Goal: Transaction & Acquisition: Purchase product/service

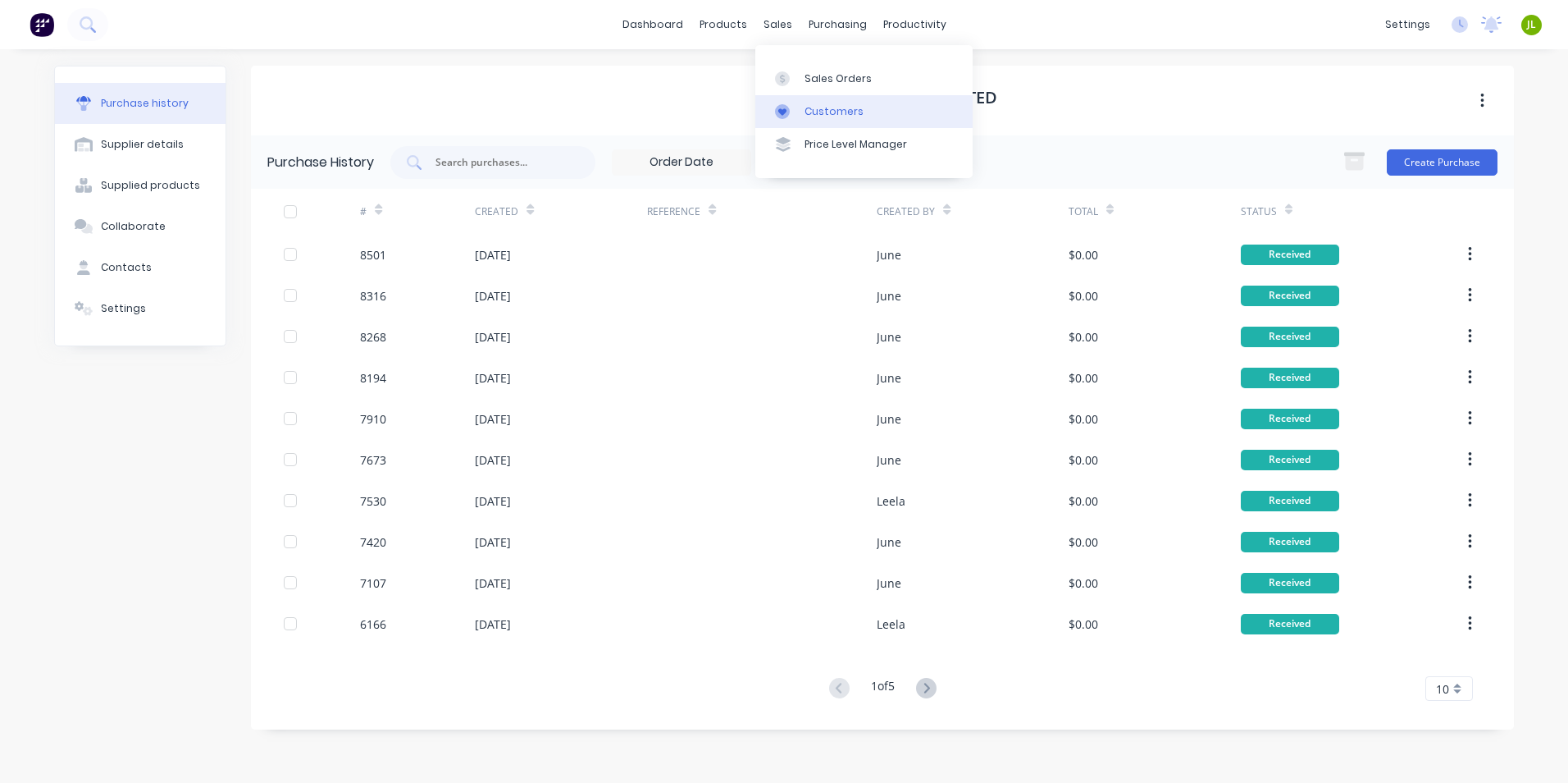
click at [795, 100] on link "Customers" at bounding box center [864, 112] width 217 height 33
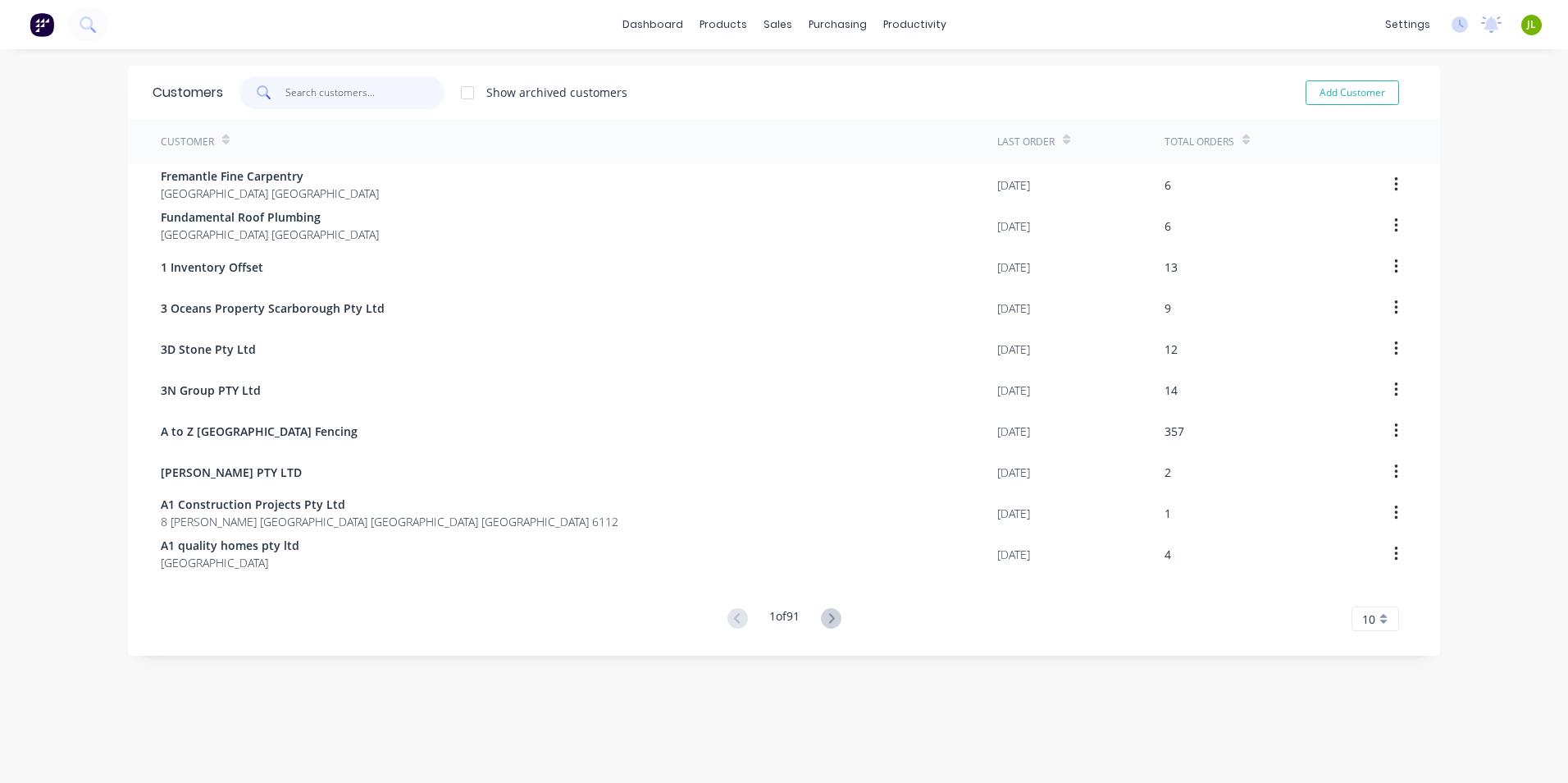
click at [343, 94] on input "text" at bounding box center [366, 93] width 160 height 33
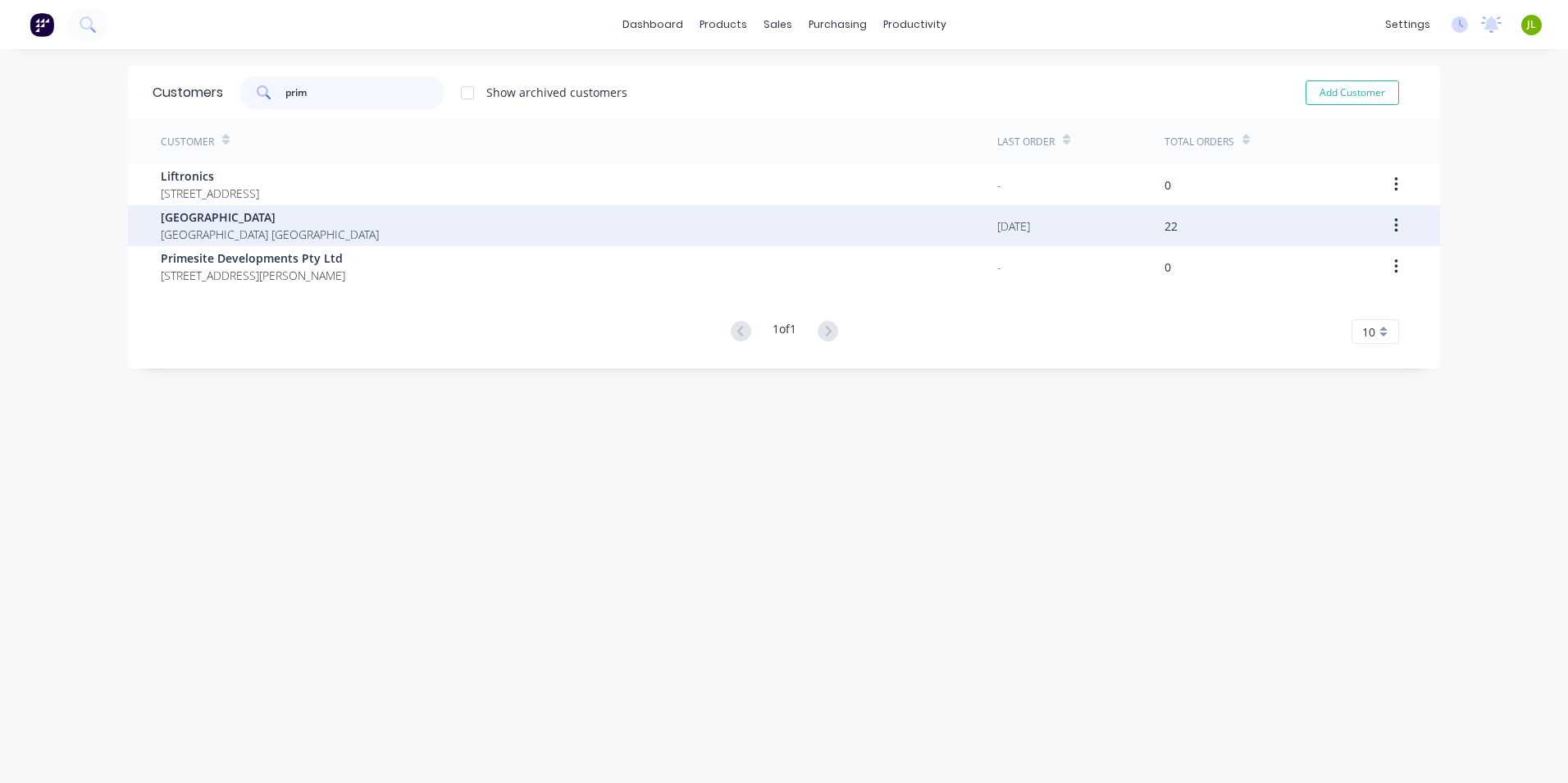
type input "prim"
click at [251, 222] on span "[GEOGRAPHIC_DATA]" at bounding box center [270, 217] width 218 height 17
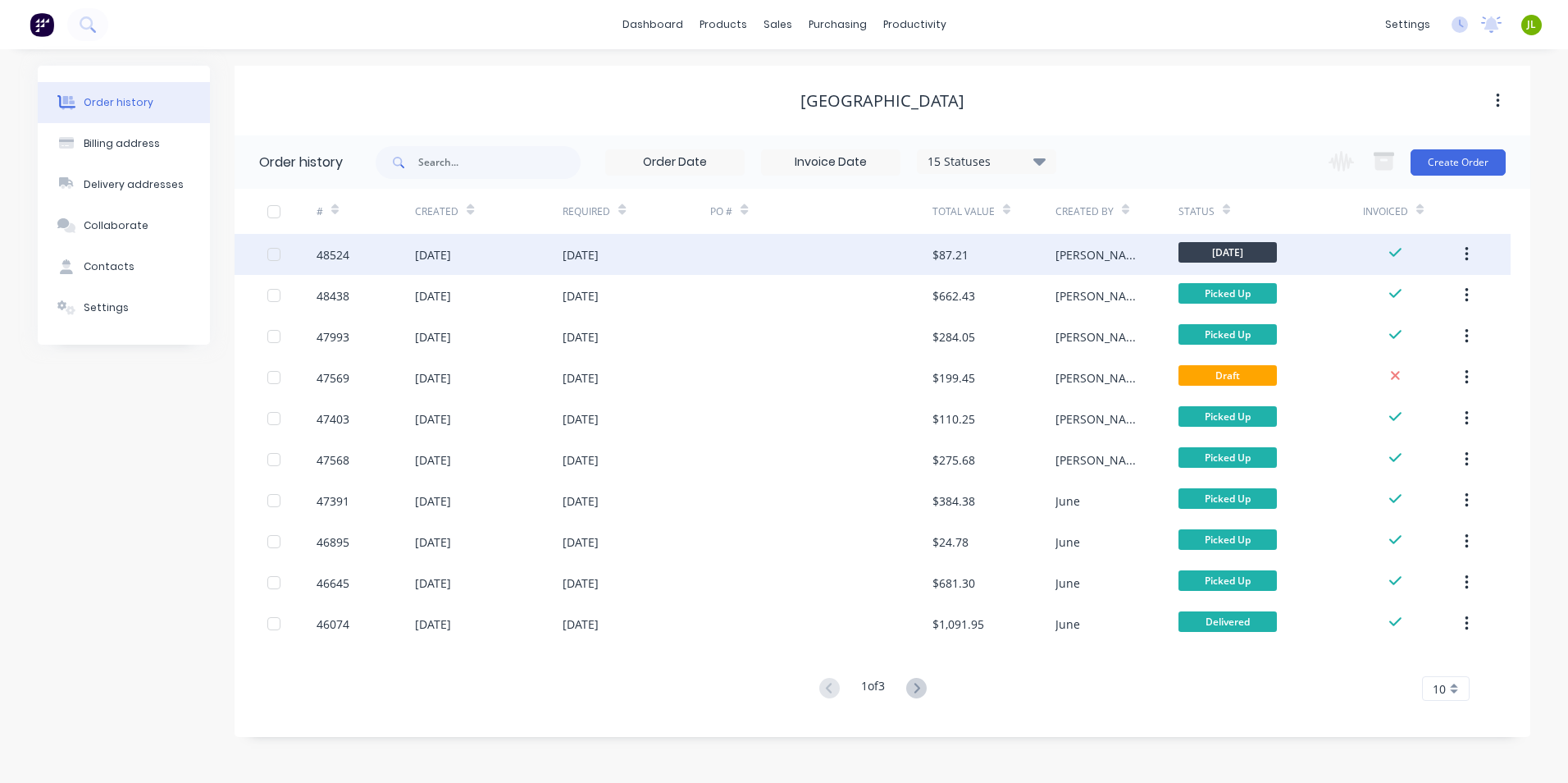
click at [594, 263] on div "03 Sep 2025" at bounding box center [581, 255] width 36 height 17
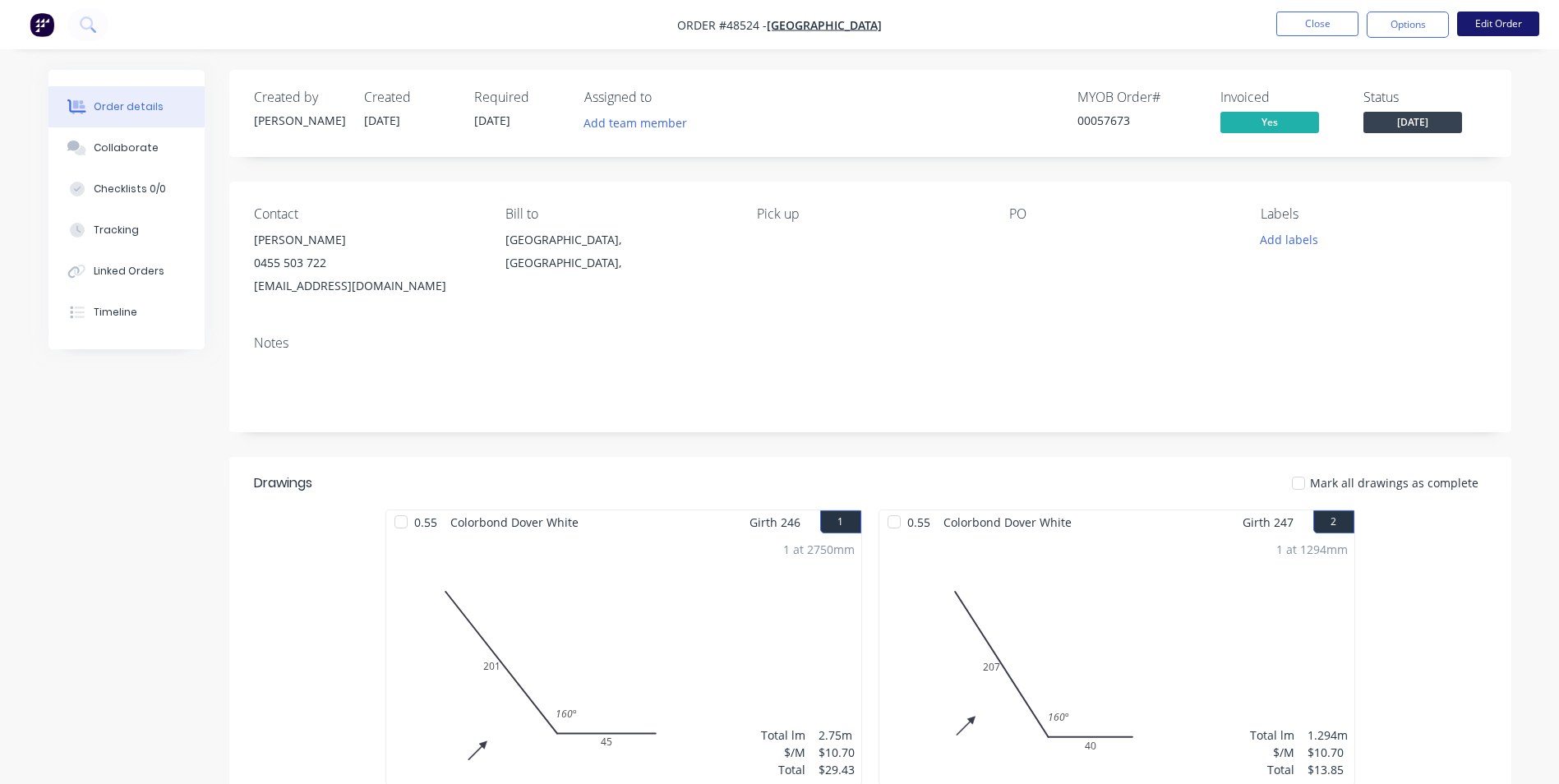
click at [1519, 22] on button "Edit Order" at bounding box center [1498, 23] width 82 height 25
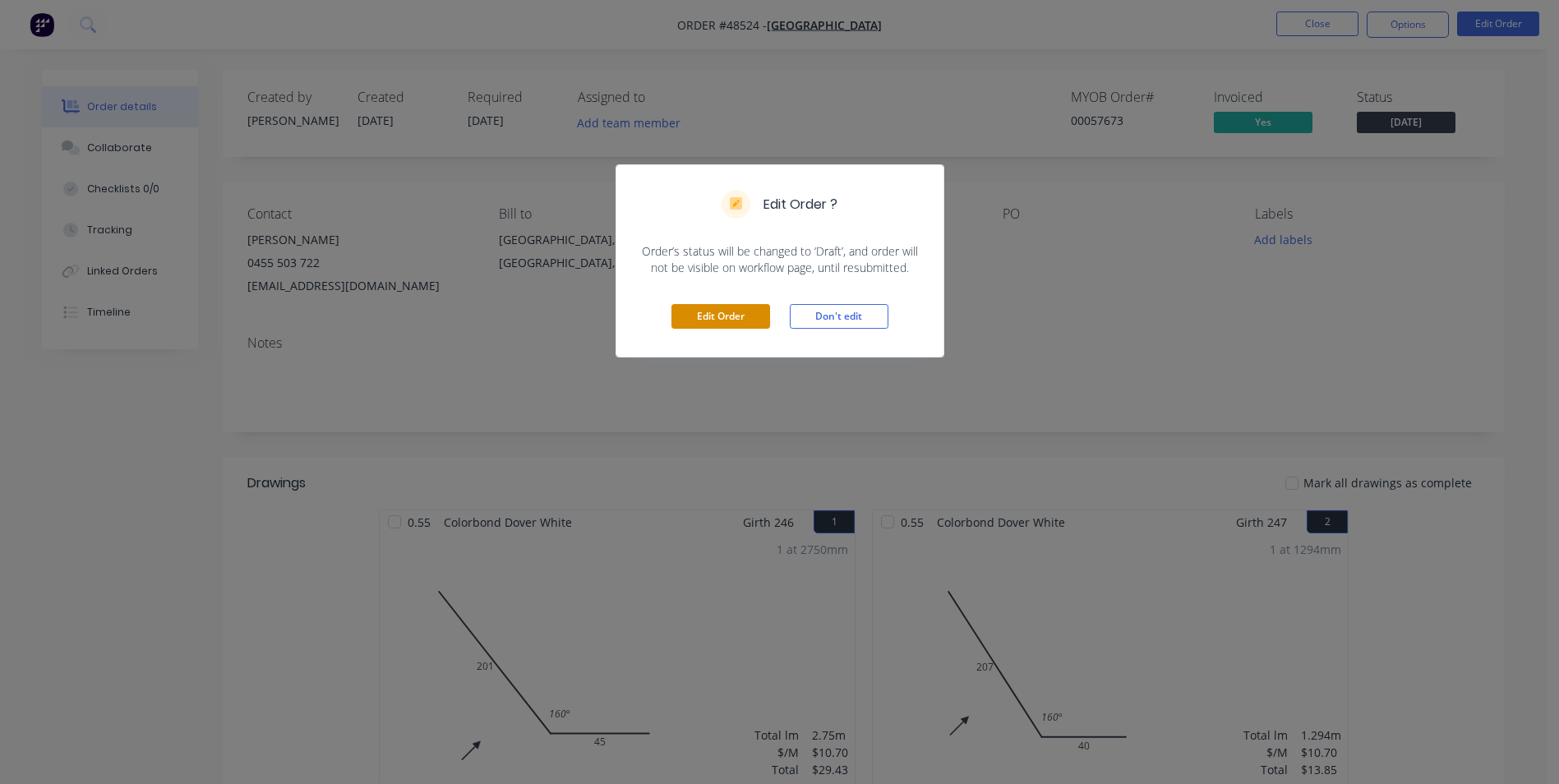
click at [726, 318] on button "Edit Order" at bounding box center [720, 316] width 98 height 25
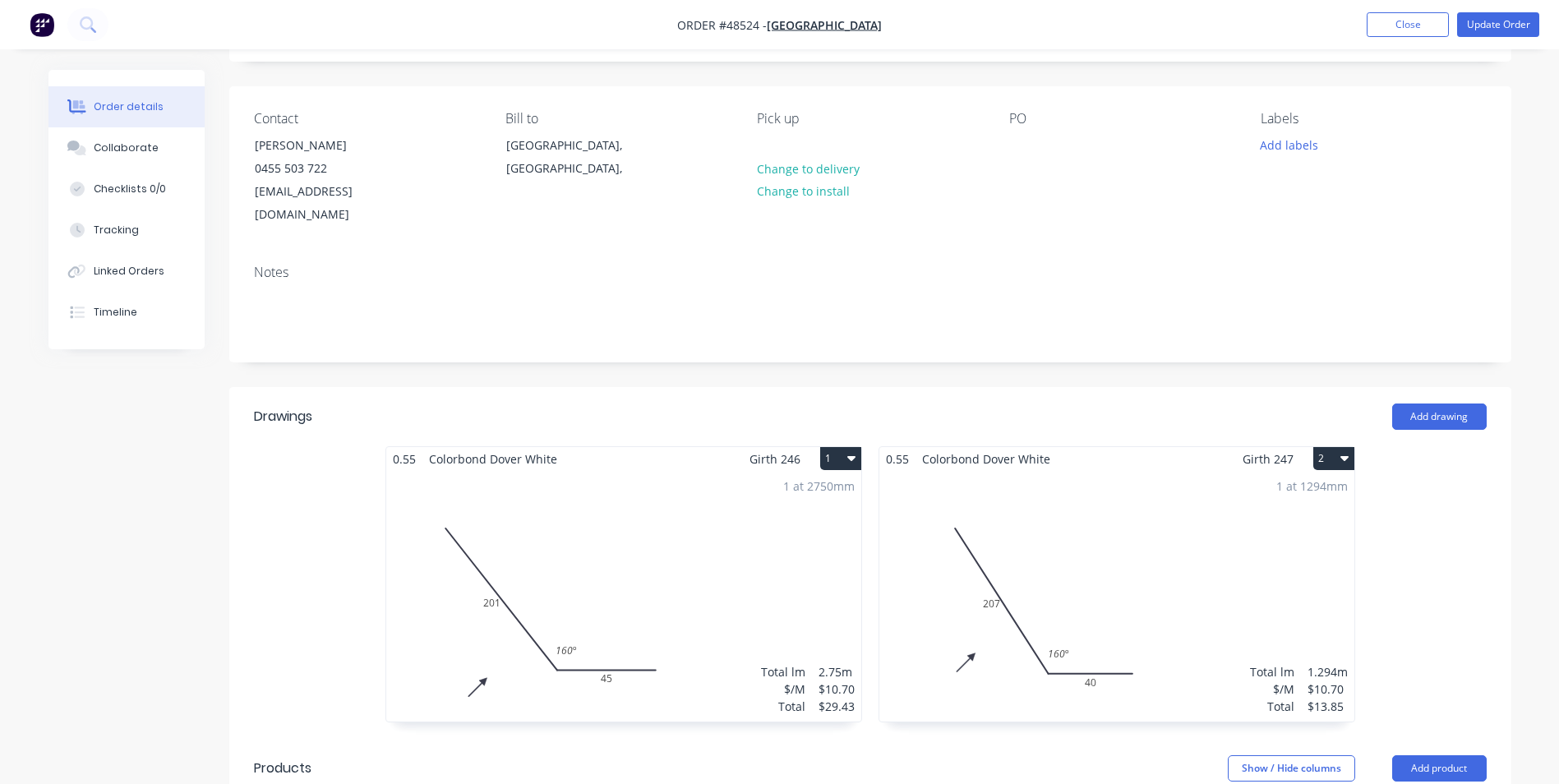
scroll to position [247, 0]
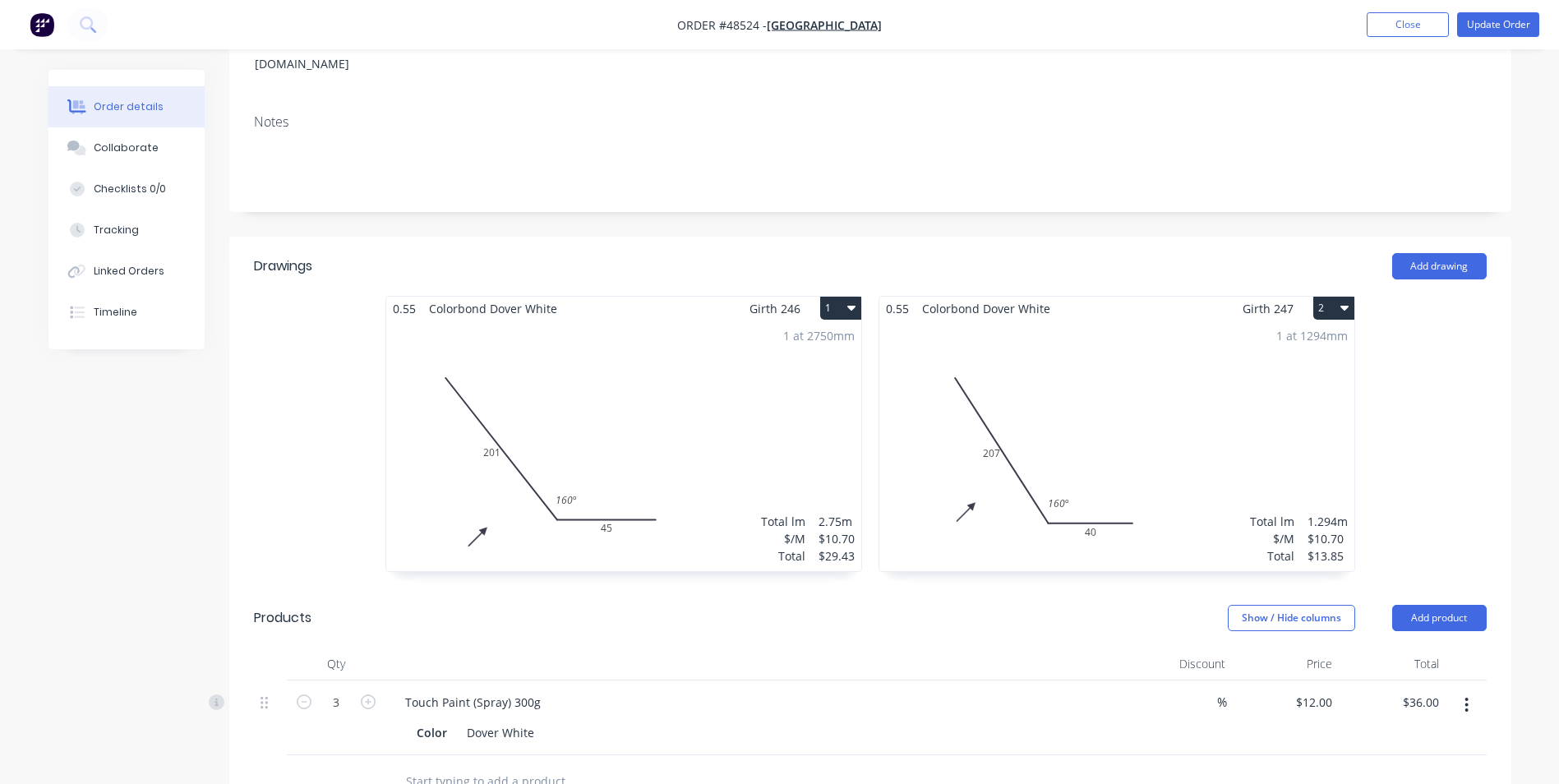
click at [613, 477] on div "1 at 2750mm Total lm $/M Total 2.75m $10.70 $29.43" at bounding box center [624, 446] width 475 height 251
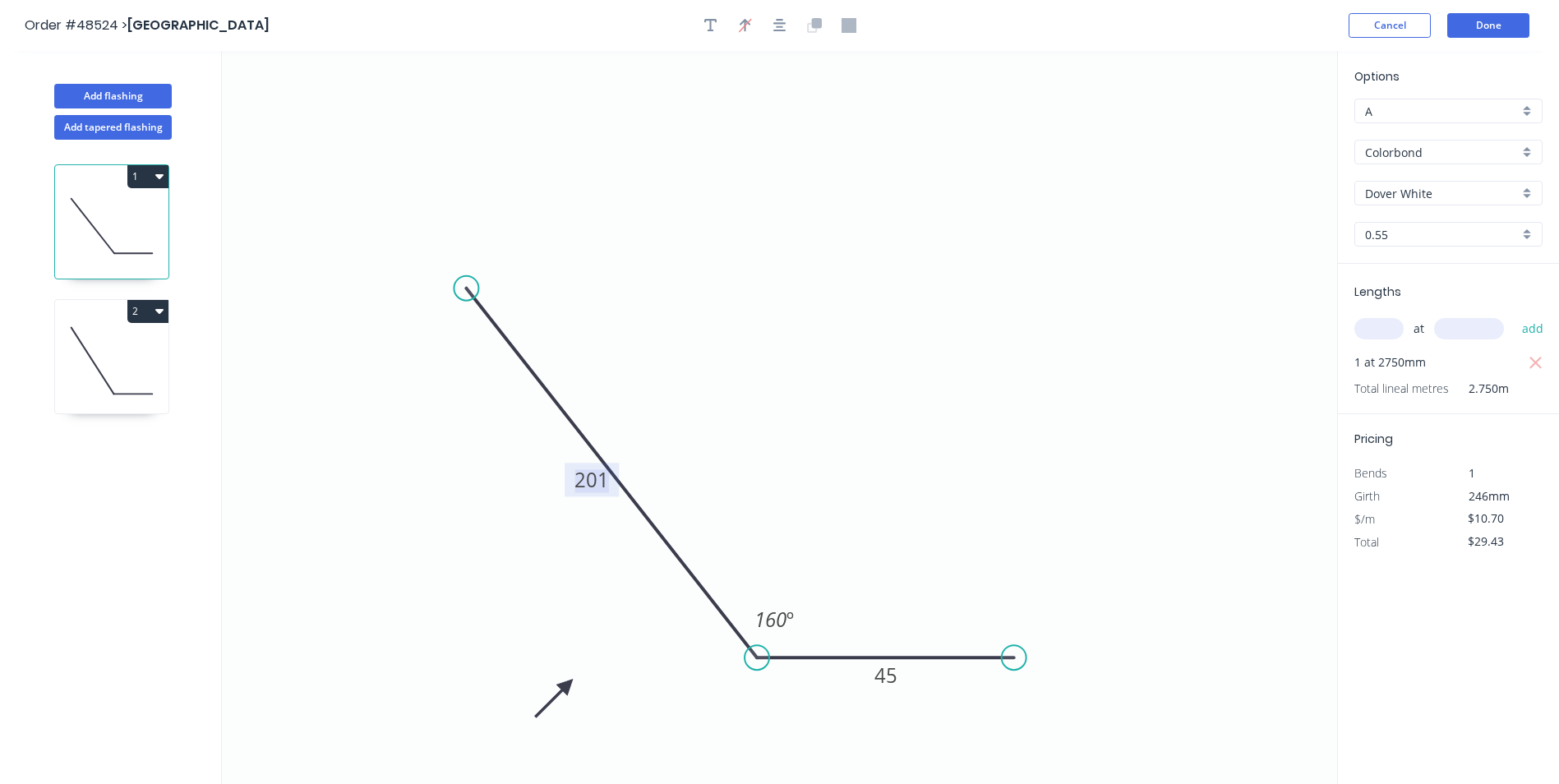
click at [594, 480] on tspan "201" at bounding box center [592, 479] width 35 height 27
drag, startPoint x: 756, startPoint y: 310, endPoint x: 764, endPoint y: 309, distance: 8.1
click at [758, 310] on icon "0 207 45 160 º" at bounding box center [779, 417] width 1116 height 733
click at [1374, 324] on input "text" at bounding box center [1379, 329] width 49 height 22
type input "2"
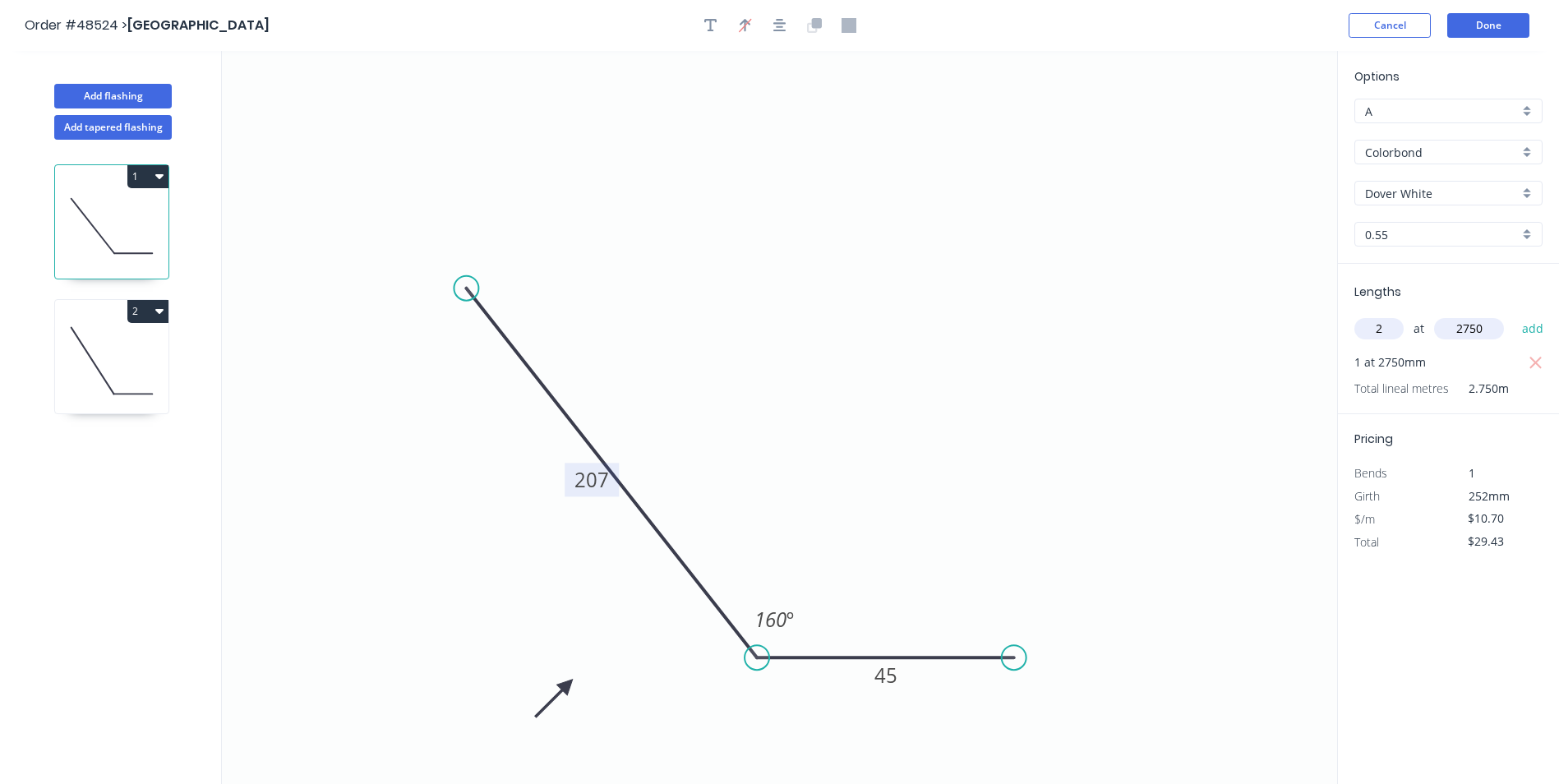
type input "2750"
click at [1514, 315] on button "add" at bounding box center [1533, 329] width 39 height 28
click at [1530, 360] on icon "button" at bounding box center [1536, 363] width 15 height 20
type input "$58.85"
click at [1489, 28] on button "Done" at bounding box center [1488, 25] width 82 height 25
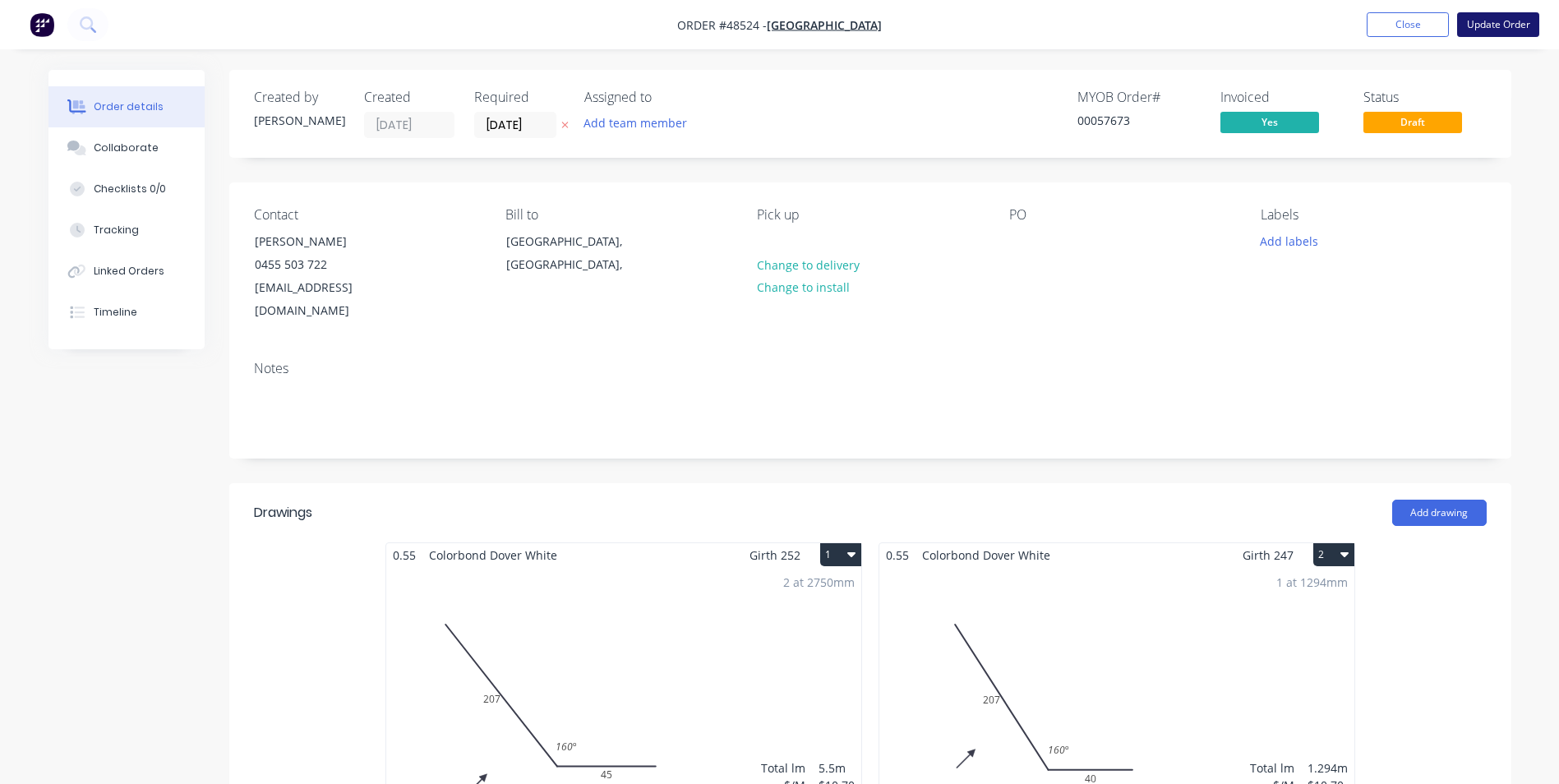
click at [1474, 23] on button "Update Order" at bounding box center [1498, 24] width 82 height 25
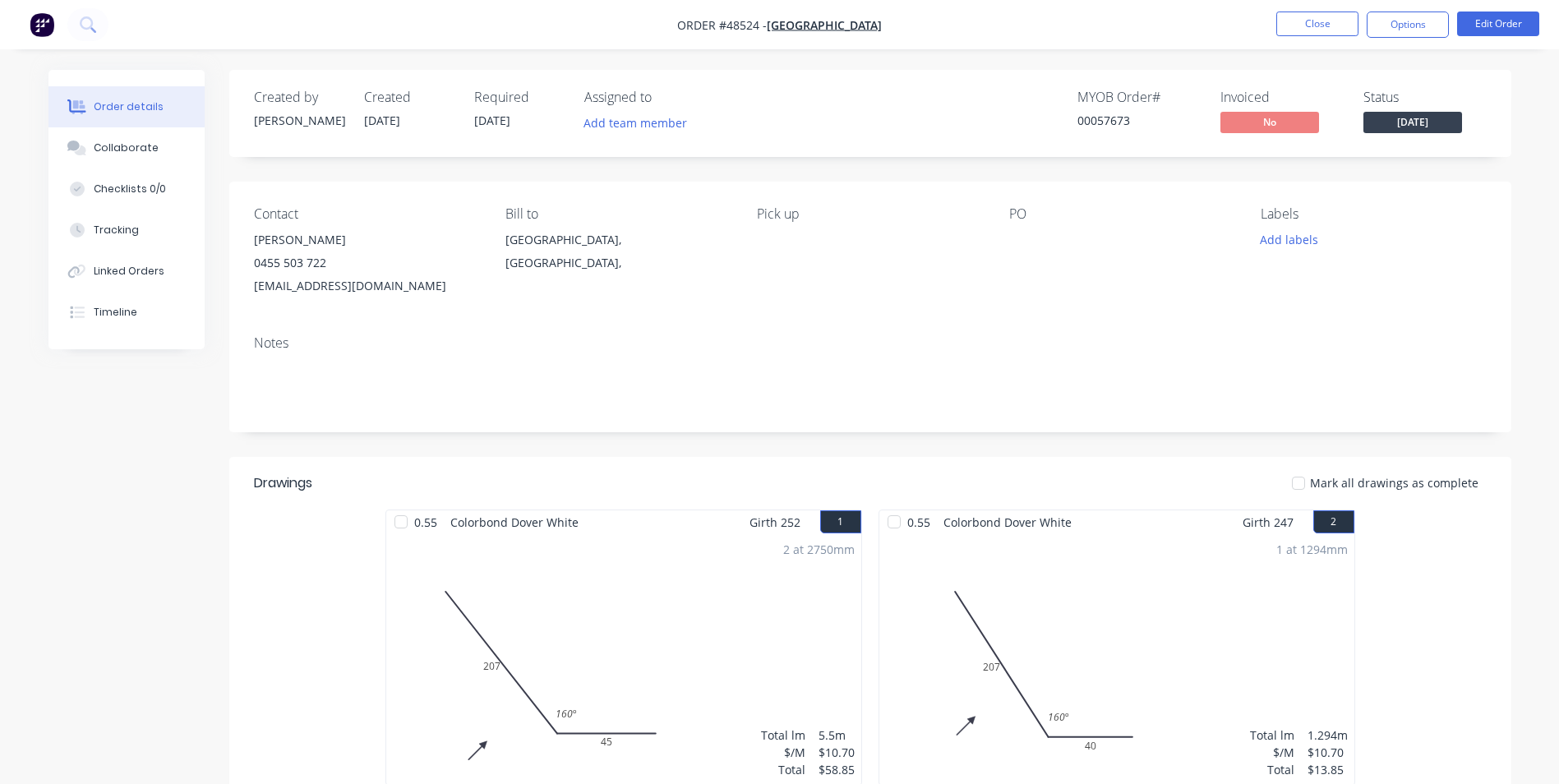
click at [1444, 633] on div "0.55 Colorbond Dover White Girth 252 1 0 207 45 160 º 0 207 45 160 º 2 at 2750m…" at bounding box center [871, 655] width 1282 height 292
click at [1317, 23] on button "Close" at bounding box center [1317, 23] width 82 height 25
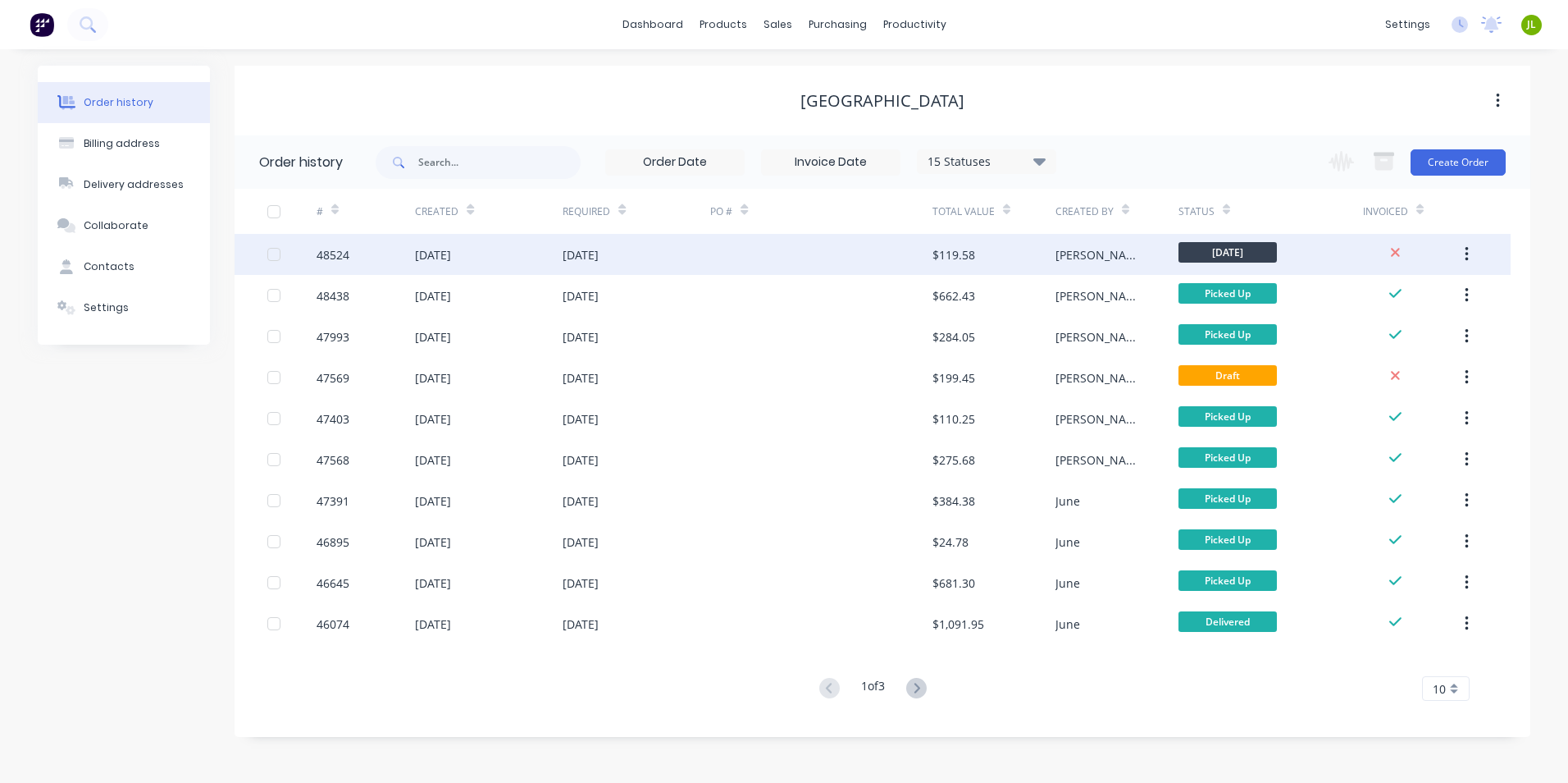
click at [793, 246] on div at bounding box center [821, 255] width 221 height 41
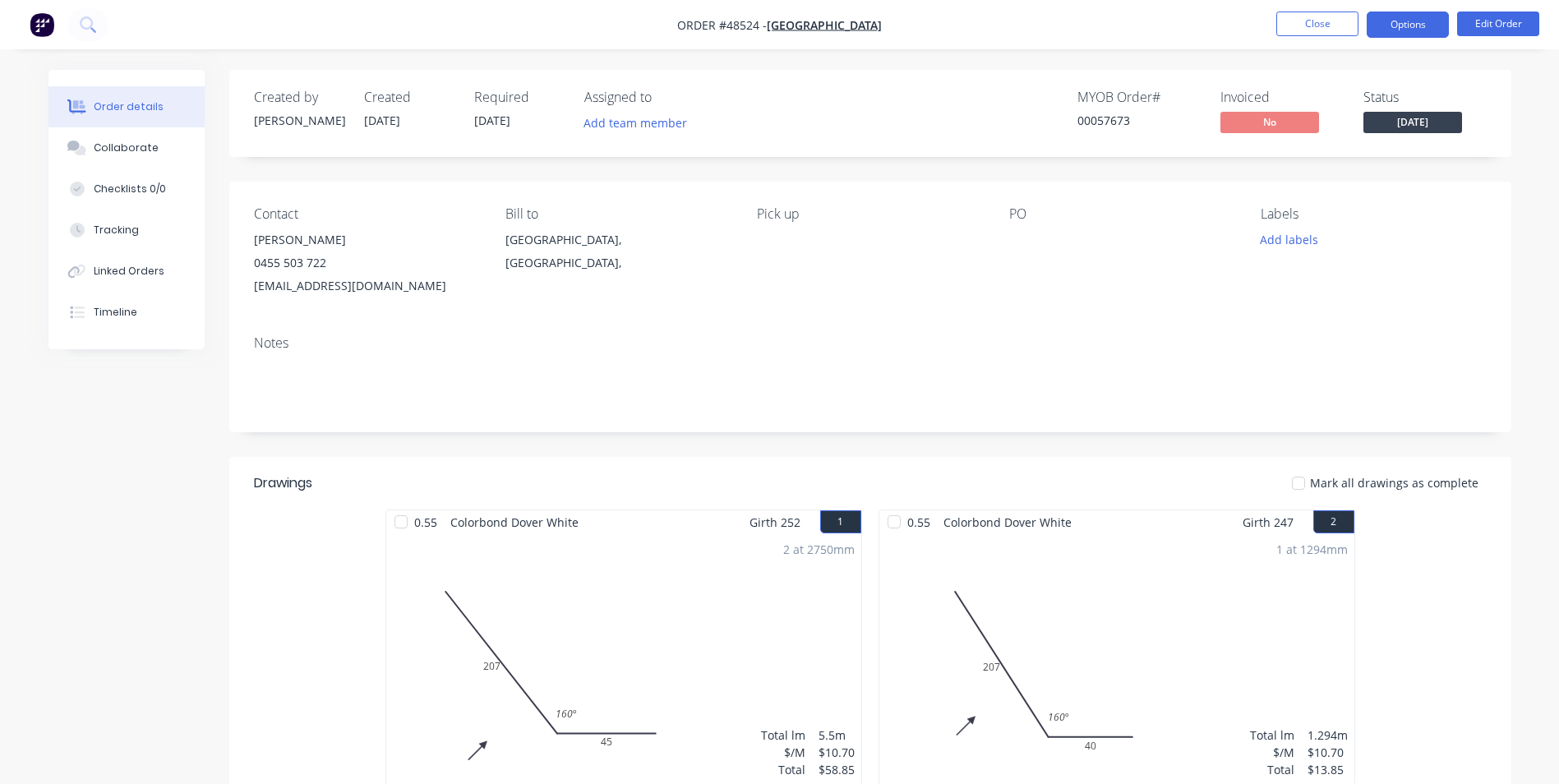
click at [1406, 28] on button "Options" at bounding box center [1407, 24] width 82 height 26
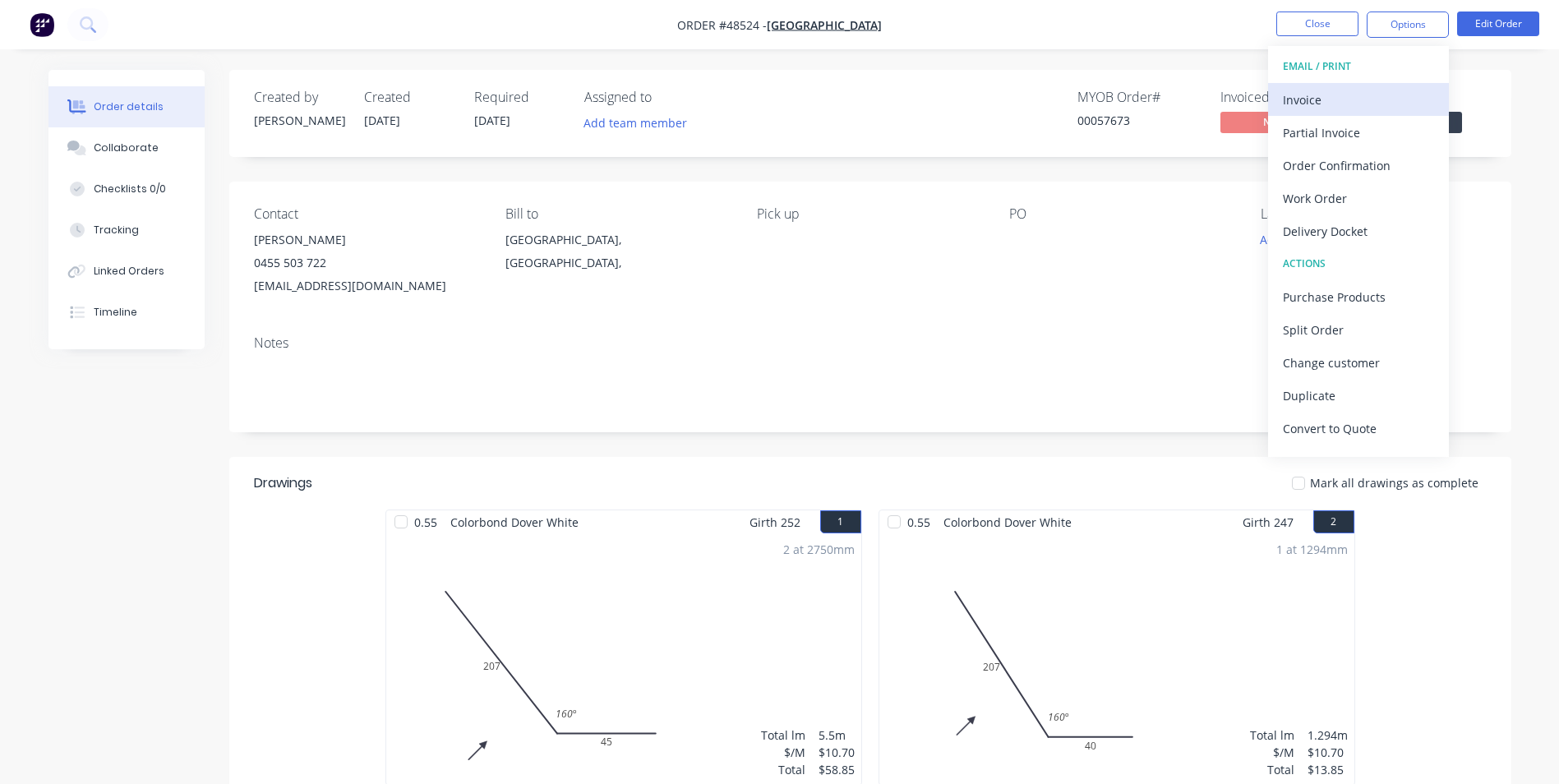
click at [1391, 96] on div "Invoice" at bounding box center [1358, 100] width 151 height 24
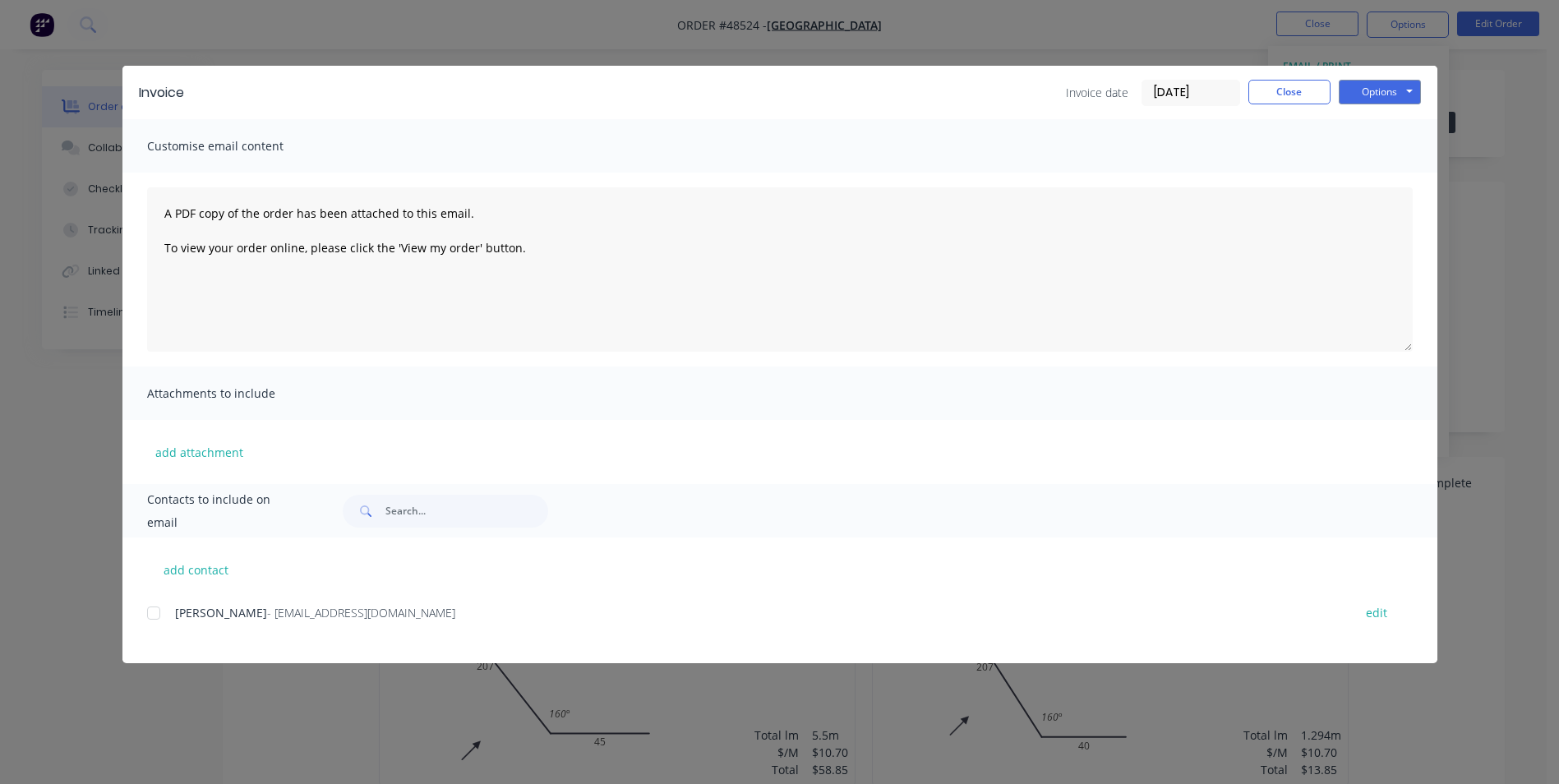
click at [154, 608] on div at bounding box center [154, 613] width 33 height 33
click at [1368, 82] on button "Options" at bounding box center [1380, 91] width 82 height 25
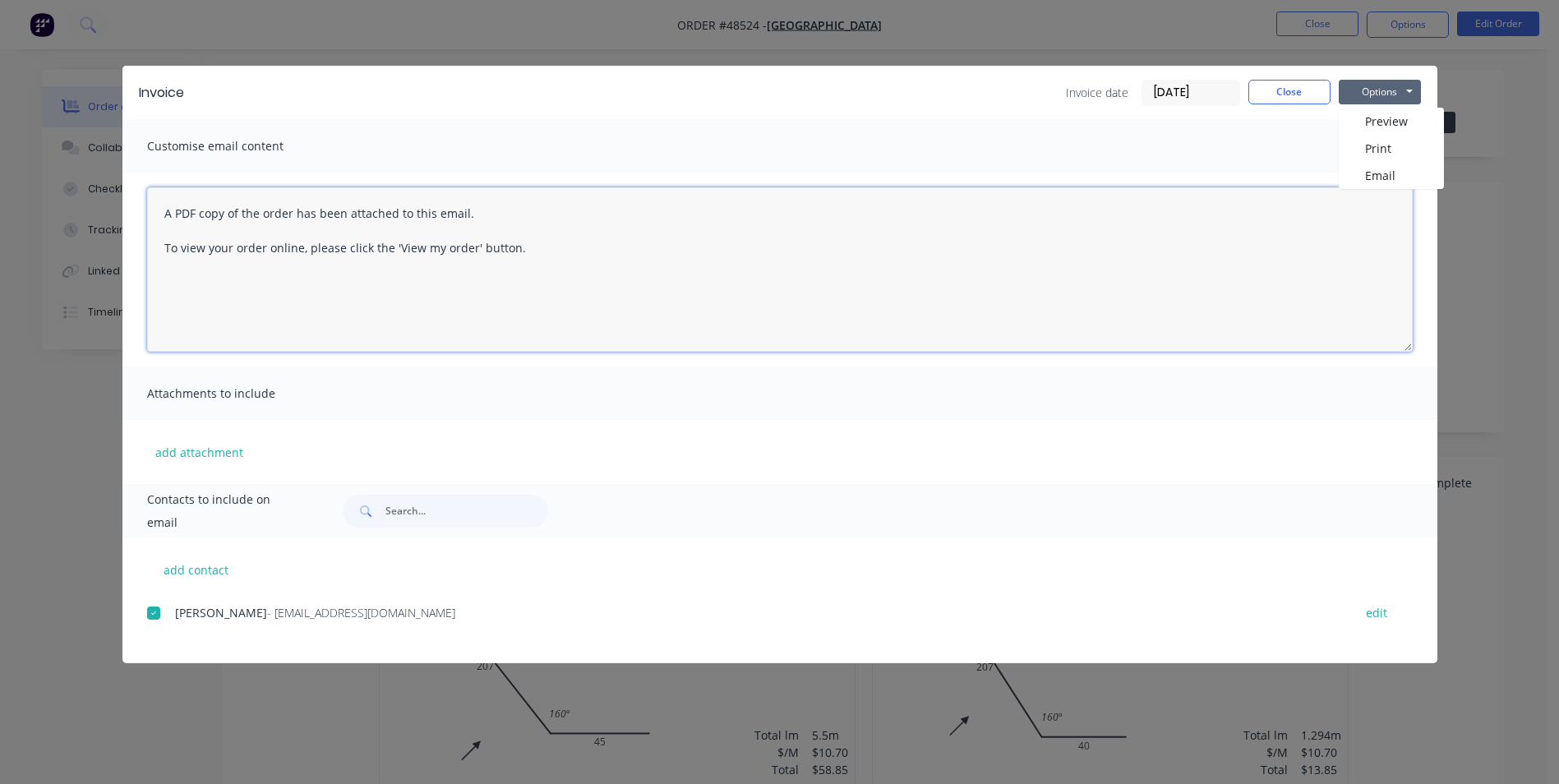
click at [631, 326] on textarea "A PDF copy of the order has been attached to this email. To view your order onl…" at bounding box center [780, 269] width 1266 height 165
drag, startPoint x: 600, startPoint y: 269, endPoint x: 122, endPoint y: 190, distance: 484.5
click at [123, 190] on div "A PDF copy of the order has been attached to this email. To view your order onl…" at bounding box center [780, 269] width 1315 height 194
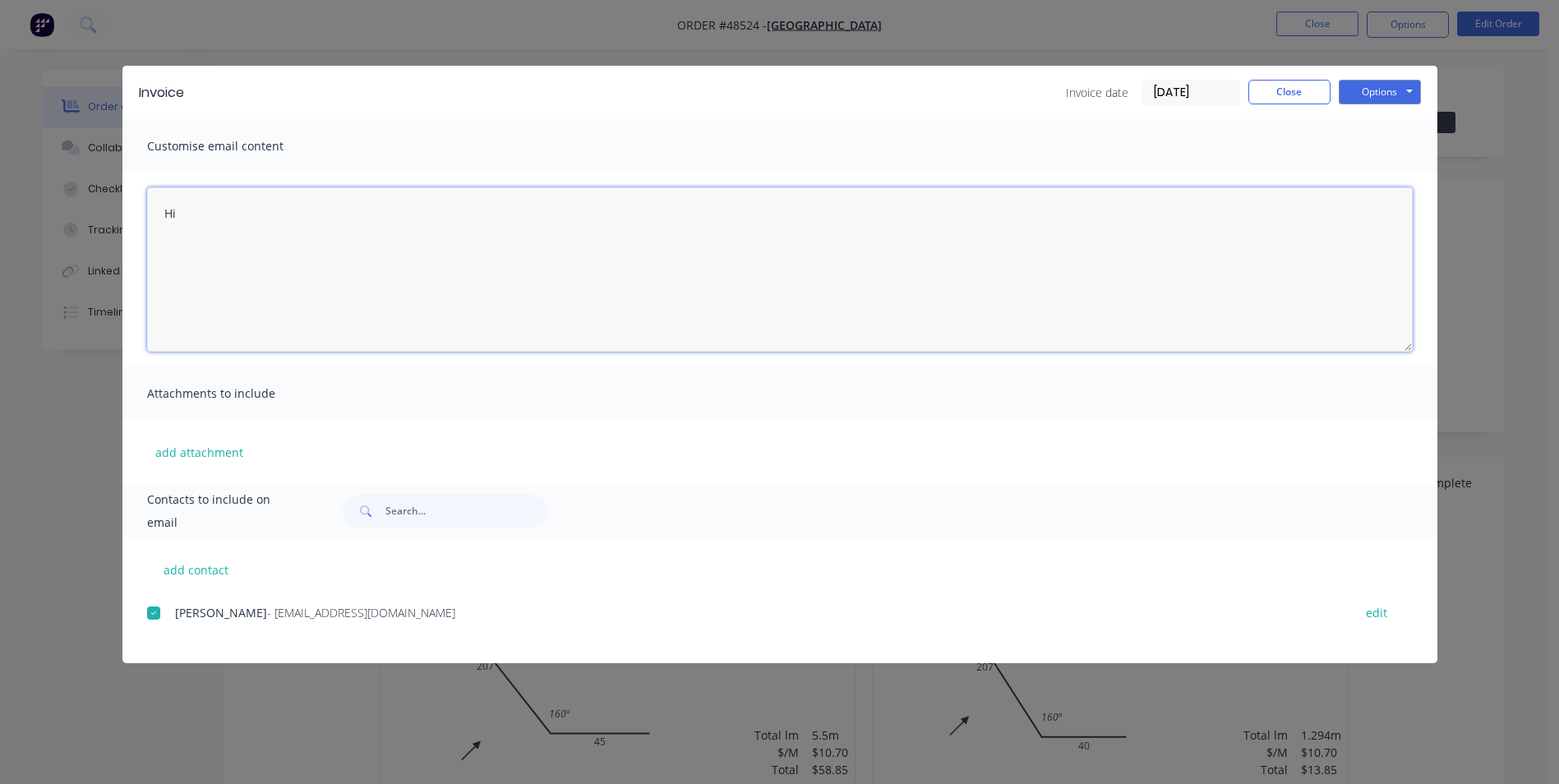
type textarea "H"
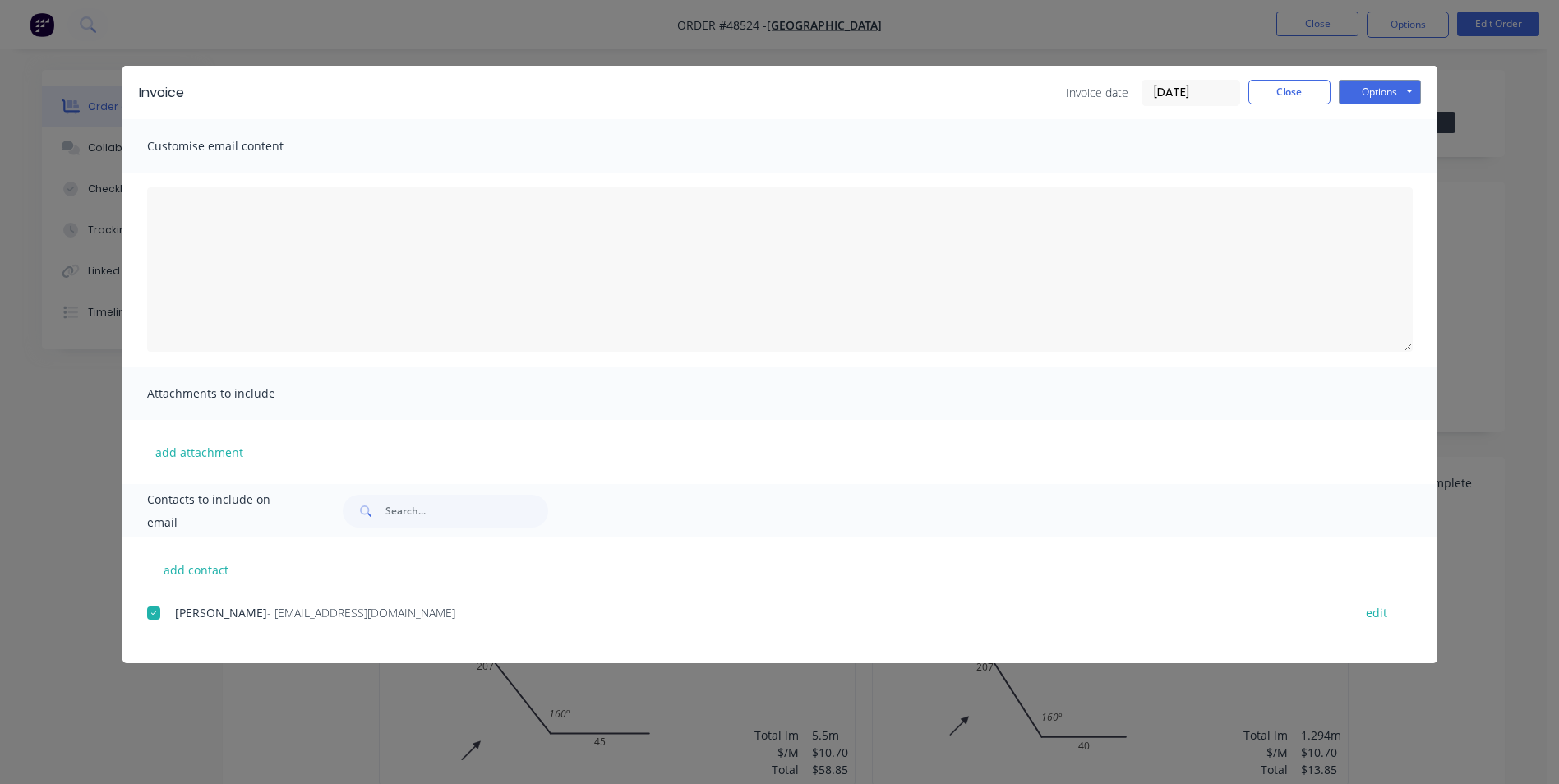
click at [1291, 105] on div "Invoice date 27/08/25 Close Options Preview Print Email" at bounding box center [1244, 92] width 355 height 26
click at [1293, 79] on button "Close" at bounding box center [1289, 91] width 82 height 25
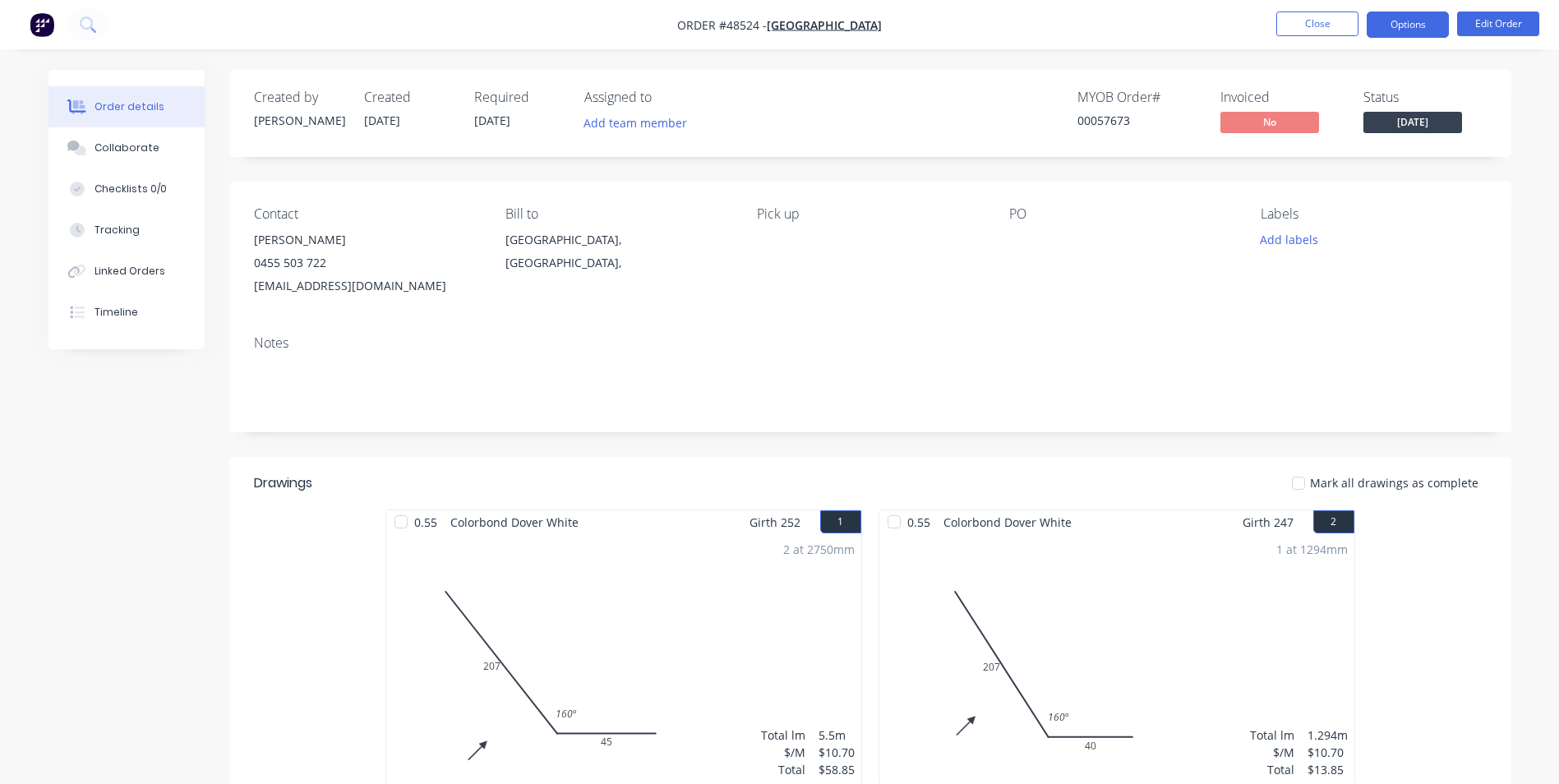
click at [1382, 29] on button "Options" at bounding box center [1407, 24] width 82 height 26
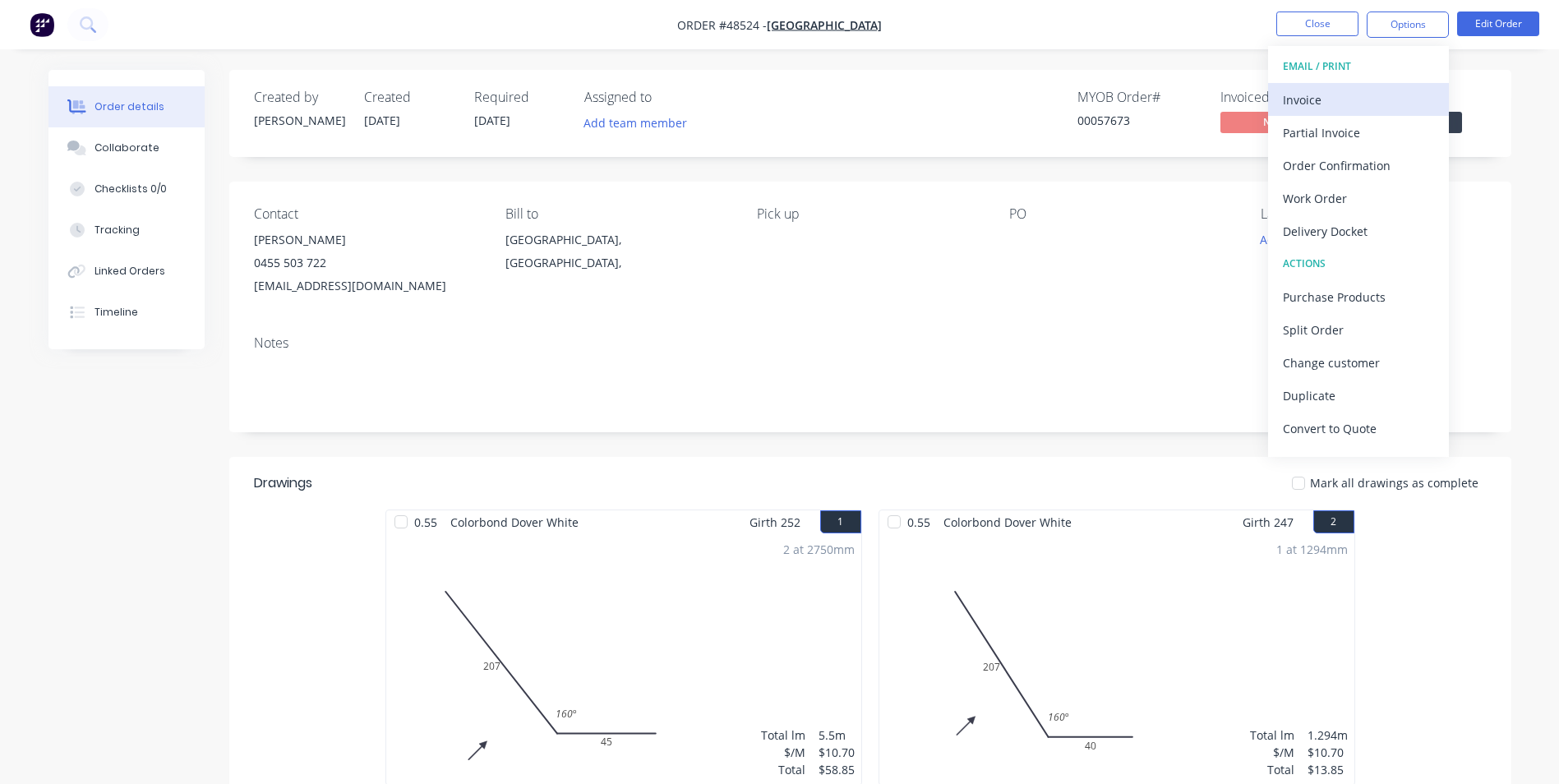
click at [1367, 83] on button "Invoice" at bounding box center [1359, 99] width 181 height 33
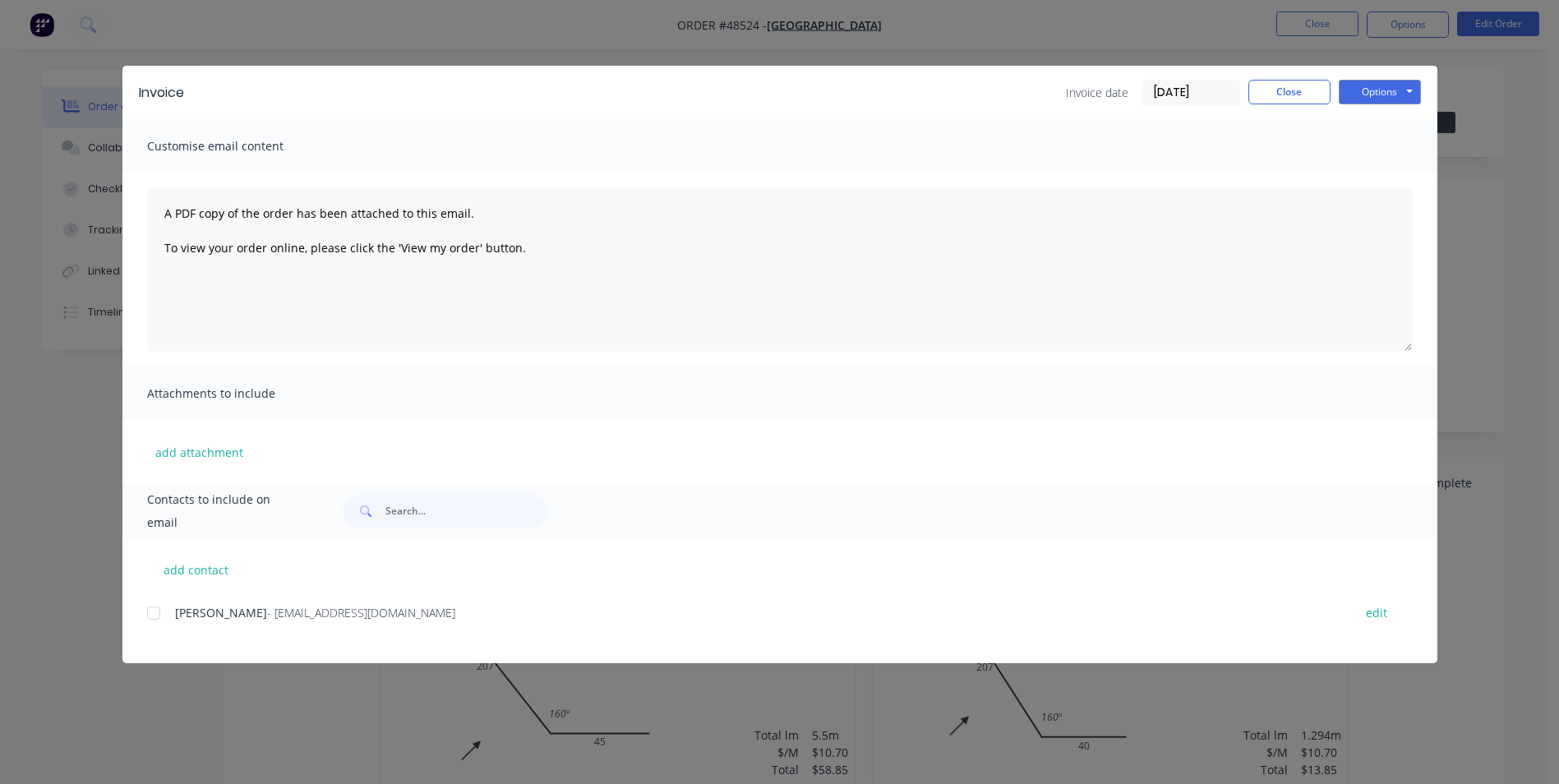
drag, startPoint x: 1403, startPoint y: 74, endPoint x: 1391, endPoint y: 92, distance: 21.6
click at [1403, 75] on div "Invoice Invoice date 27/08/25 Close Options Preview Print Email" at bounding box center [780, 92] width 1315 height 53
click at [1391, 92] on button "Options" at bounding box center [1380, 91] width 82 height 25
click at [1373, 152] on button "Print" at bounding box center [1392, 147] width 105 height 27
click at [1304, 87] on button "Close" at bounding box center [1289, 91] width 82 height 25
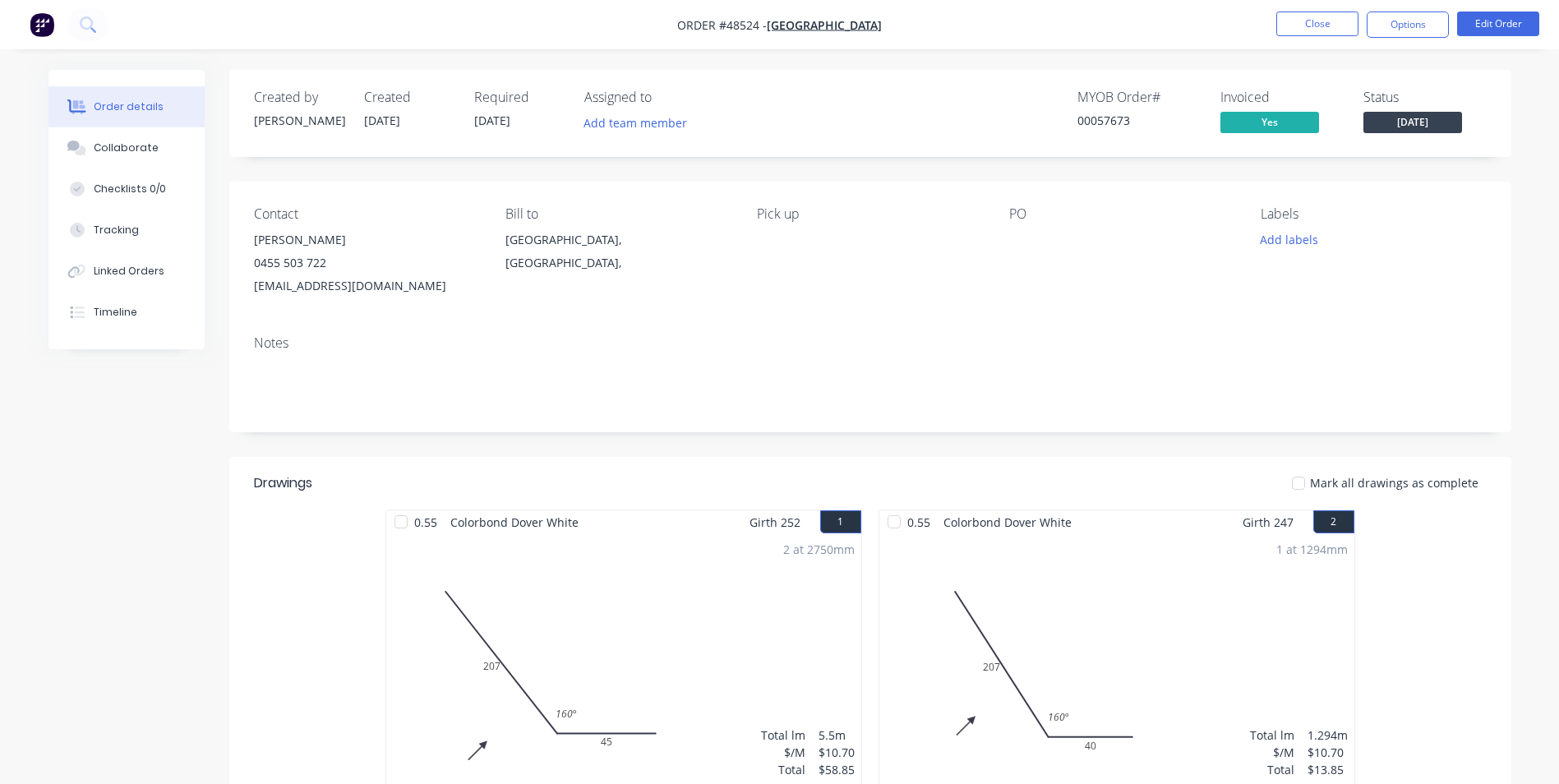
click at [1391, 281] on div "Labels Add labels" at bounding box center [1373, 252] width 225 height 91
drag, startPoint x: 526, startPoint y: 319, endPoint x: 569, endPoint y: 305, distance: 45.2
click at [526, 319] on div "Contact Nick Liu 0455 503 722 admin@primewestbuilding.com.au Bill to Western Au…" at bounding box center [871, 252] width 1282 height 141
click at [1317, 17] on button "Close" at bounding box center [1317, 23] width 82 height 25
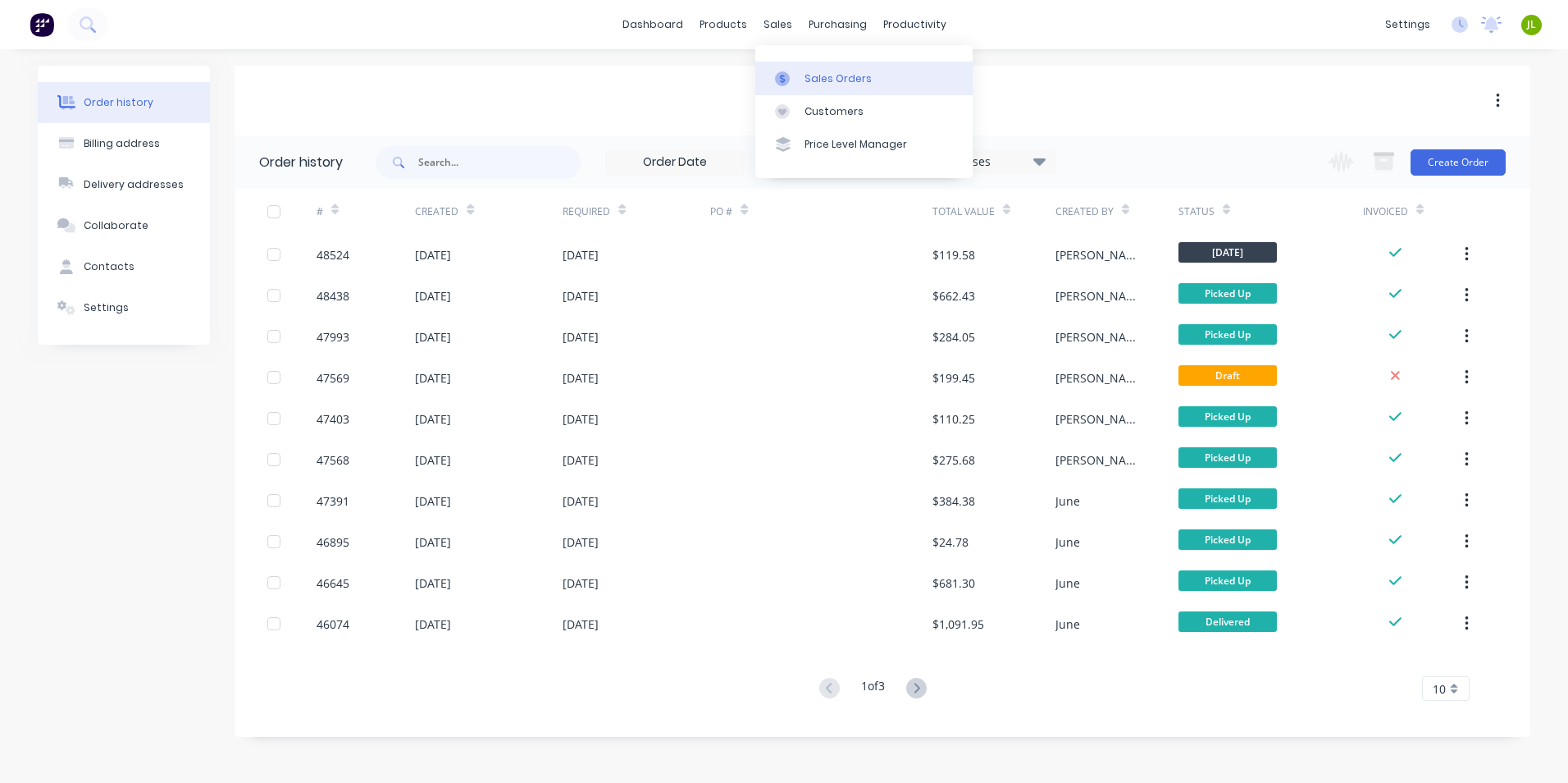
click at [789, 65] on link "Sales Orders" at bounding box center [864, 78] width 217 height 33
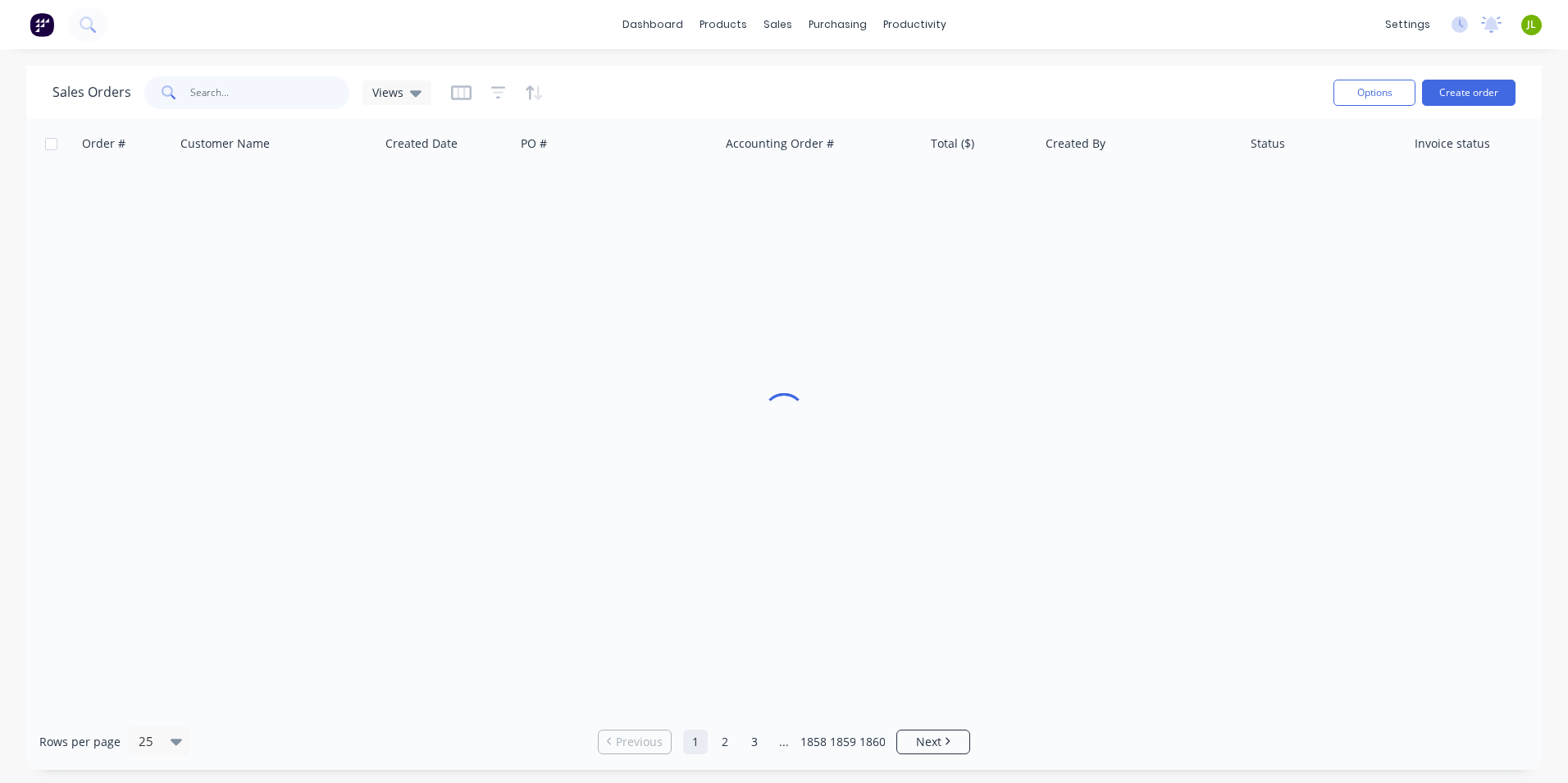
click at [249, 95] on input "text" at bounding box center [270, 93] width 160 height 33
type input "48208"
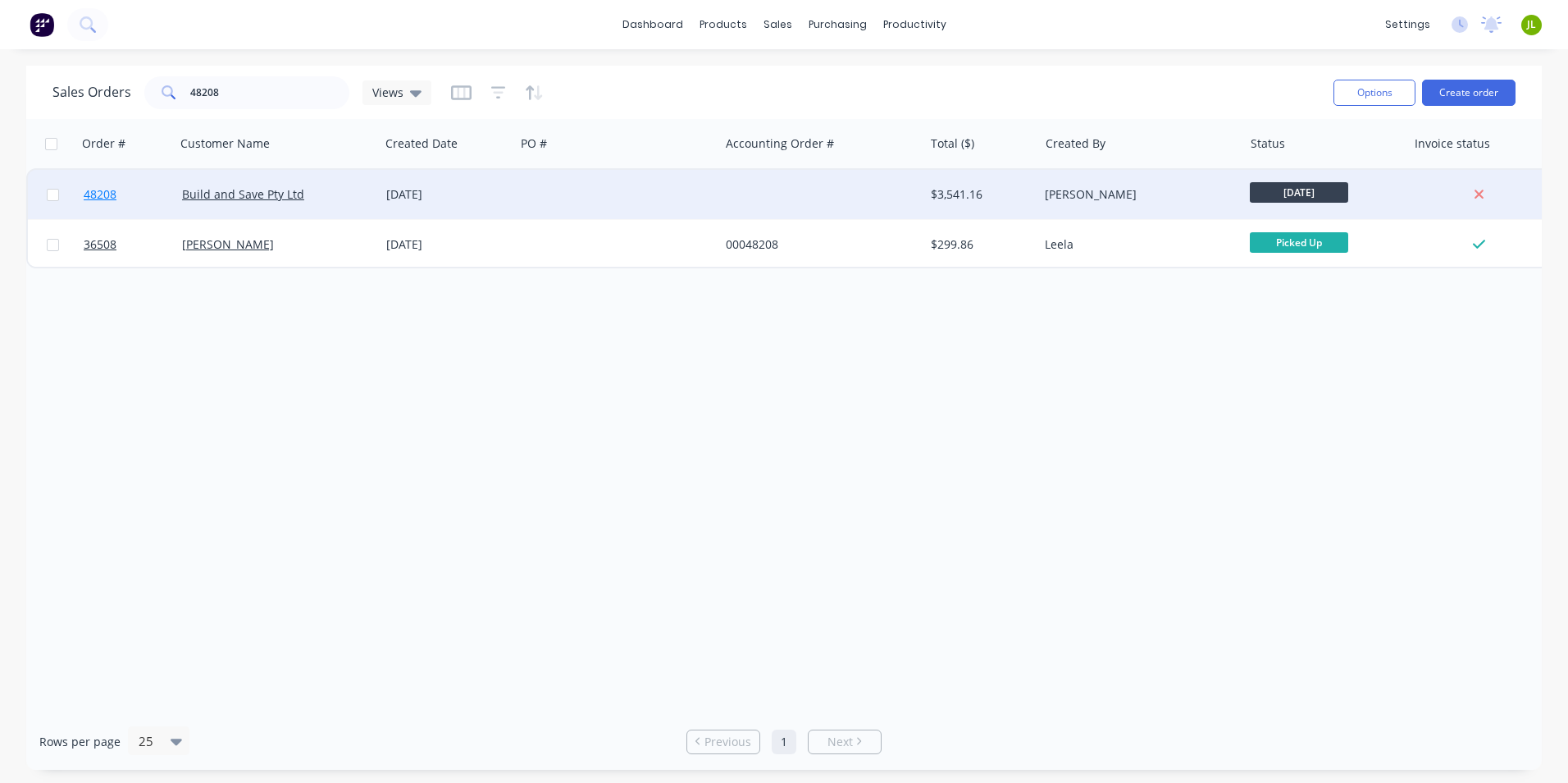
click at [103, 192] on span "48208" at bounding box center [100, 194] width 33 height 16
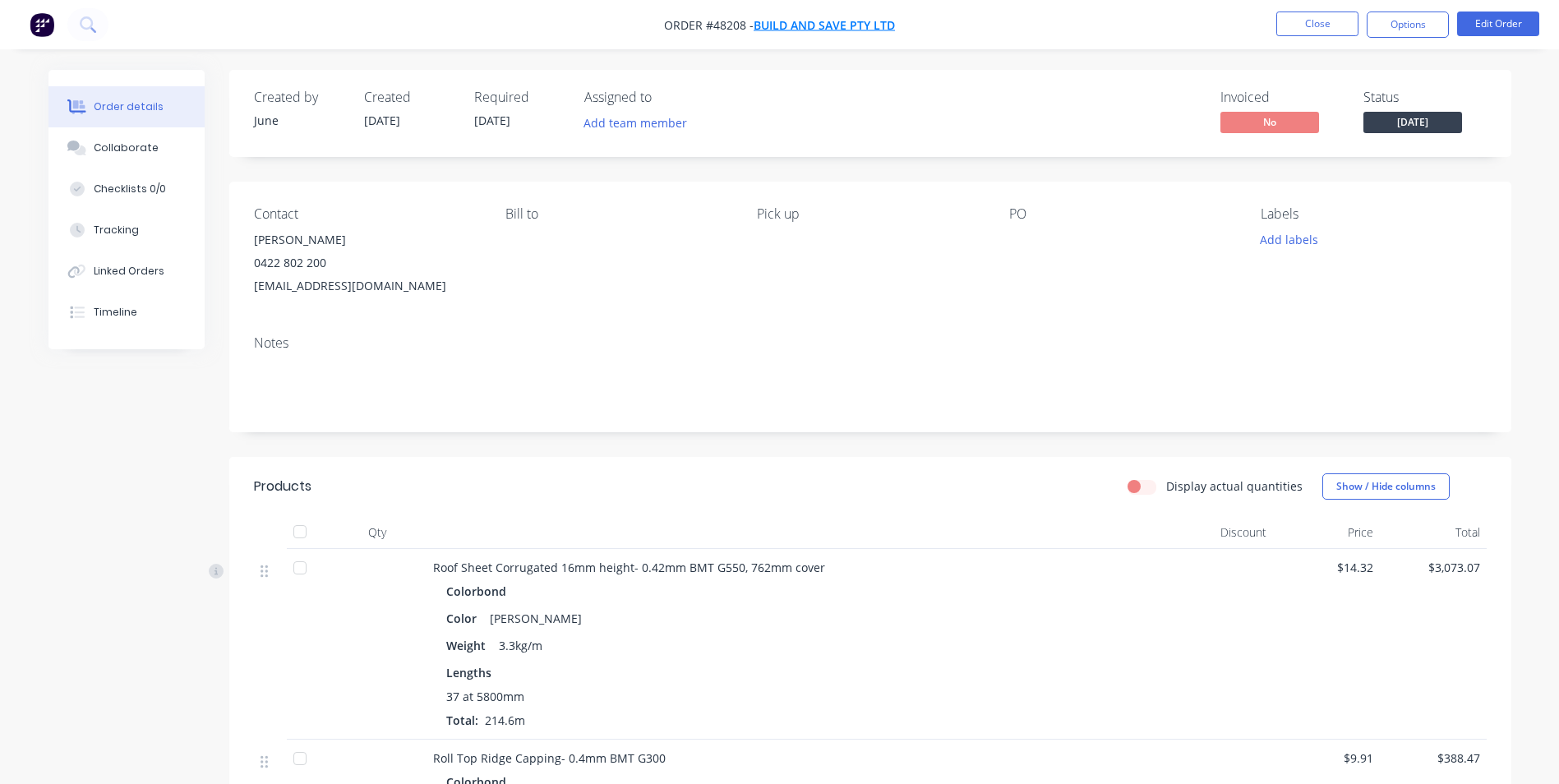
click at [800, 22] on span "Build and Save Pty Ltd" at bounding box center [825, 25] width 141 height 16
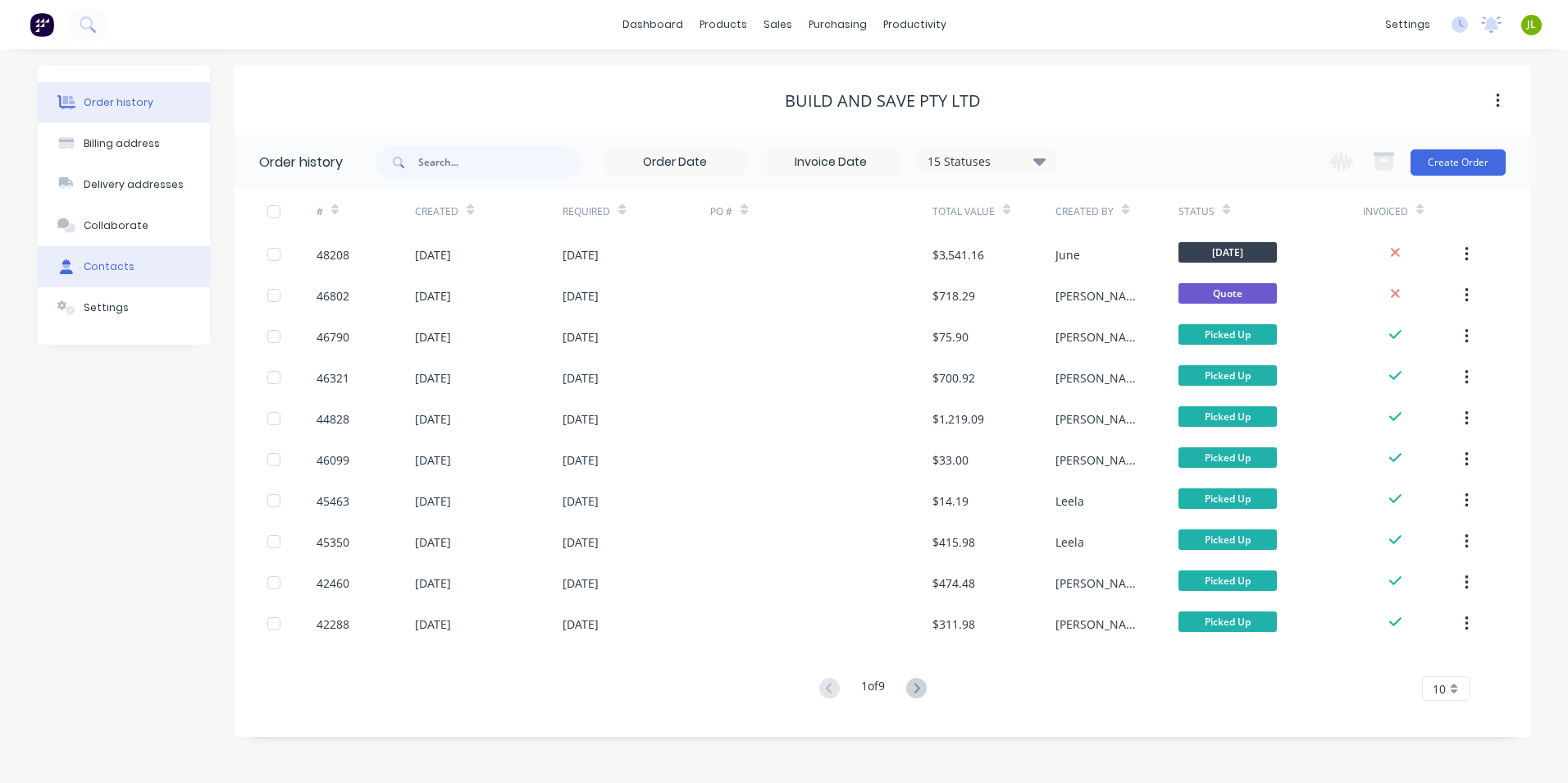
click at [146, 258] on button "Contacts" at bounding box center [124, 267] width 172 height 41
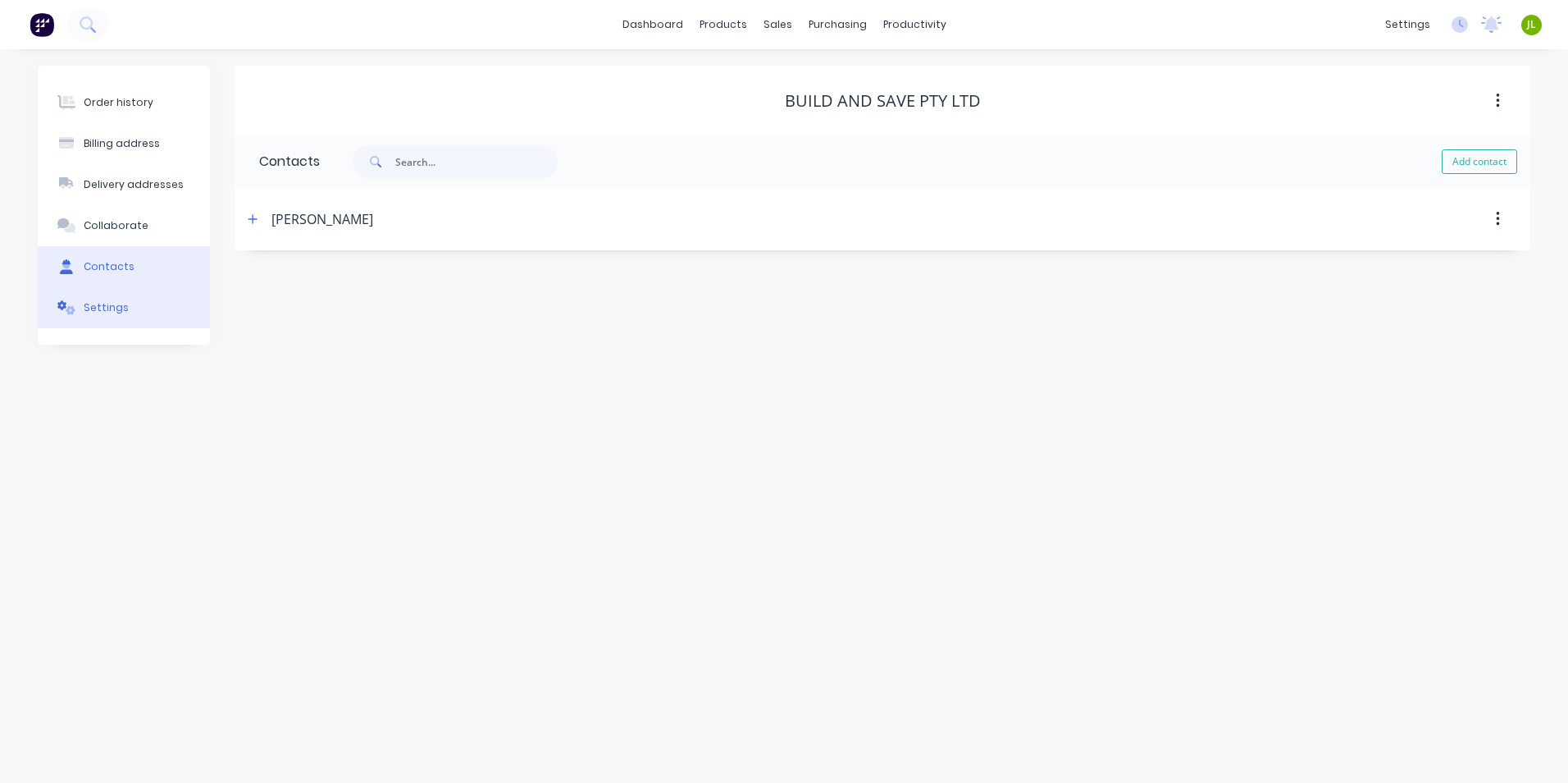
click at [138, 301] on button "Settings" at bounding box center [124, 308] width 172 height 41
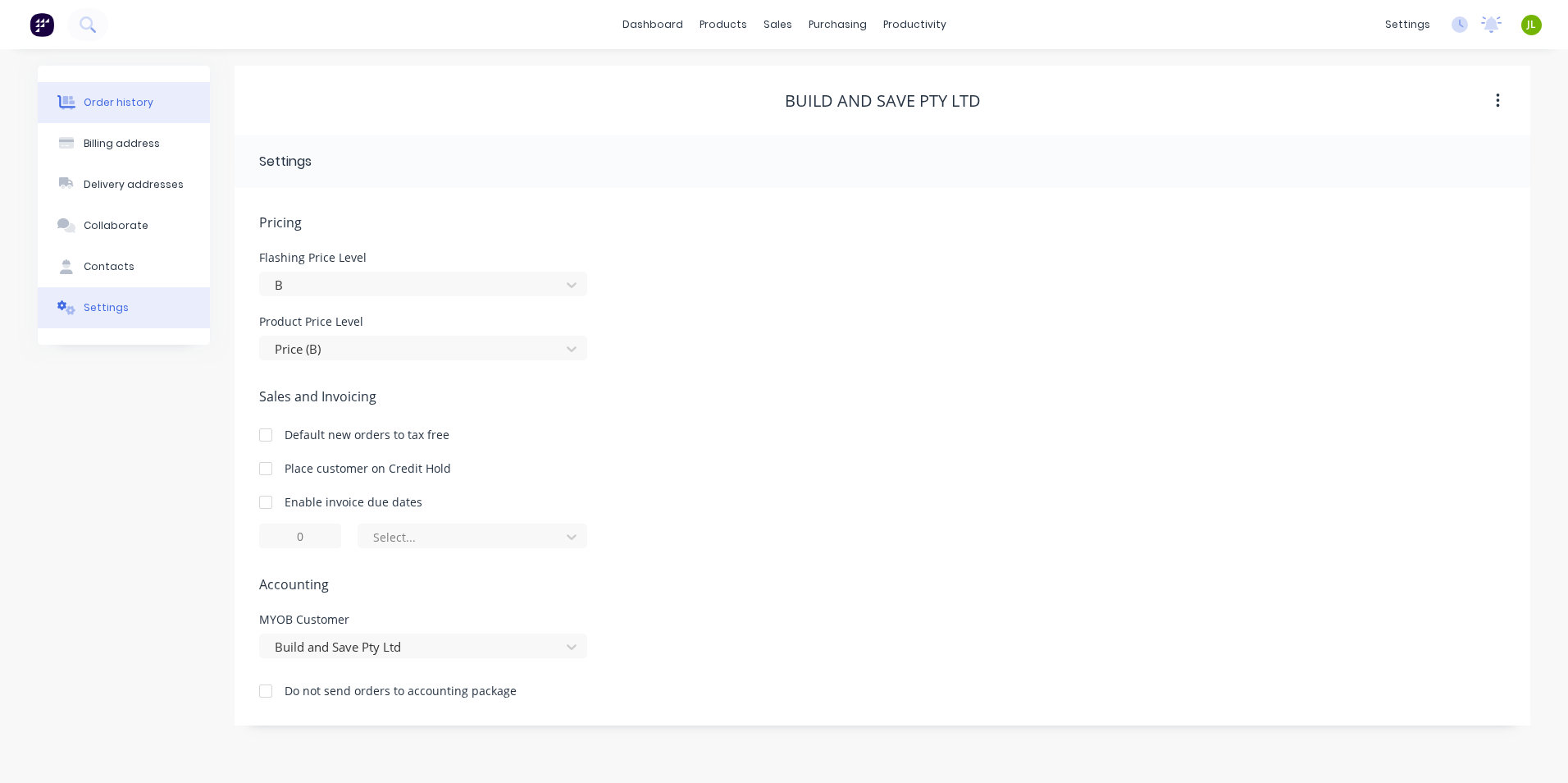
click at [130, 90] on button "Order history" at bounding box center [124, 103] width 172 height 41
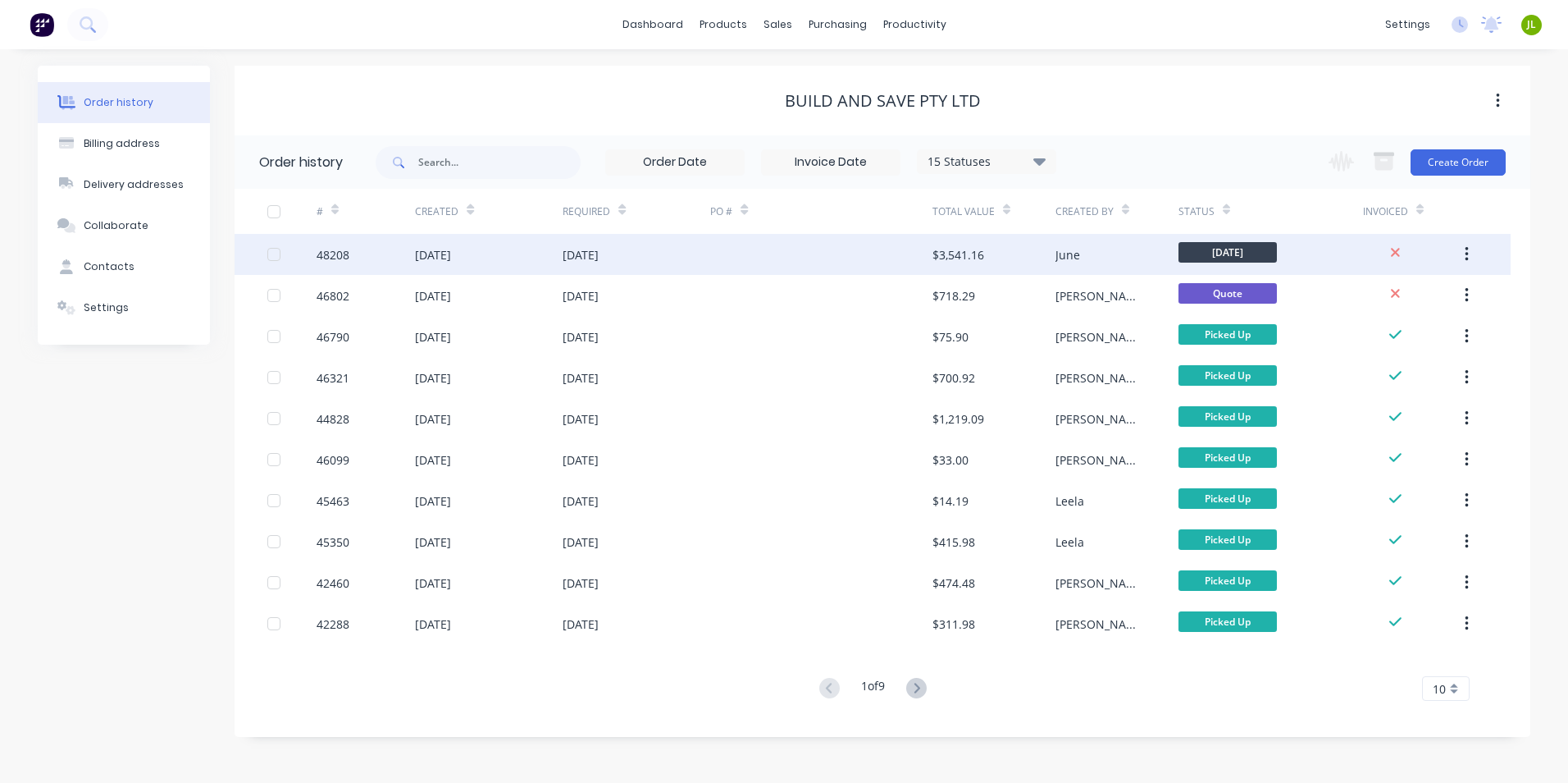
click at [689, 250] on div "01 Sep 2025" at bounding box center [636, 255] width 147 height 41
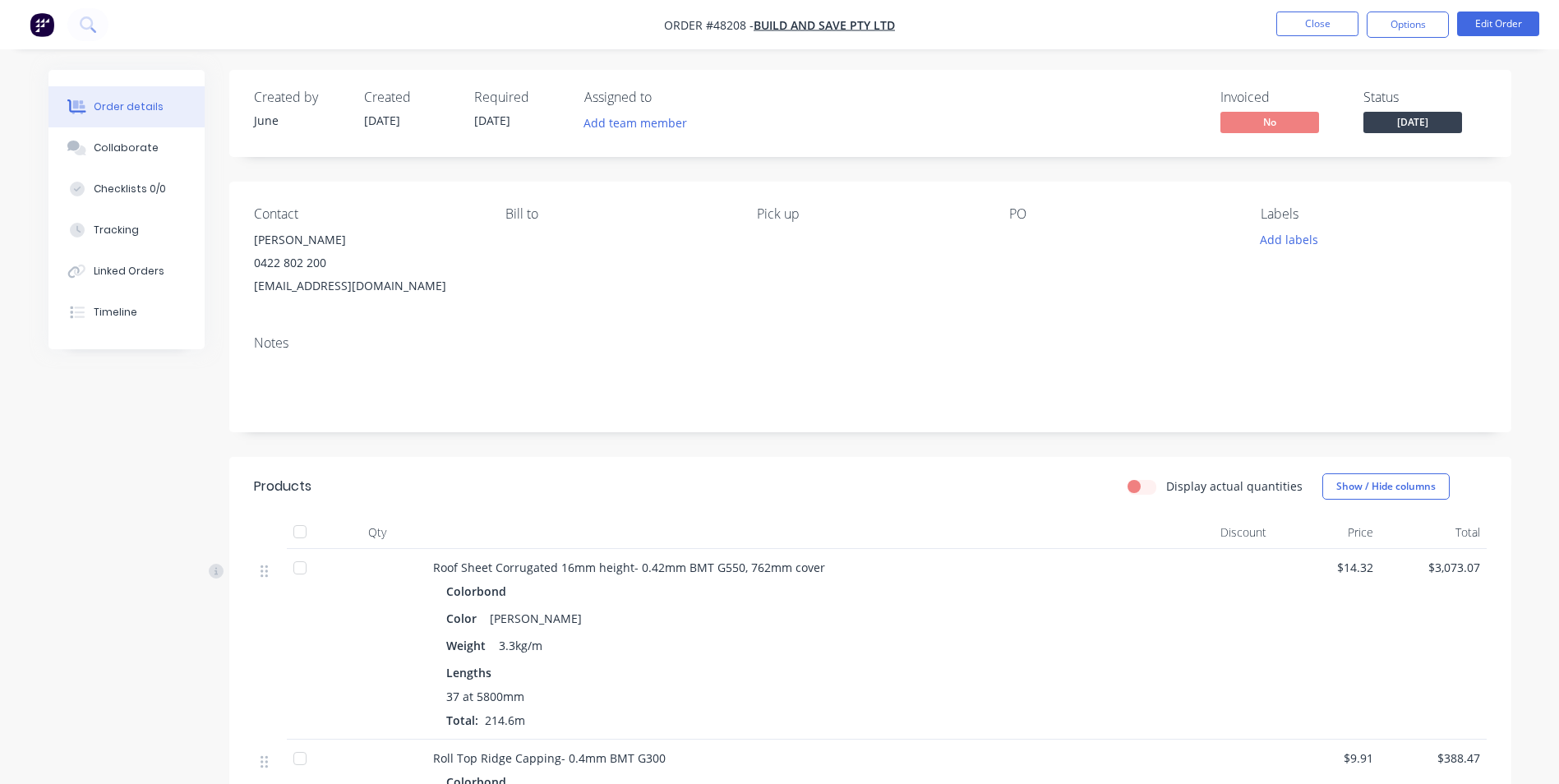
click at [527, 486] on div "Display actual quantities Show / Hide columns" at bounding box center [1000, 486] width 971 height 26
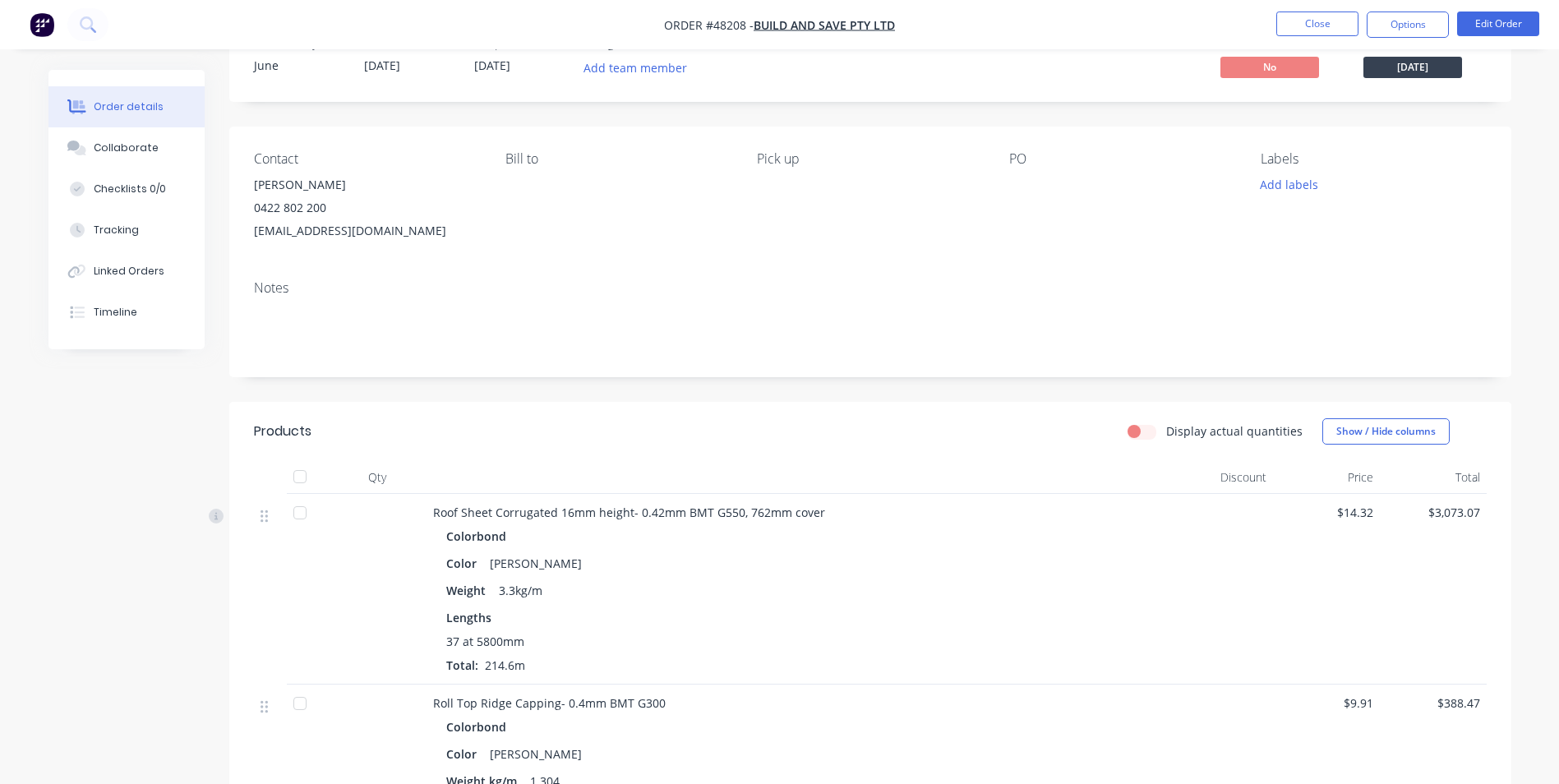
scroll to position [82, 0]
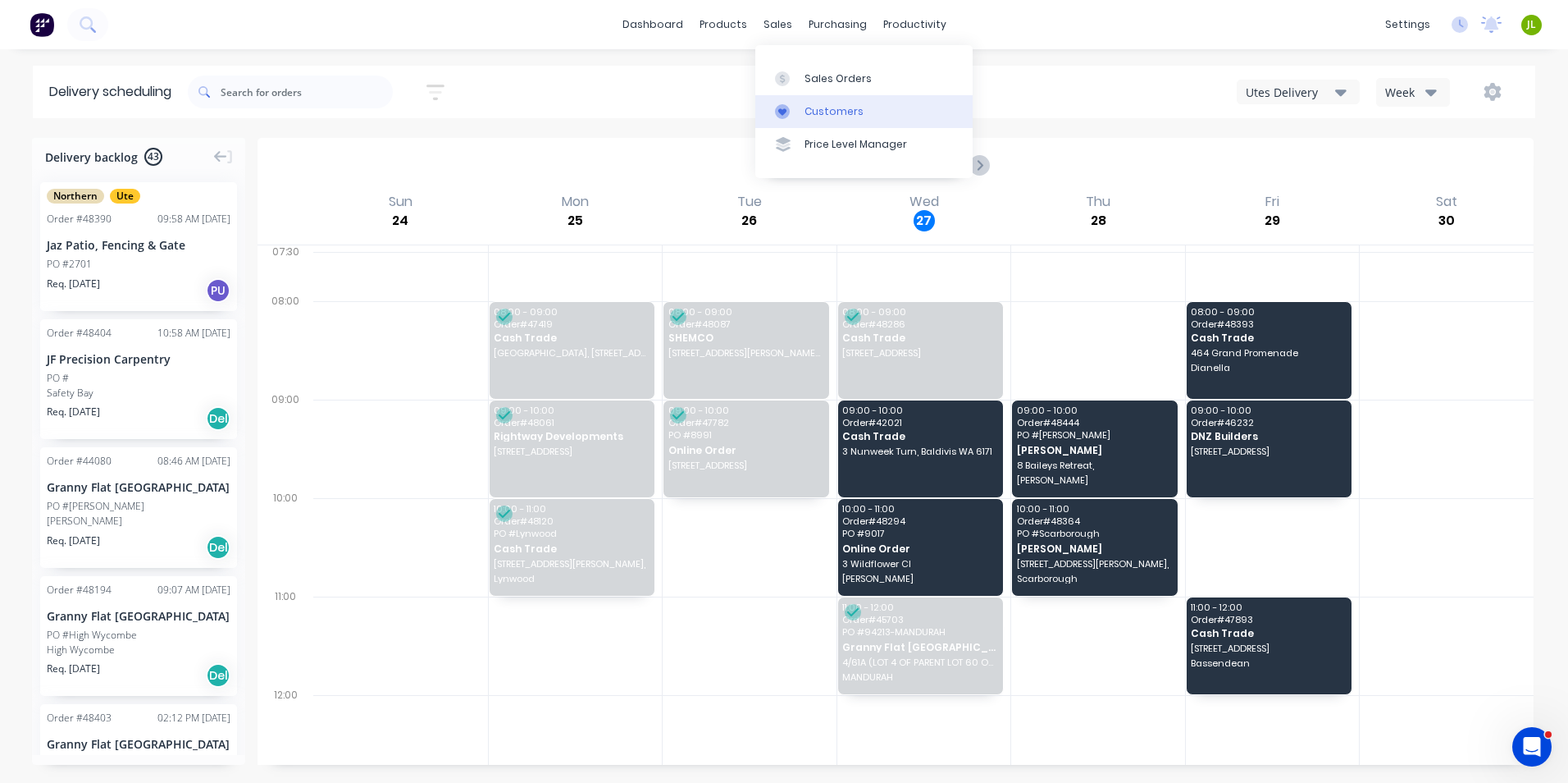
click at [796, 109] on div at bounding box center [787, 111] width 25 height 15
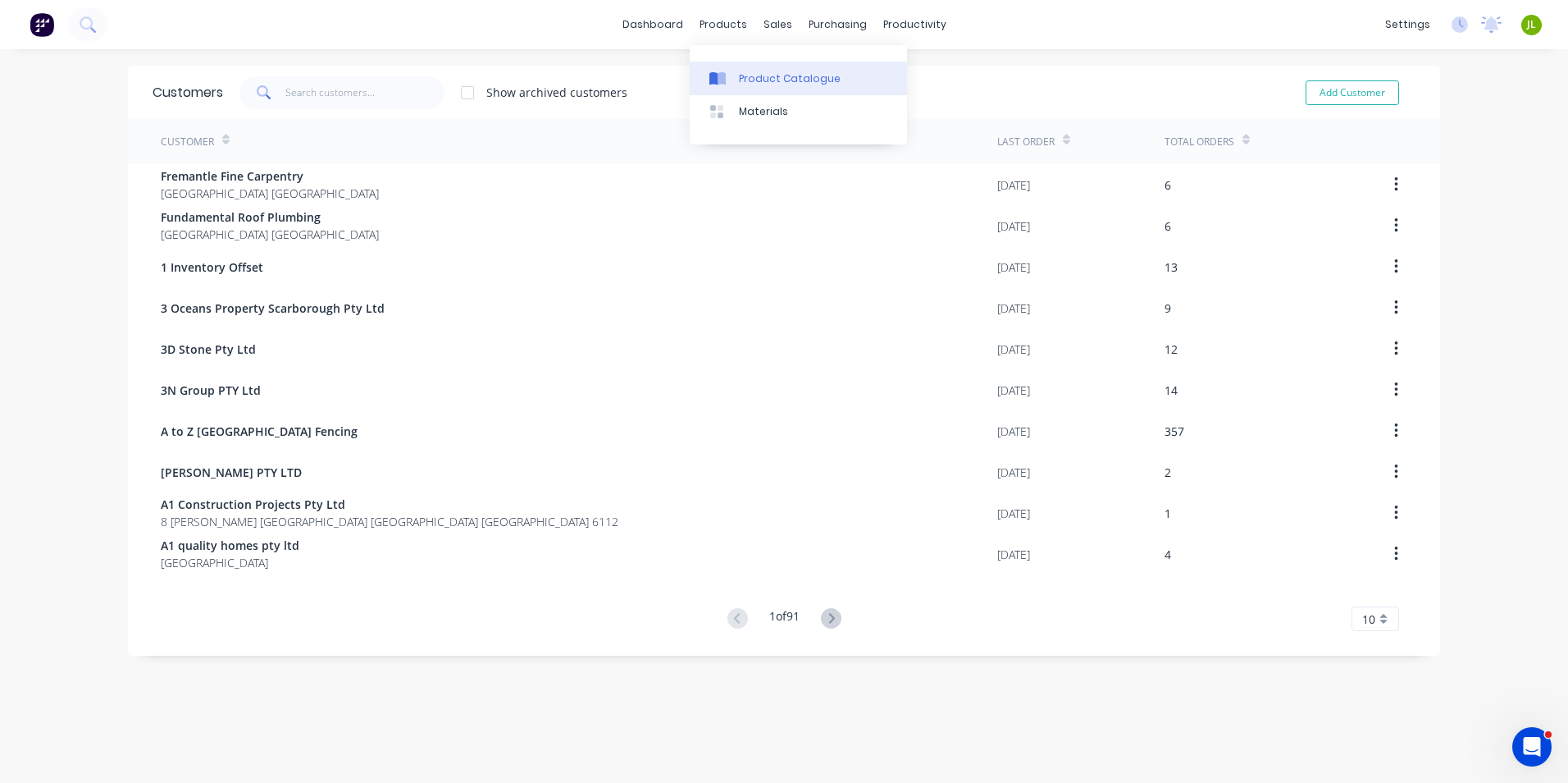
click at [748, 72] on div "Product Catalogue" at bounding box center [790, 78] width 102 height 15
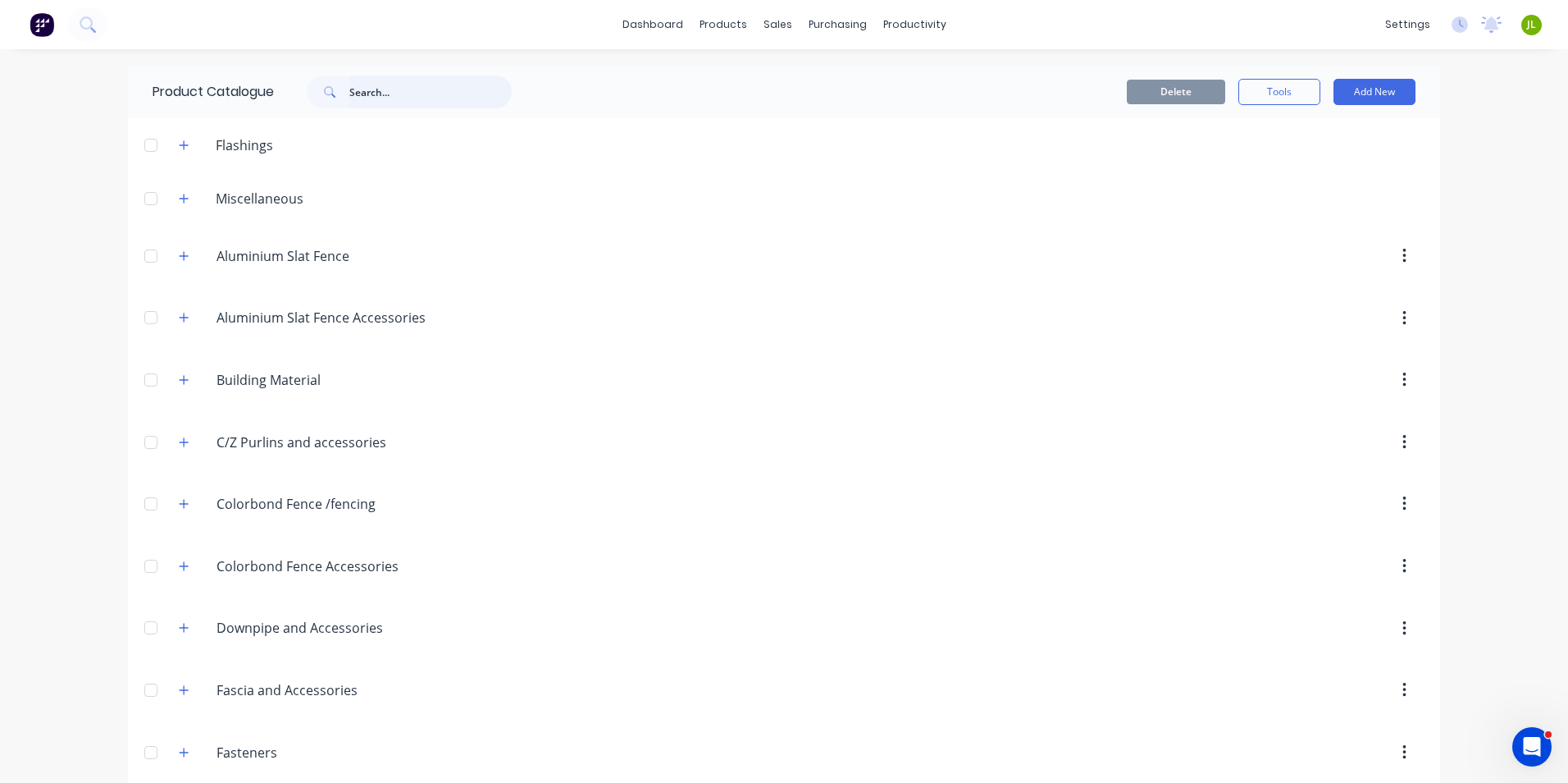
click at [462, 96] on input "text" at bounding box center [431, 92] width 163 height 33
type input "clips"
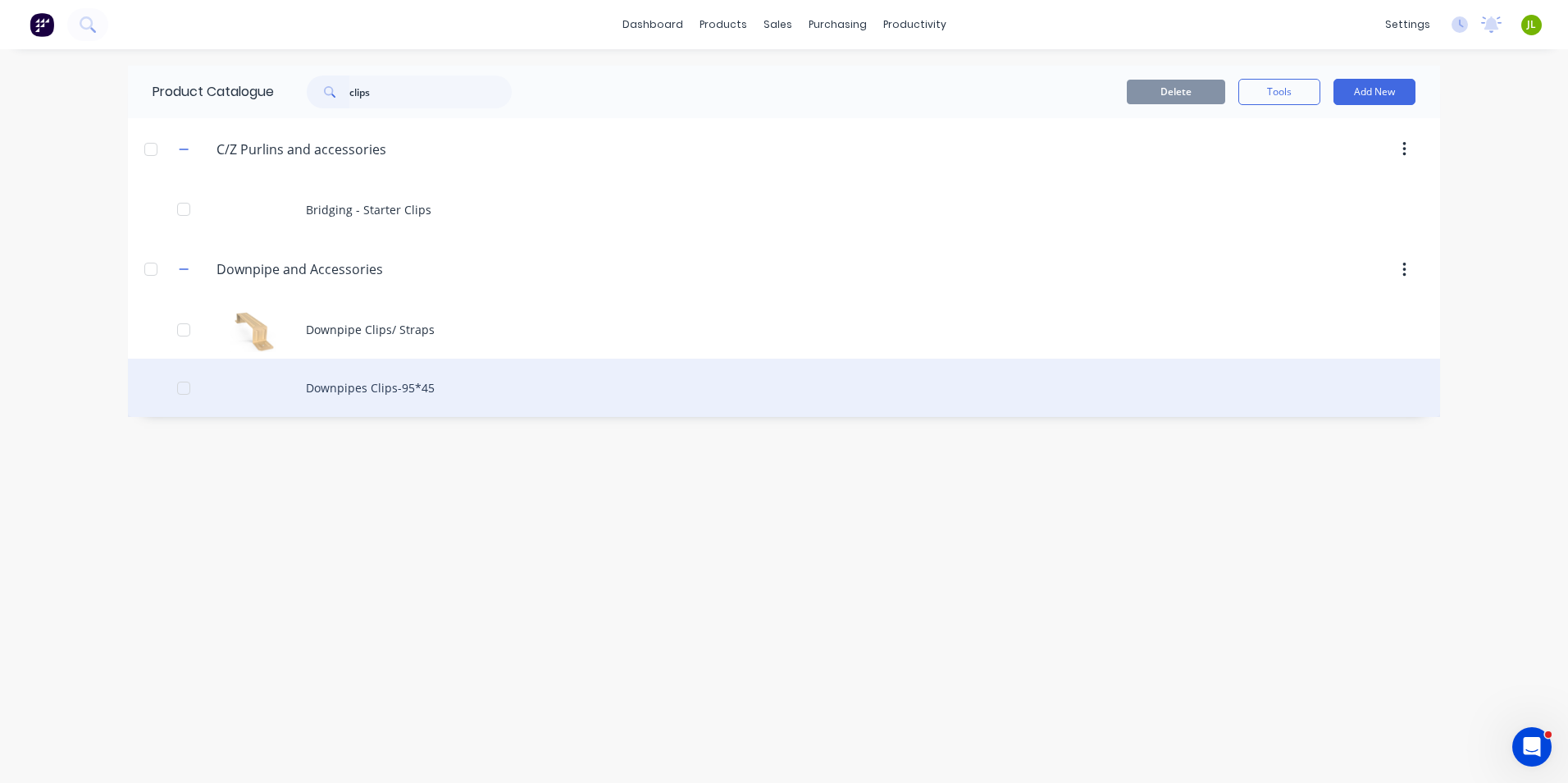
click at [320, 401] on div "Downpipes Clips-95*45" at bounding box center [784, 388] width 1312 height 59
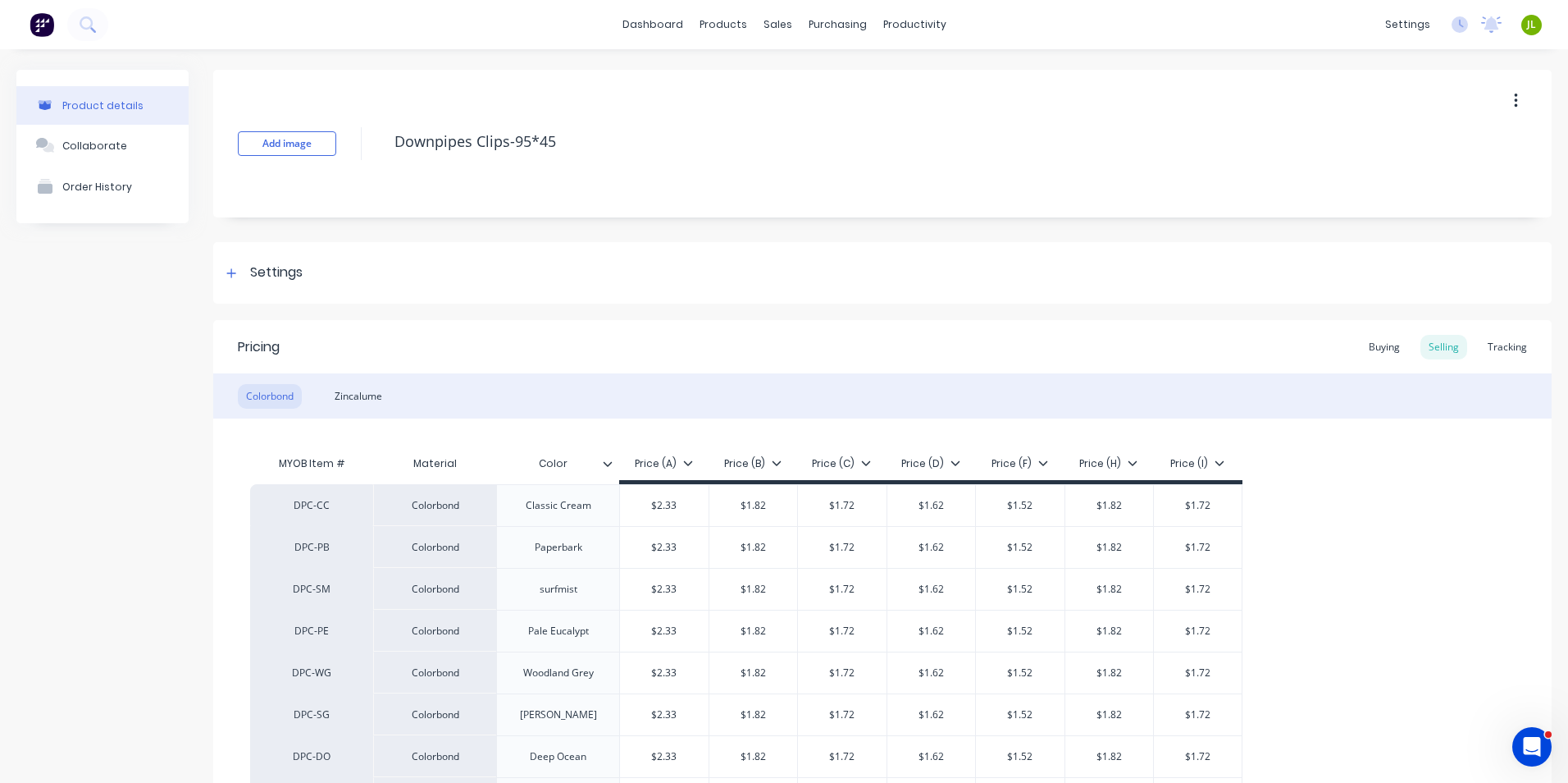
type textarea "x"
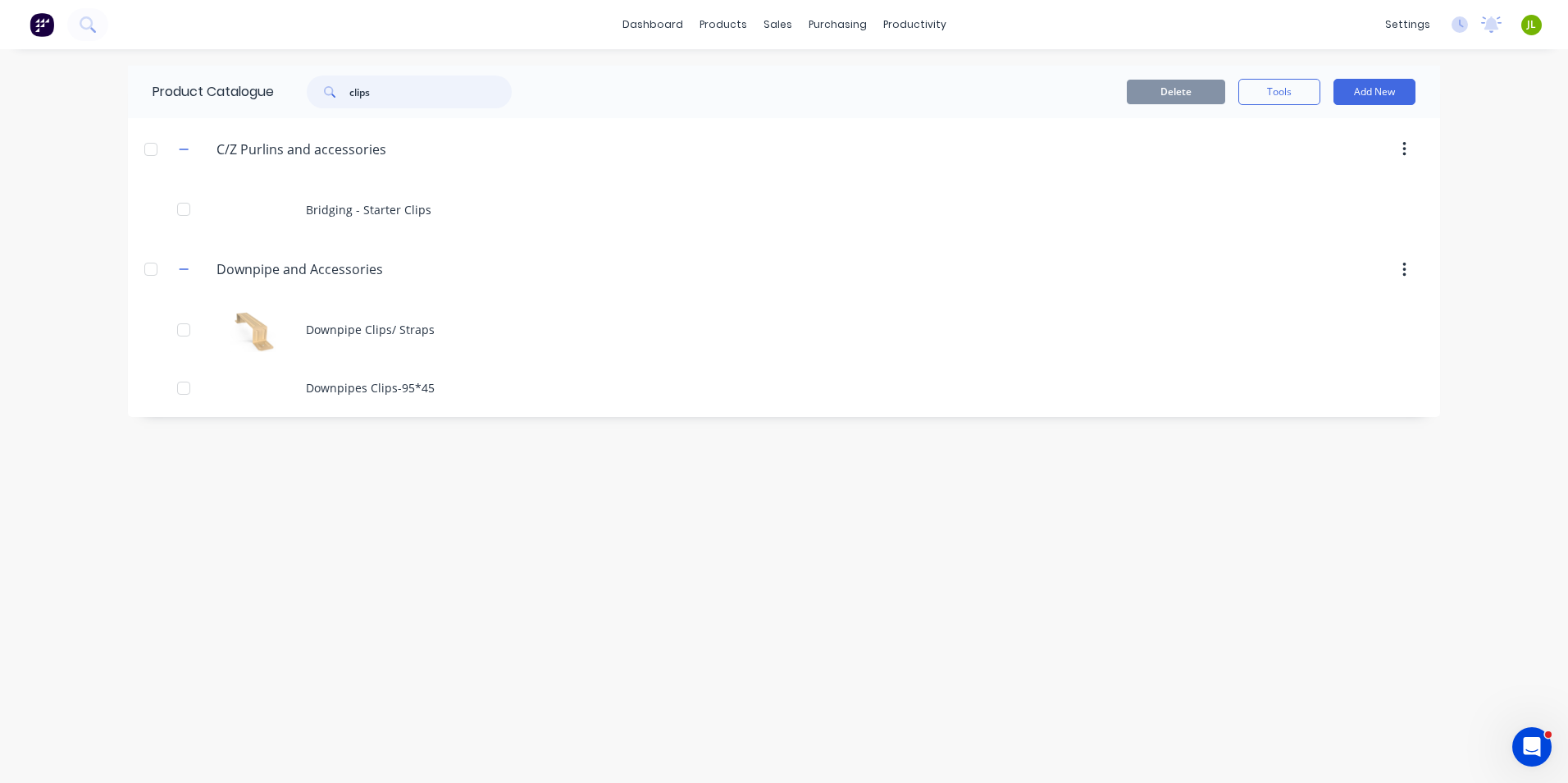
drag, startPoint x: 387, startPoint y: 88, endPoint x: 314, endPoint y: 93, distance: 73.2
click at [314, 93] on div "clips" at bounding box center [409, 92] width 205 height 33
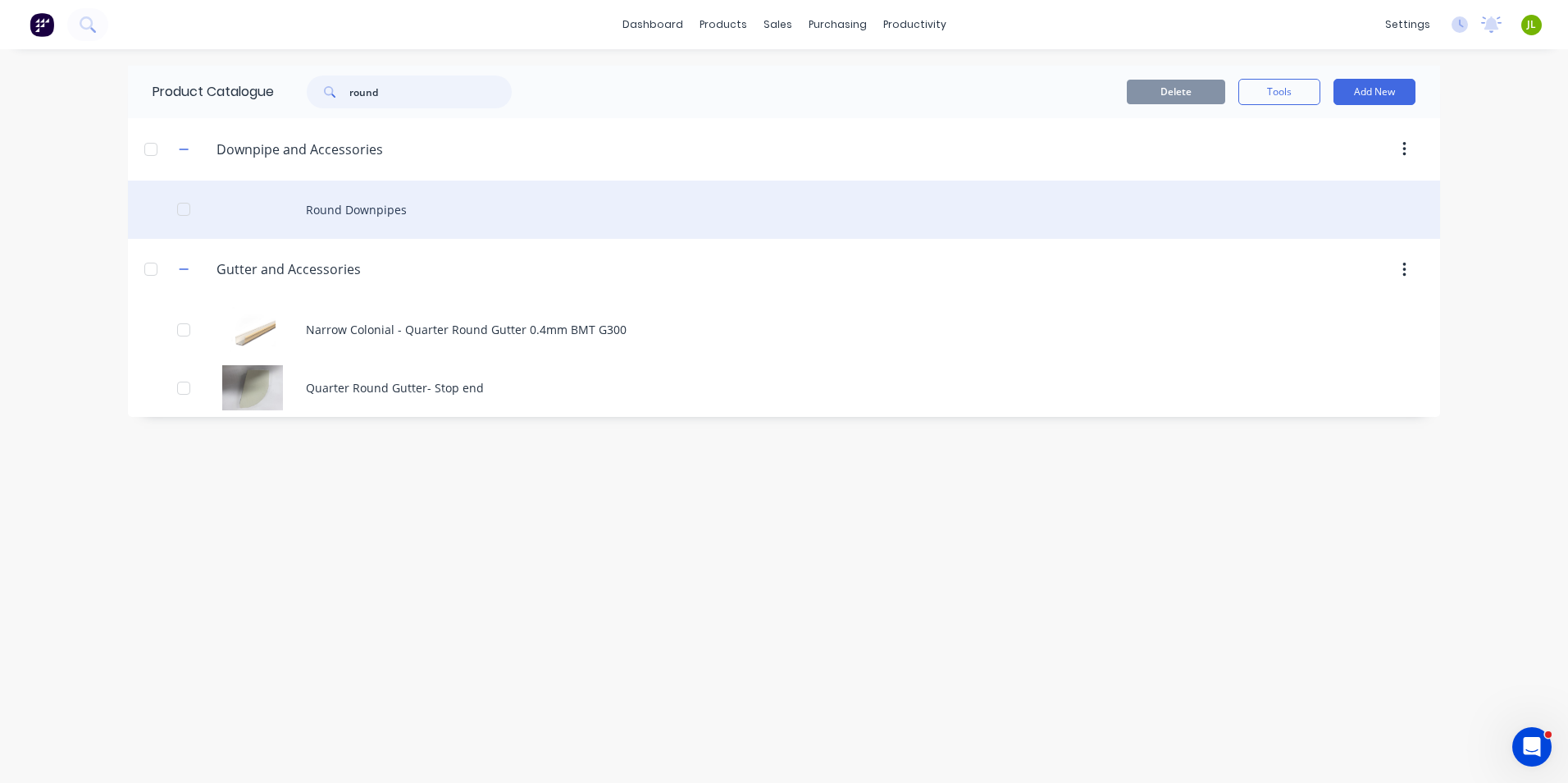
type input "round"
click at [405, 221] on div "Round Downpipes" at bounding box center [784, 210] width 1312 height 59
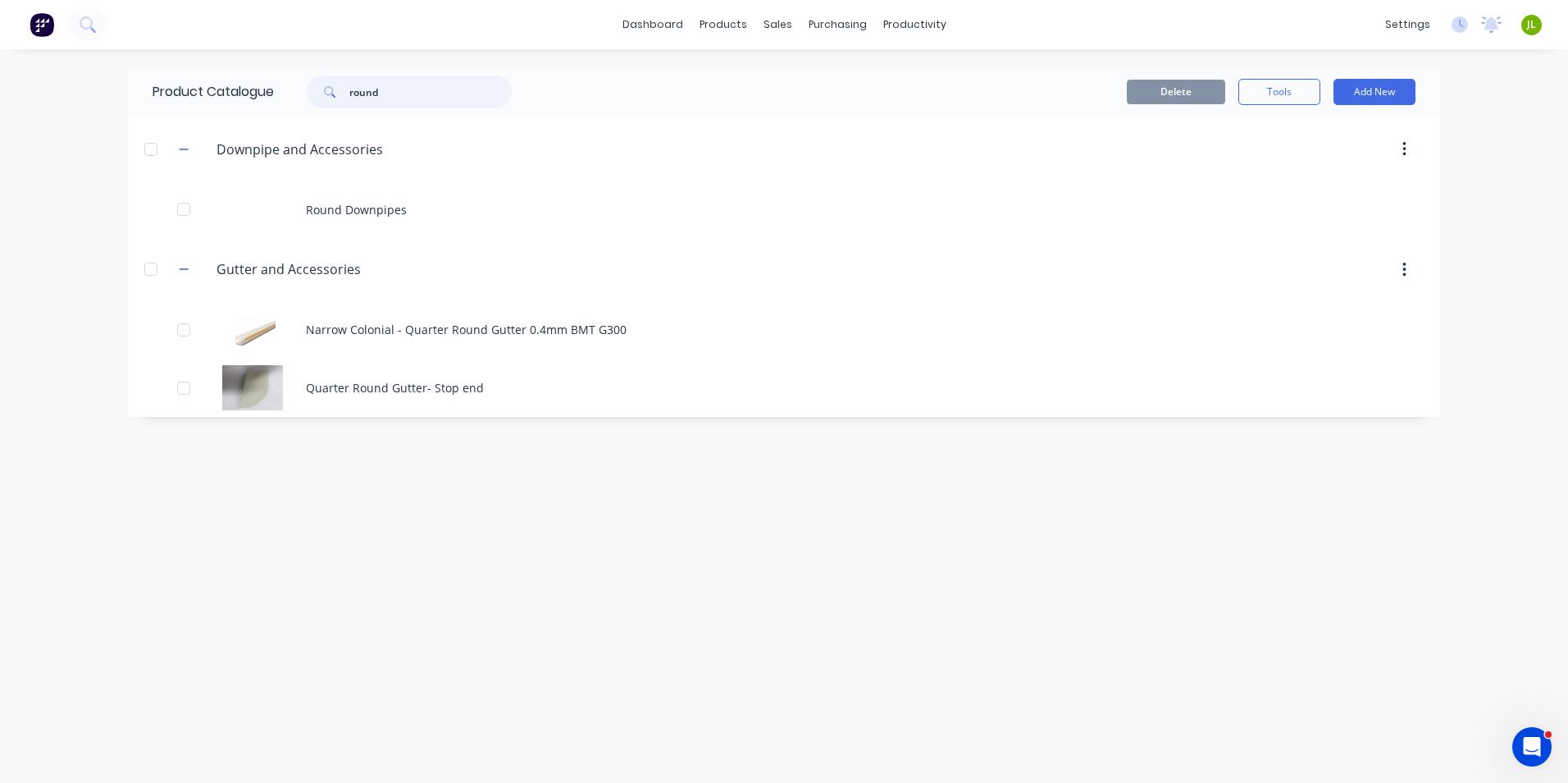
click at [420, 90] on input "round" at bounding box center [431, 92] width 163 height 33
drag, startPoint x: 403, startPoint y: 90, endPoint x: 294, endPoint y: 97, distance: 109.2
click at [294, 97] on div "round" at bounding box center [400, 92] width 221 height 33
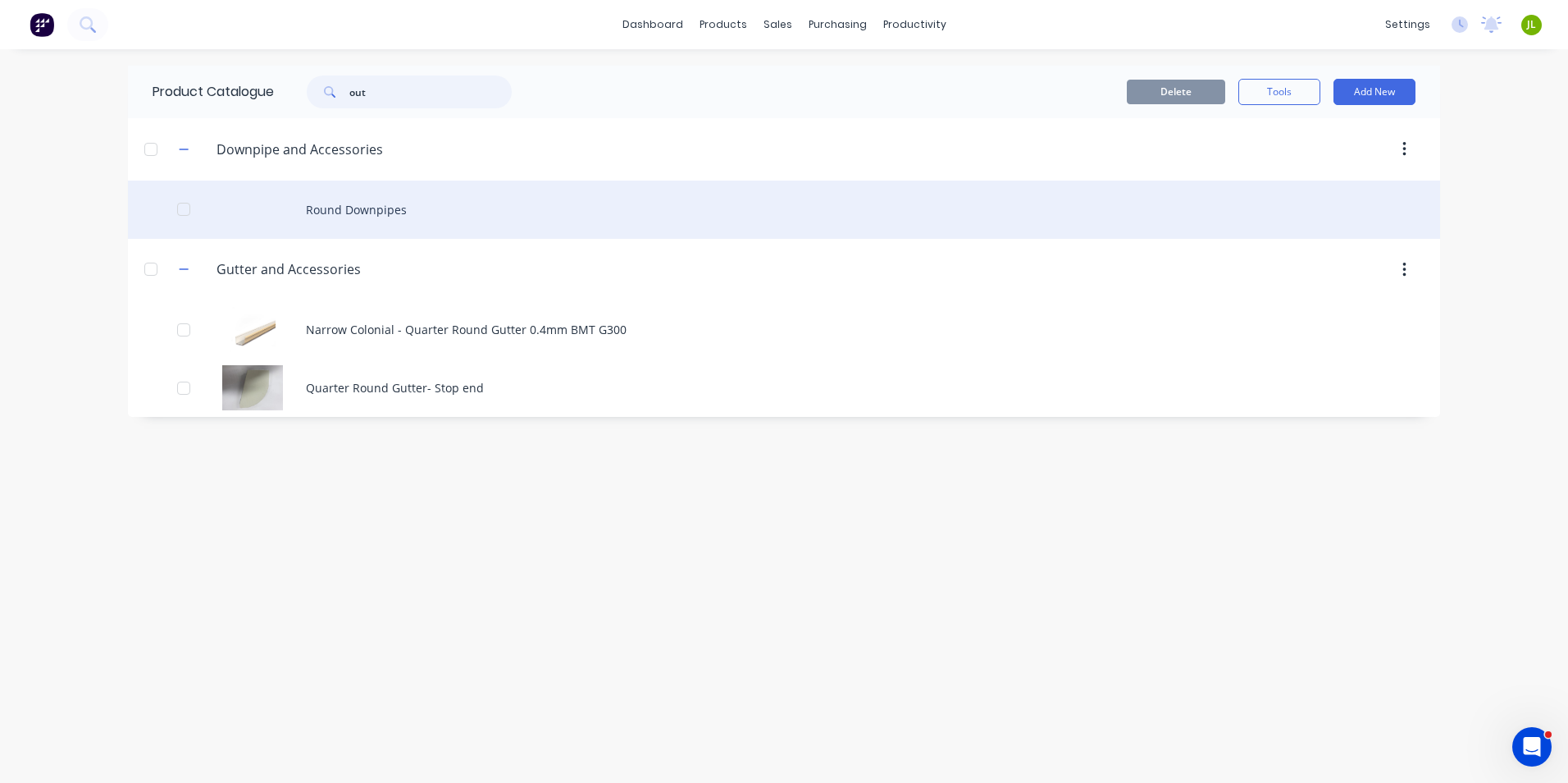
type input "out"
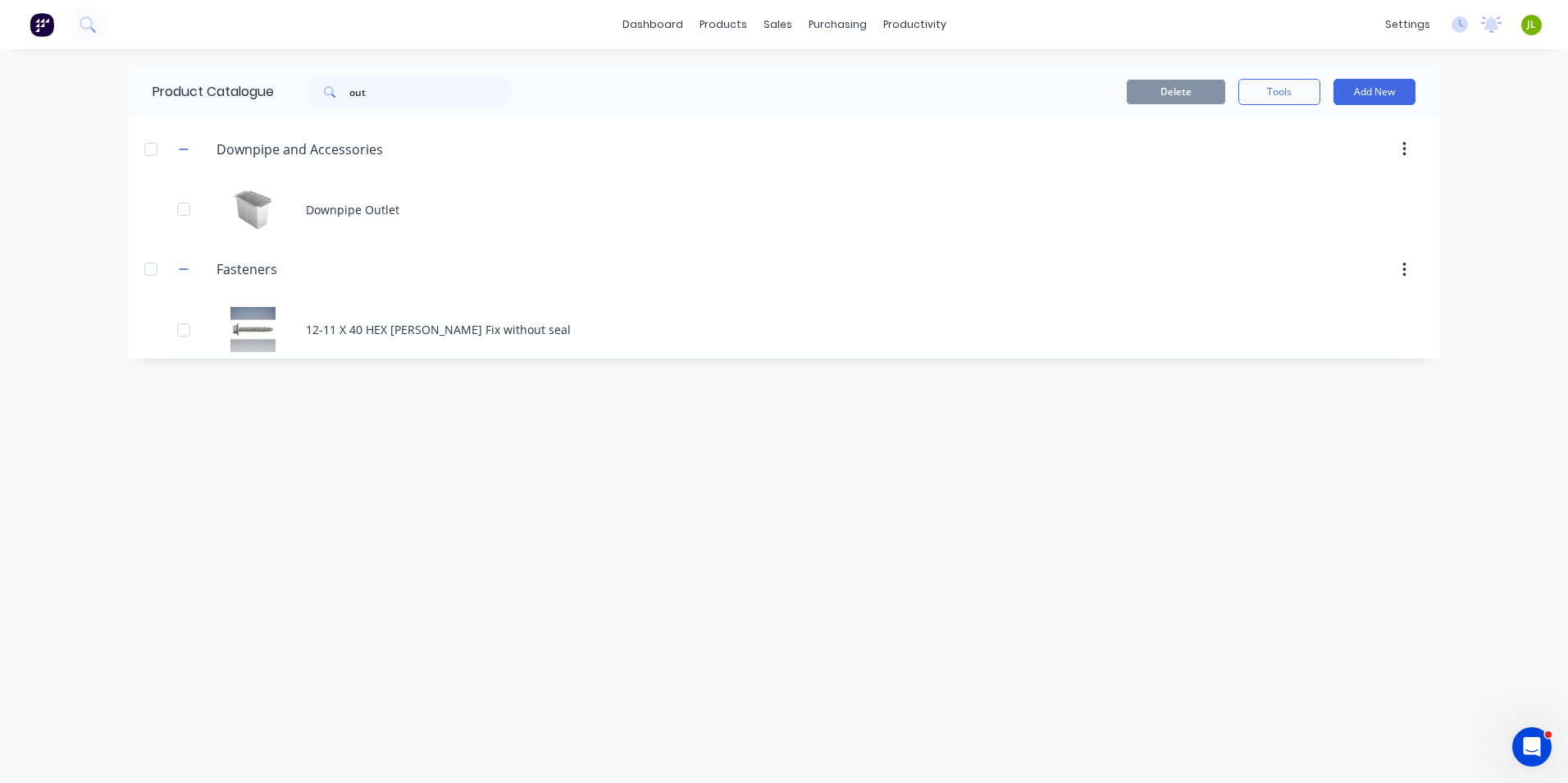
click at [902, 183] on div "Downpipe Outlet" at bounding box center [784, 210] width 1312 height 59
drag, startPoint x: 423, startPoint y: 93, endPoint x: 253, endPoint y: 93, distance: 170.0
click at [253, 93] on div "Product Catalogue out" at bounding box center [340, 91] width 425 height 53
type input "clip"
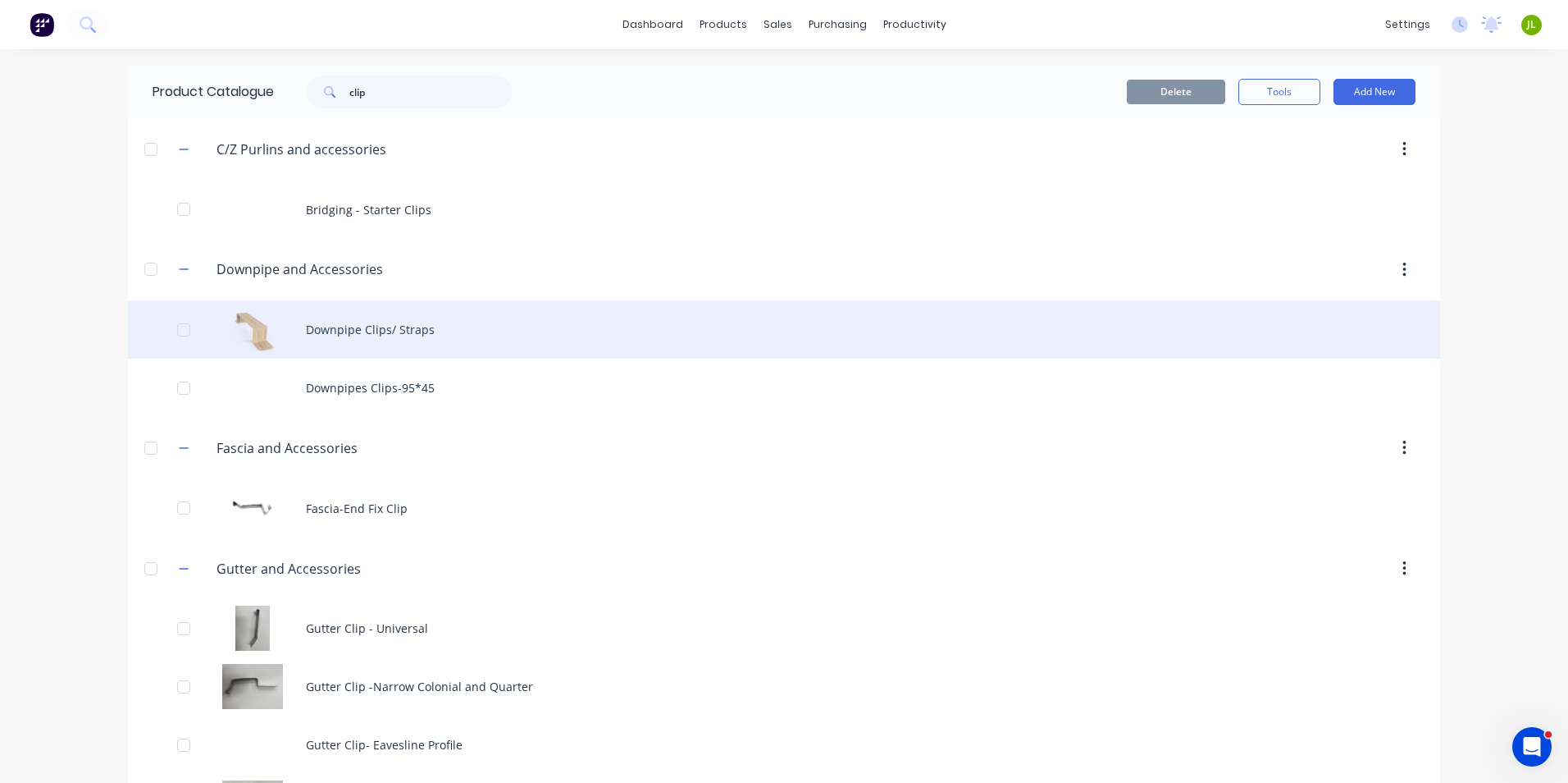
click at [478, 324] on div "Downpipe Clips/ Straps" at bounding box center [784, 330] width 1312 height 59
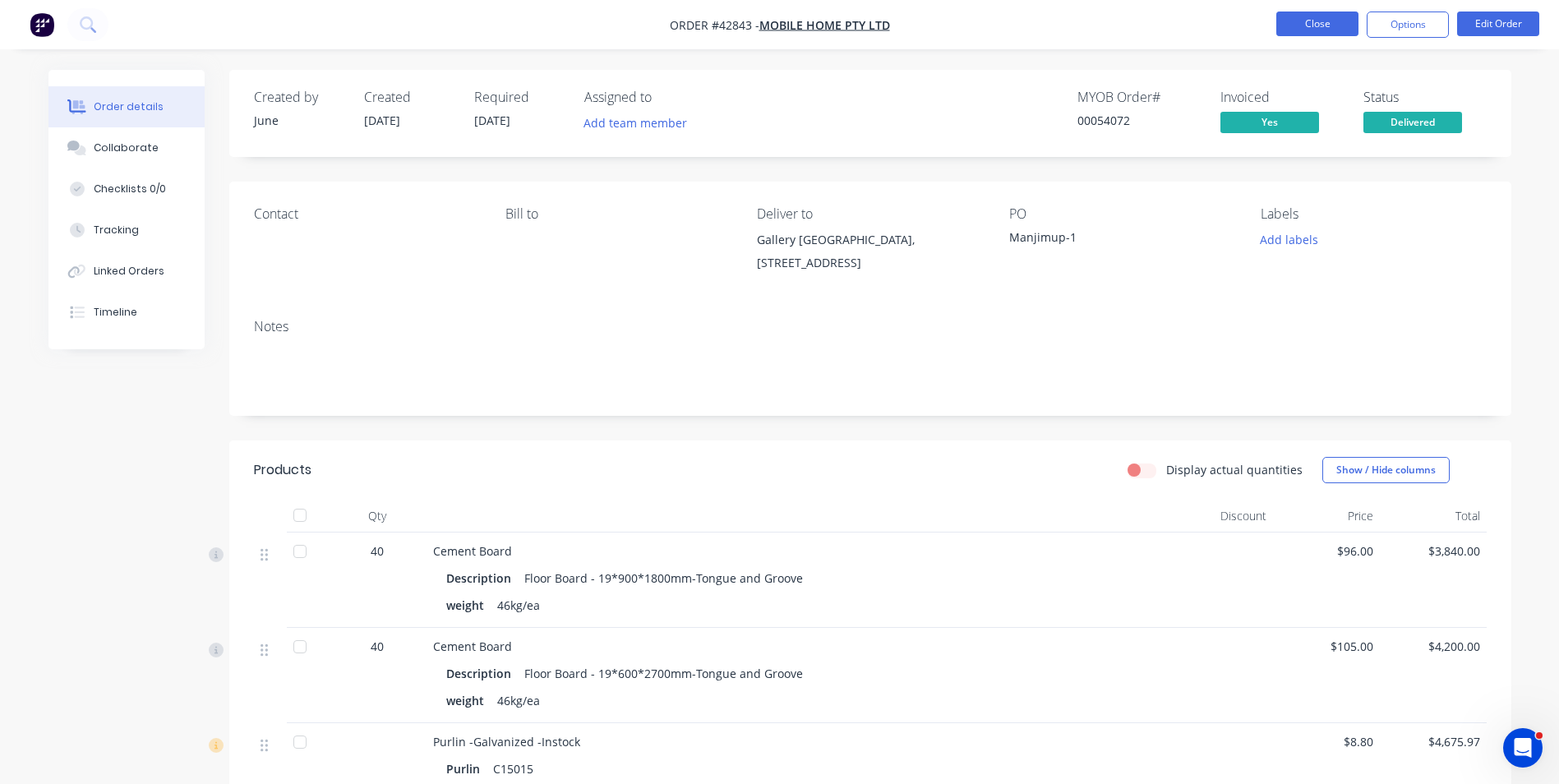
click at [1338, 14] on button "Close" at bounding box center [1317, 23] width 82 height 25
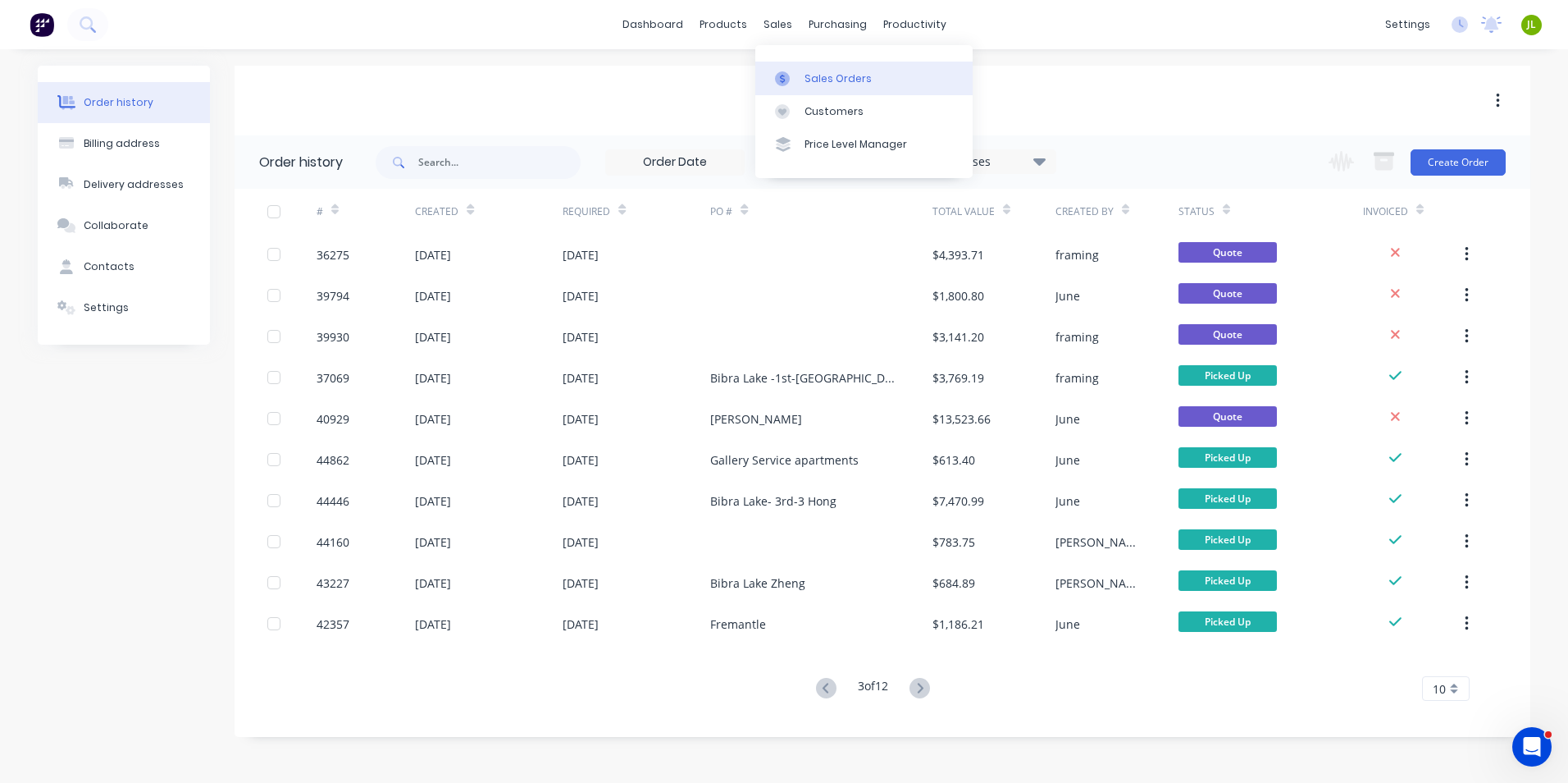
click at [784, 71] on icon at bounding box center [782, 78] width 15 height 15
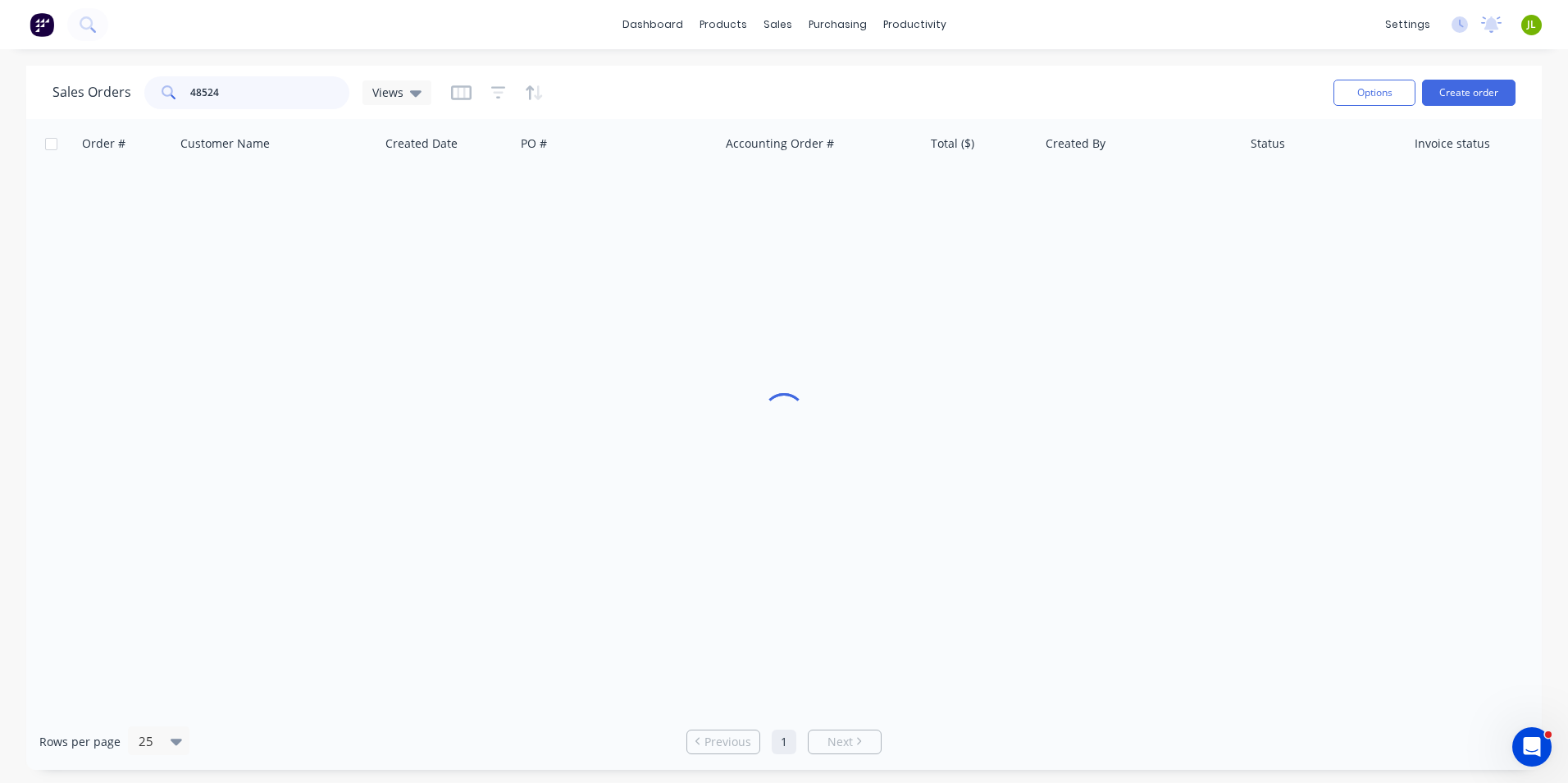
drag, startPoint x: 277, startPoint y: 94, endPoint x: 119, endPoint y: 95, distance: 158.0
click at [119, 95] on div "Sales Orders 48524 Views" at bounding box center [242, 93] width 379 height 33
paste input "text"
click at [208, 106] on input "text" at bounding box center [270, 93] width 160 height 33
click at [217, 83] on input "text" at bounding box center [270, 93] width 160 height 33
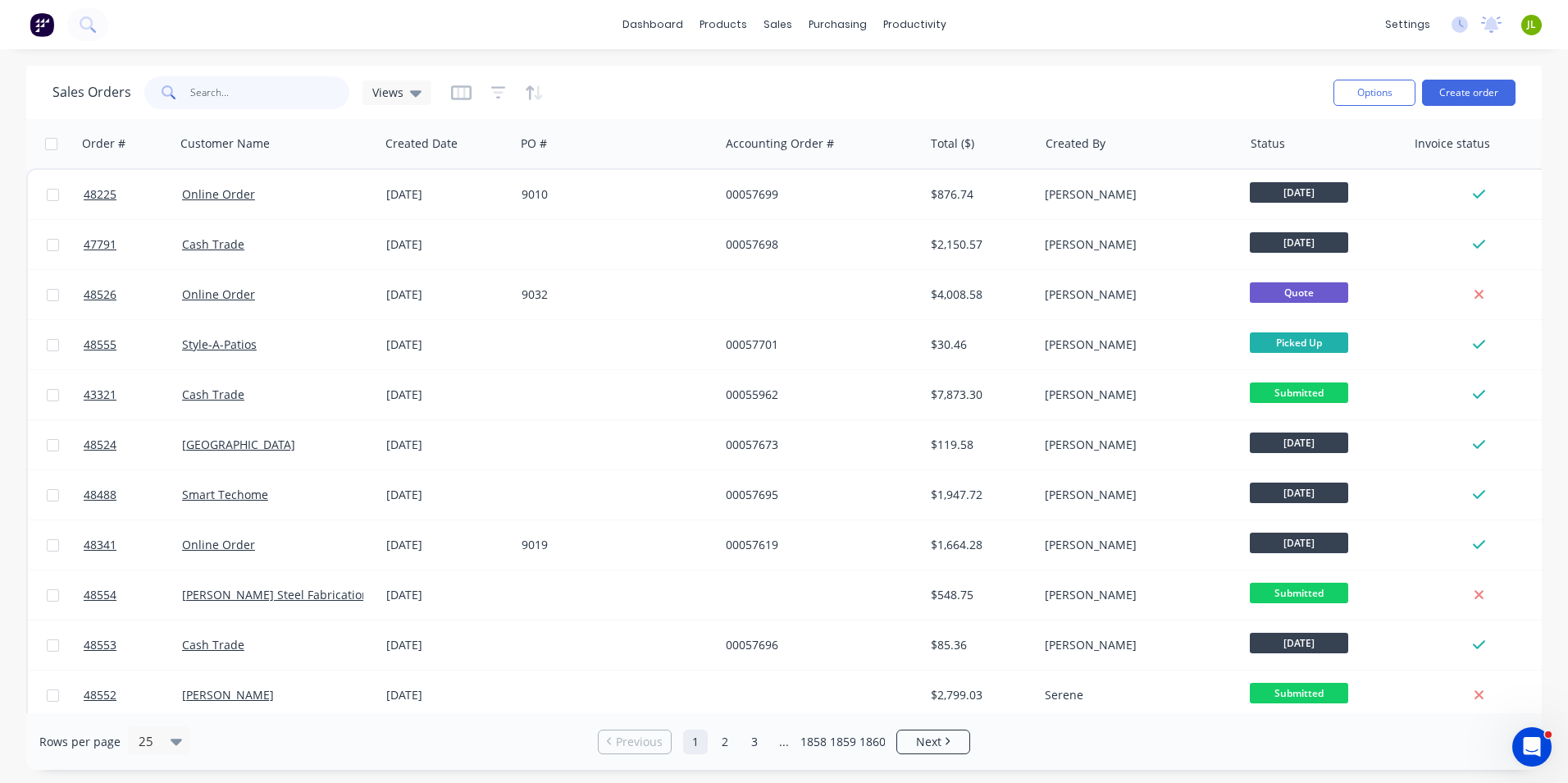
click at [208, 90] on input "text" at bounding box center [270, 93] width 160 height 33
paste input "calum@kardan.net.au"
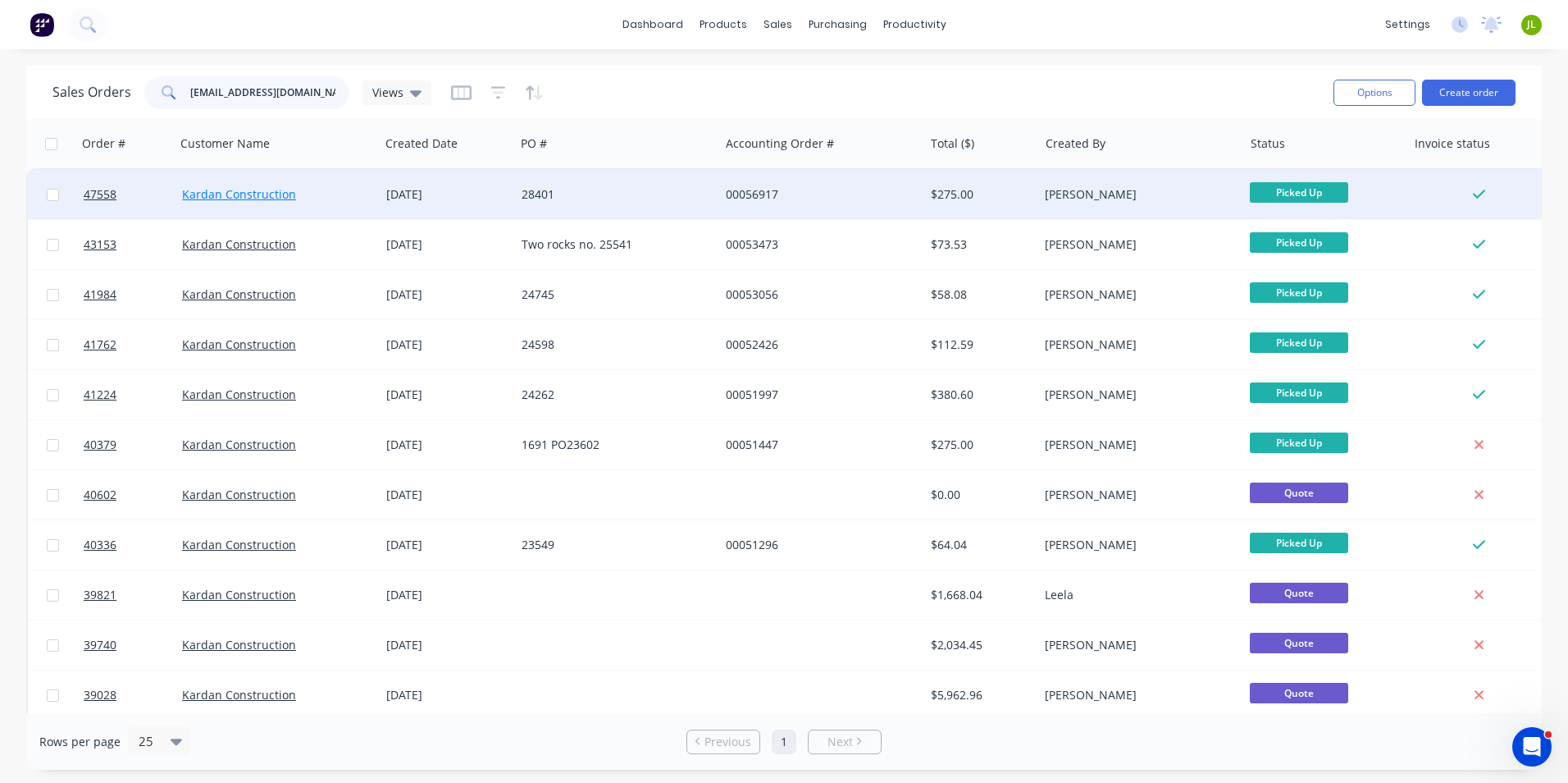
type input "calum@kardan.net.au"
click at [268, 193] on link "Kardan Construction" at bounding box center [239, 194] width 114 height 16
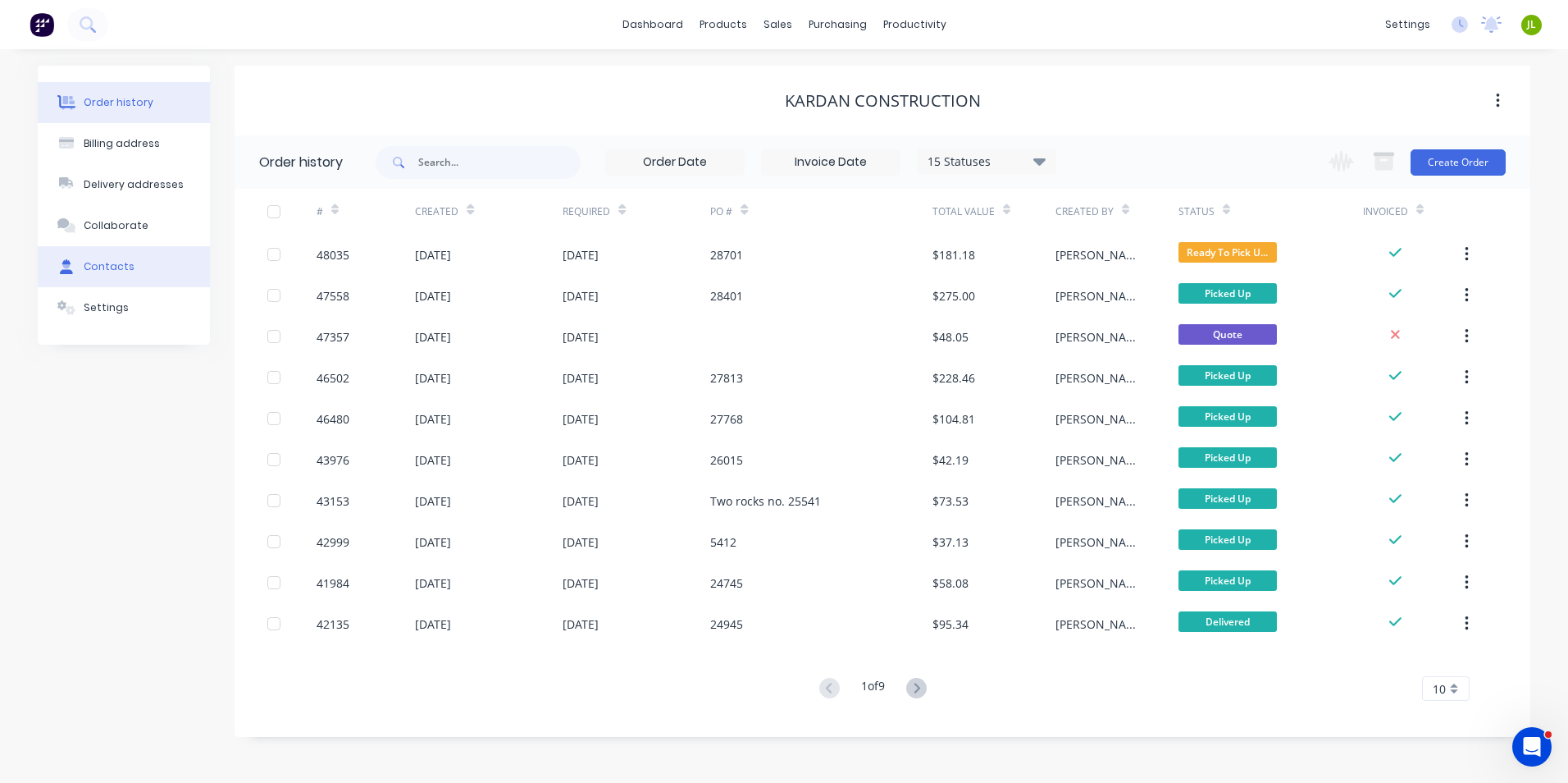
click at [78, 272] on button "Contacts" at bounding box center [124, 267] width 172 height 41
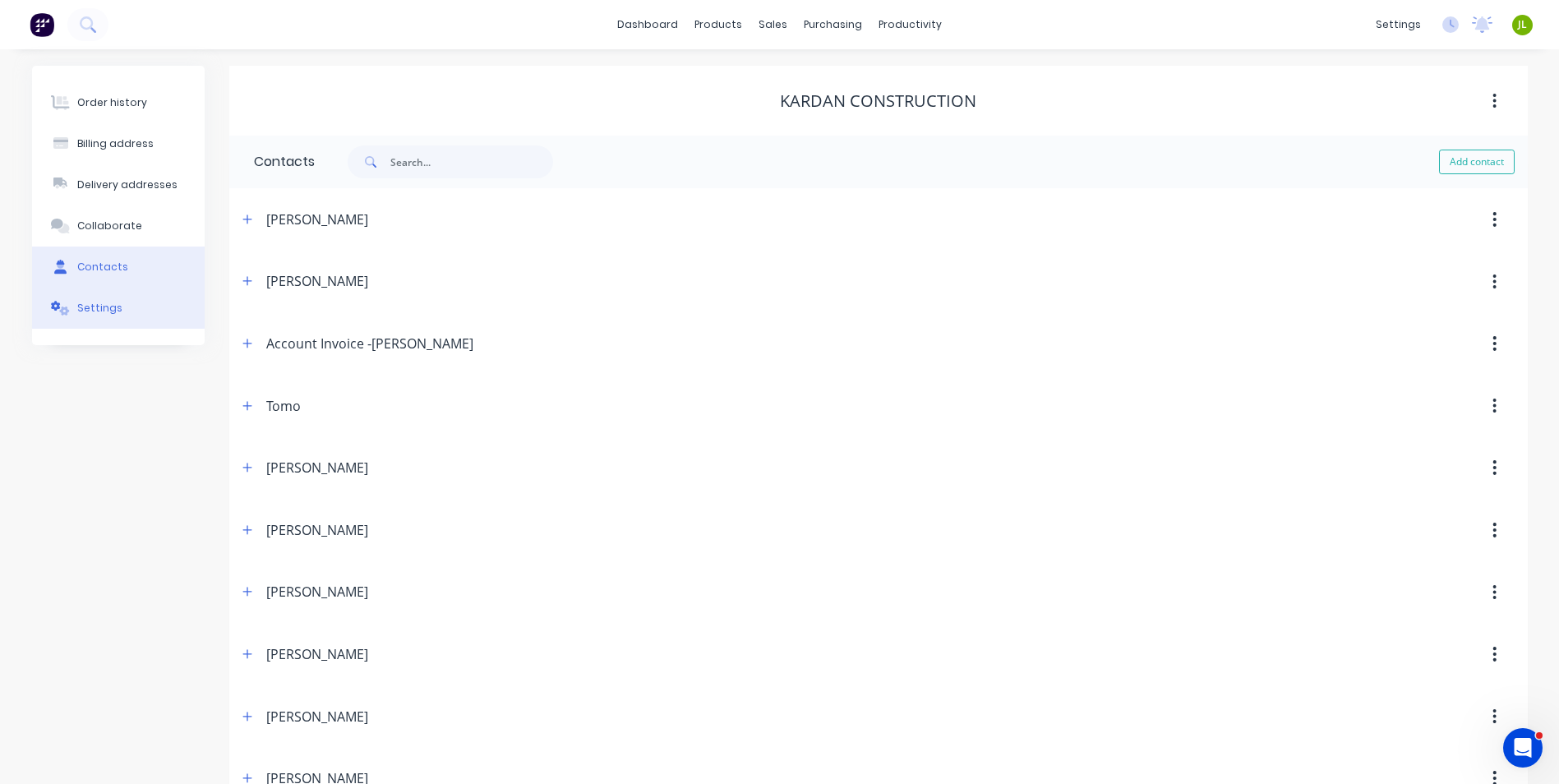
click at [88, 317] on button "Settings" at bounding box center [118, 308] width 173 height 41
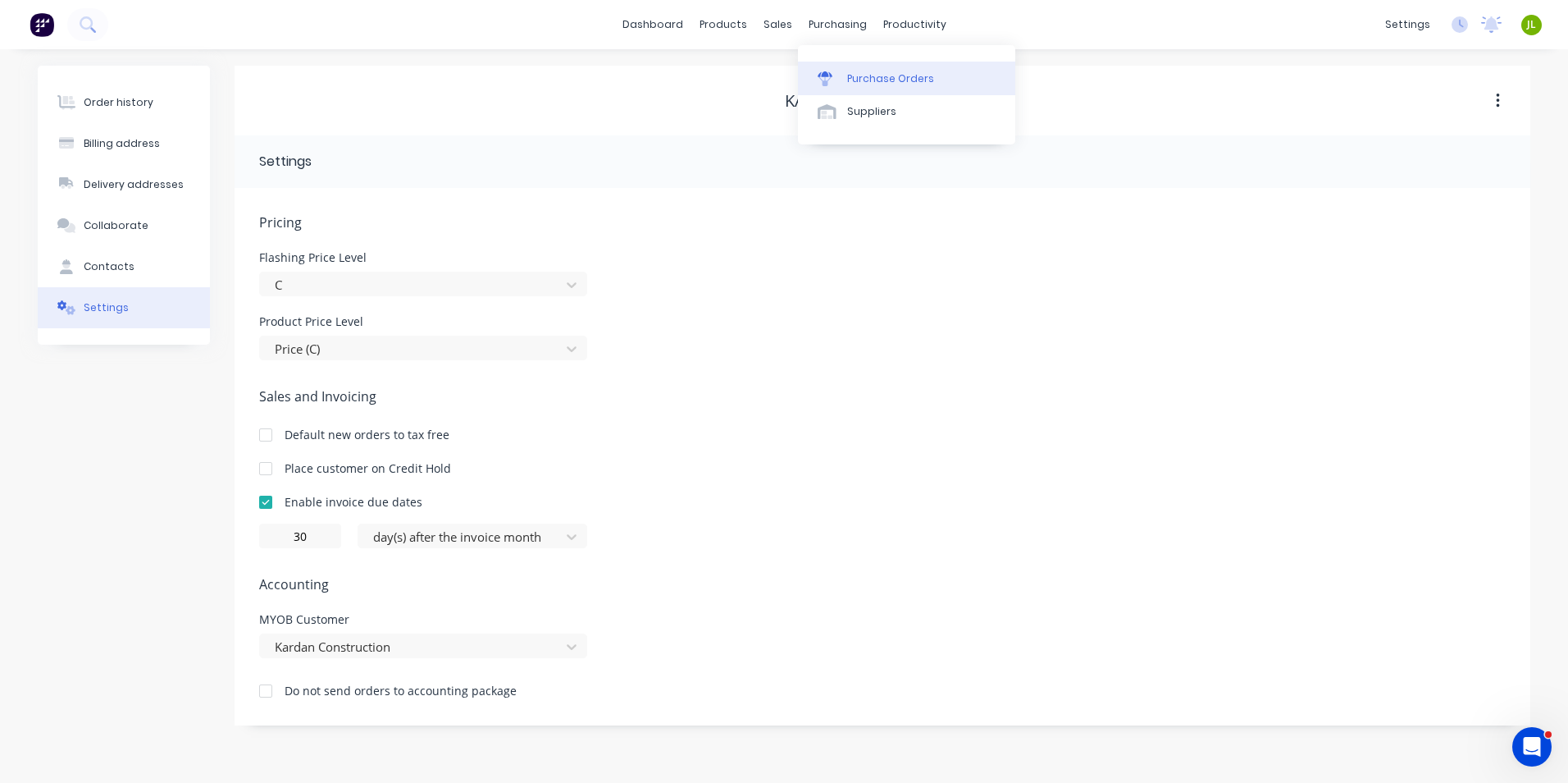
click at [841, 71] on div at bounding box center [830, 78] width 25 height 15
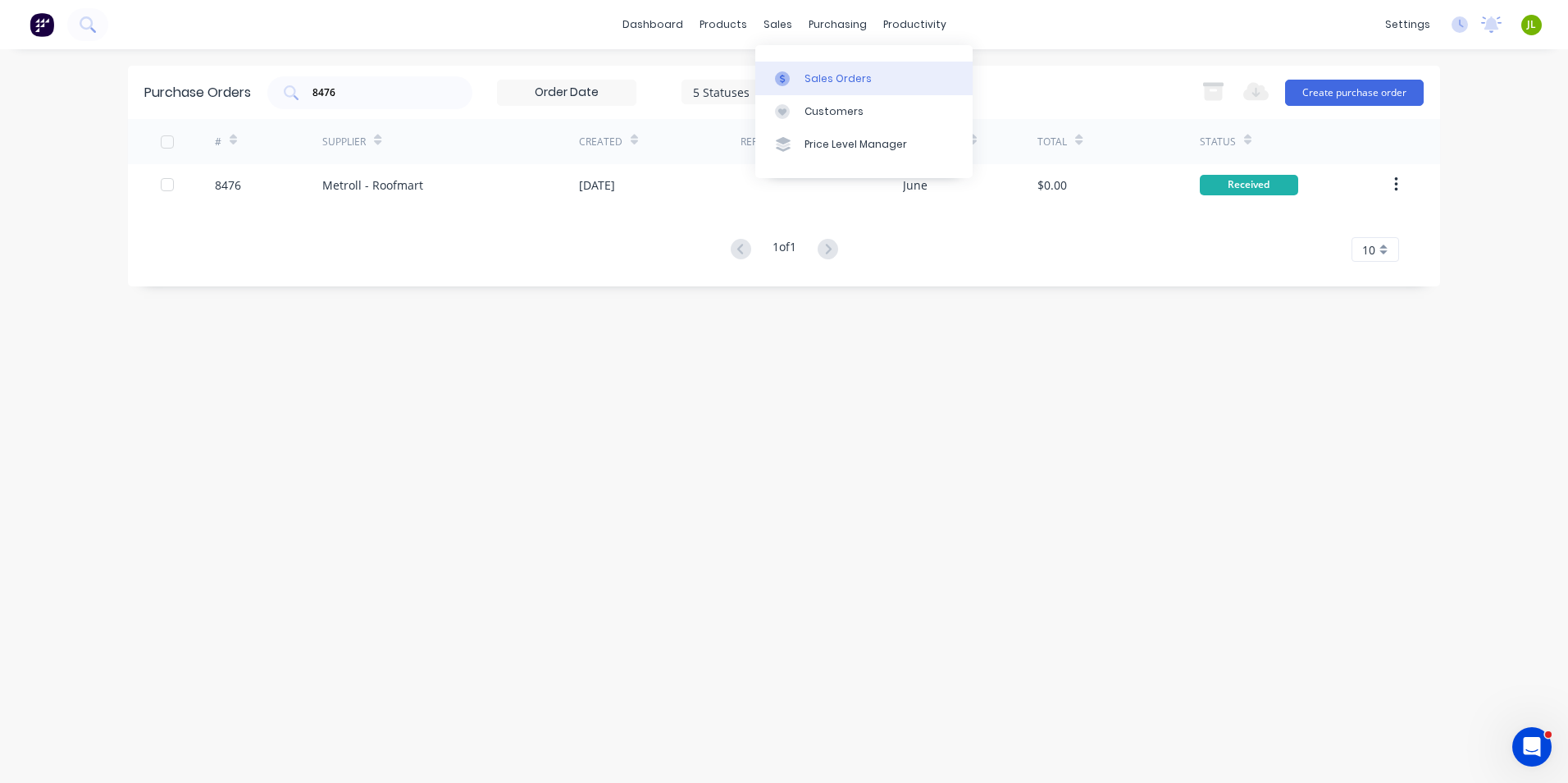
click at [784, 83] on icon at bounding box center [782, 78] width 15 height 15
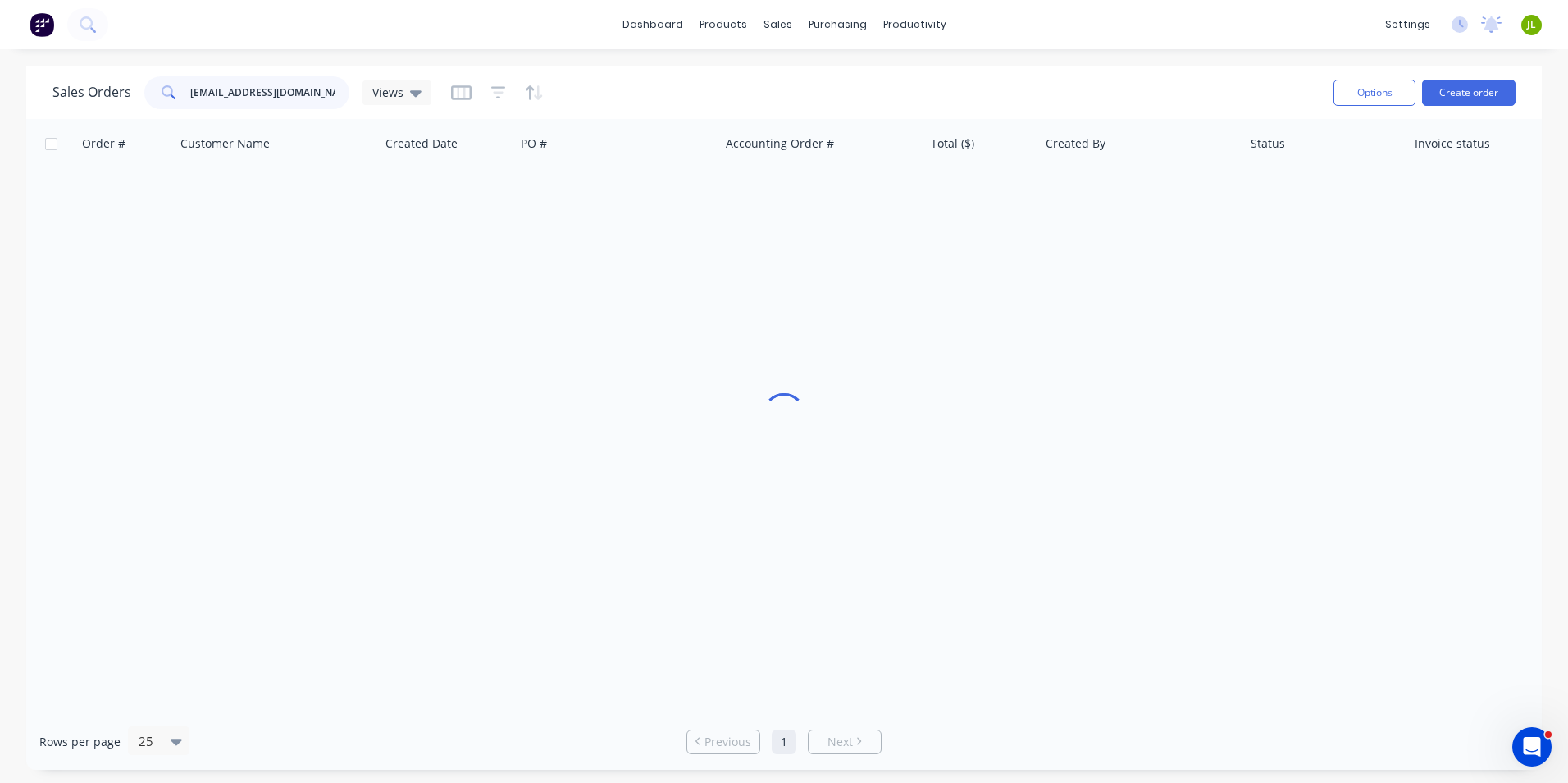
drag, startPoint x: 307, startPoint y: 92, endPoint x: -3, endPoint y: 92, distance: 310.0
click at [0, 92] on html "dashboard products sales purchasing productivity dashboard products Product Cat…" at bounding box center [784, 391] width 1568 height 783
type input "47346"
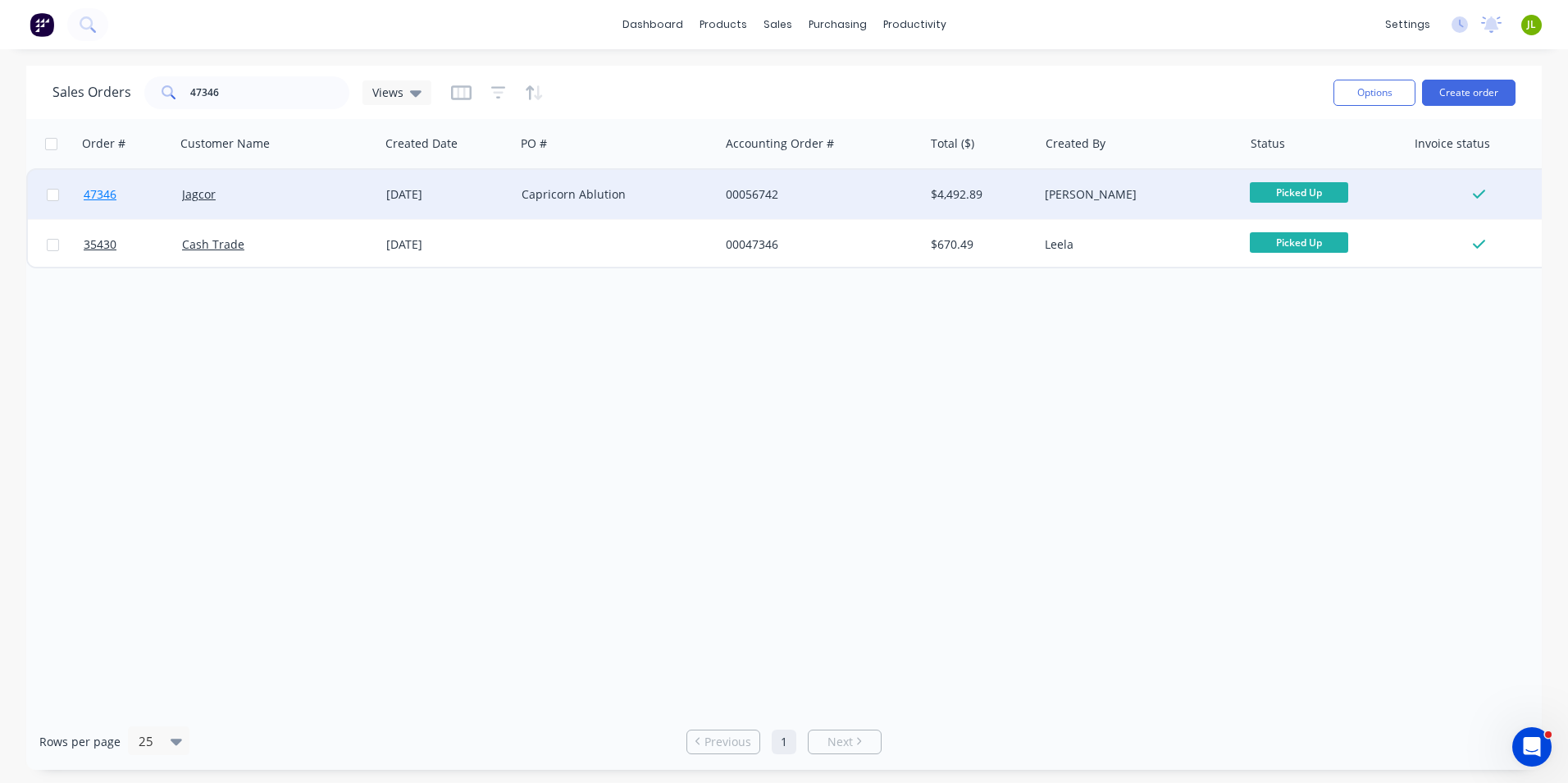
click at [100, 190] on span "47346" at bounding box center [100, 194] width 33 height 16
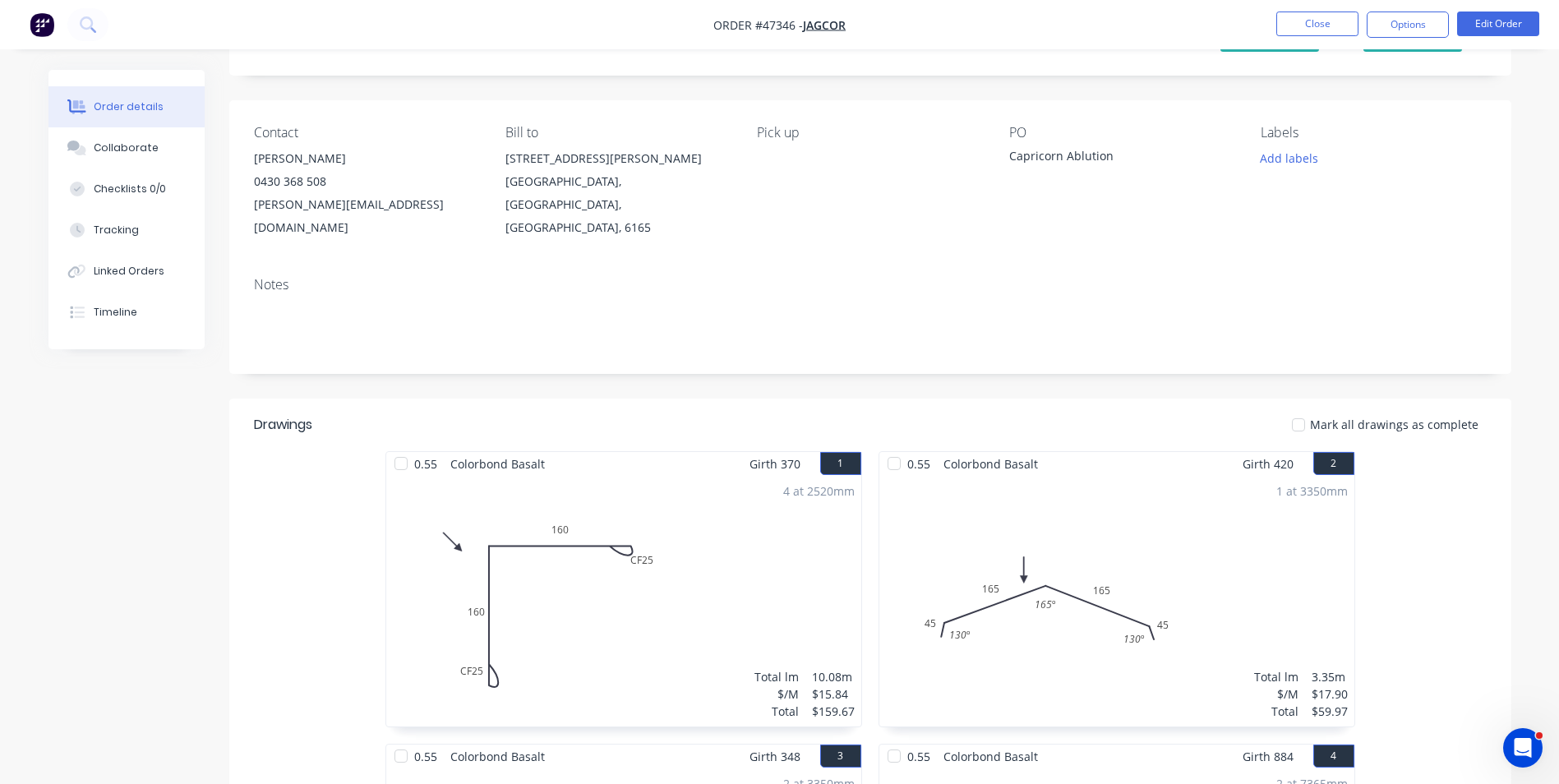
scroll to position [82, 0]
drag, startPoint x: 1110, startPoint y: 163, endPoint x: 1008, endPoint y: 161, distance: 102.0
click at [1008, 161] on div "Contact Rhys Fenwick 0430 368 508 rhys@jagcor.com.au Bill to 15 Hoyle Rd Hope V…" at bounding box center [871, 181] width 1282 height 164
copy div "Capricorn Ablution"
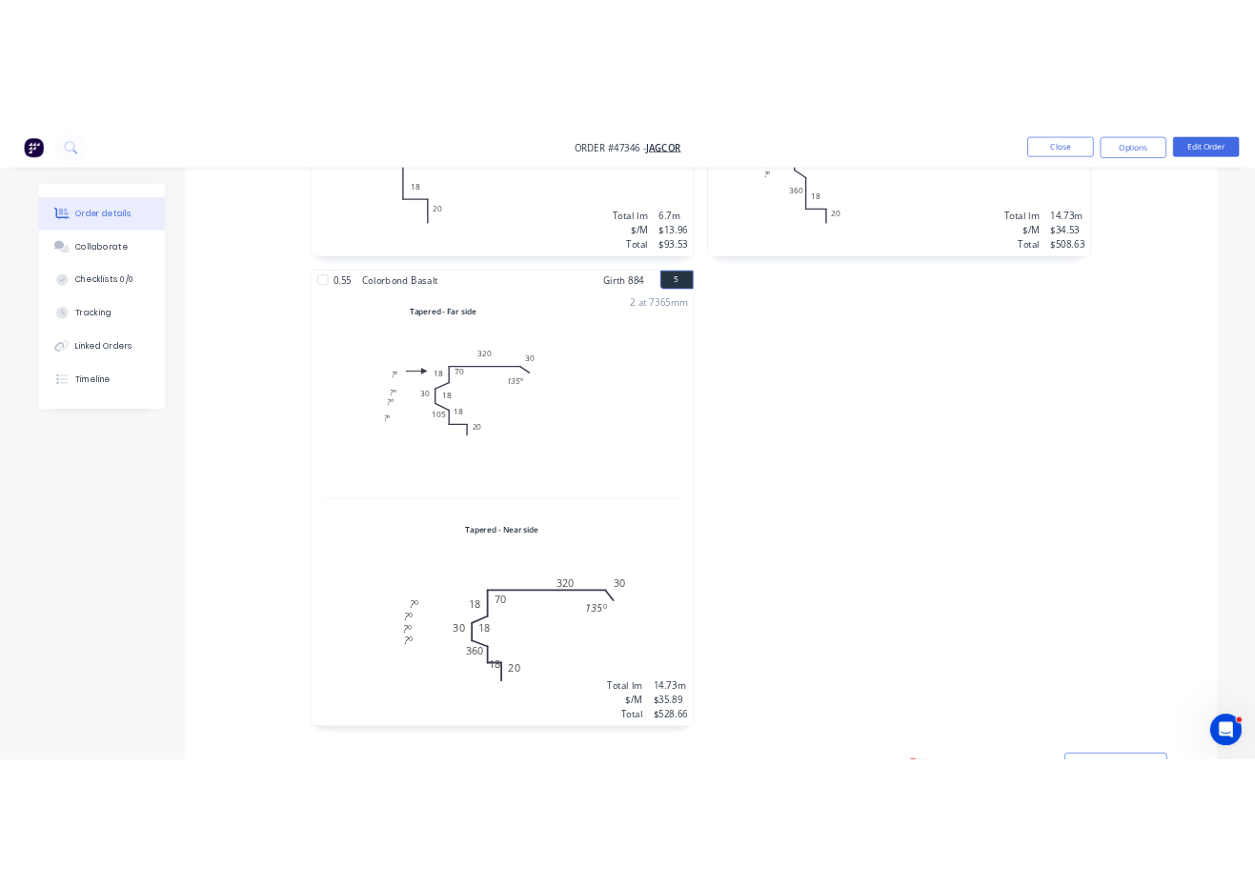
scroll to position [1048, 0]
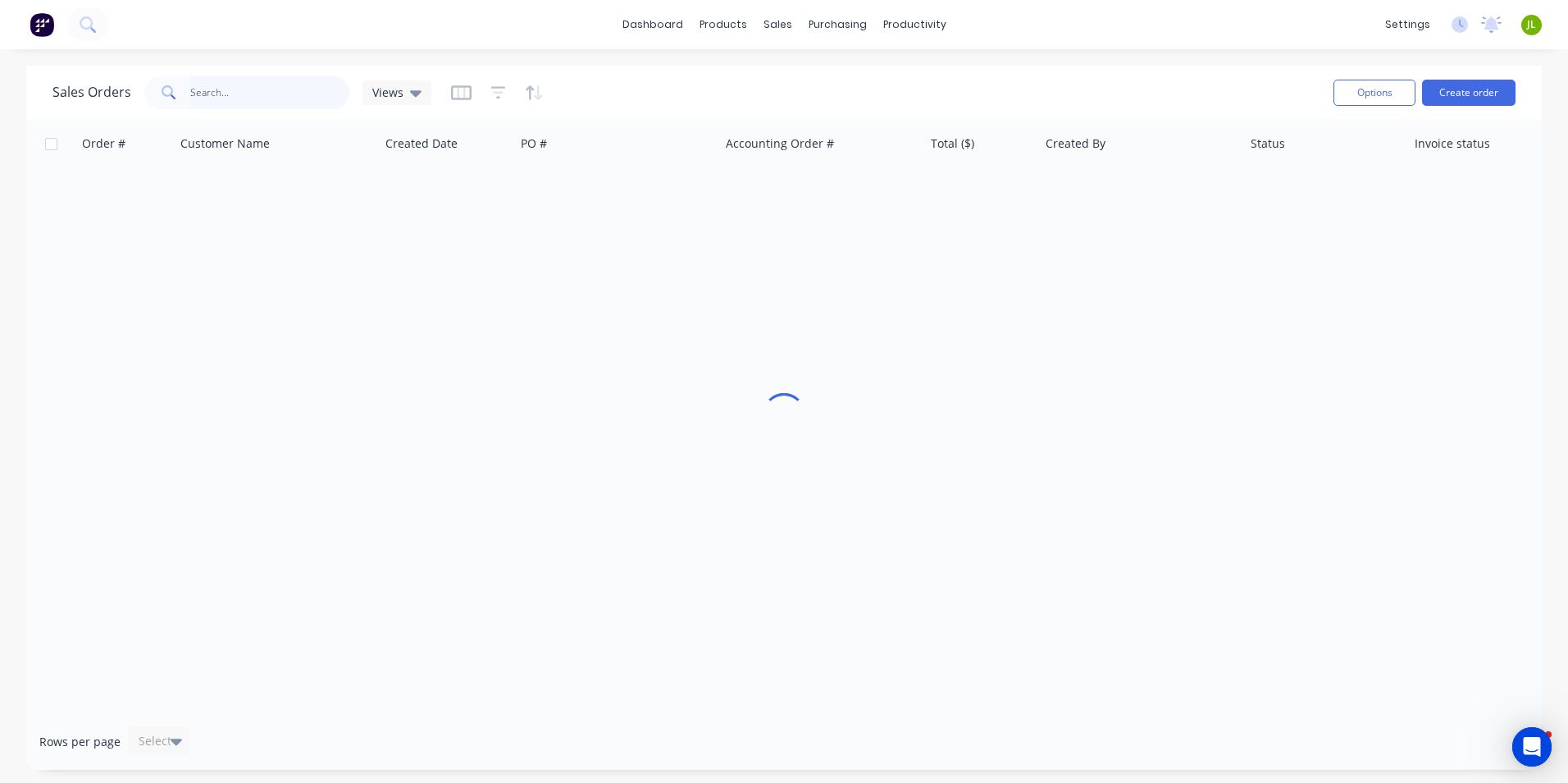
click at [264, 90] on input "text" at bounding box center [270, 93] width 160 height 33
type input "j"
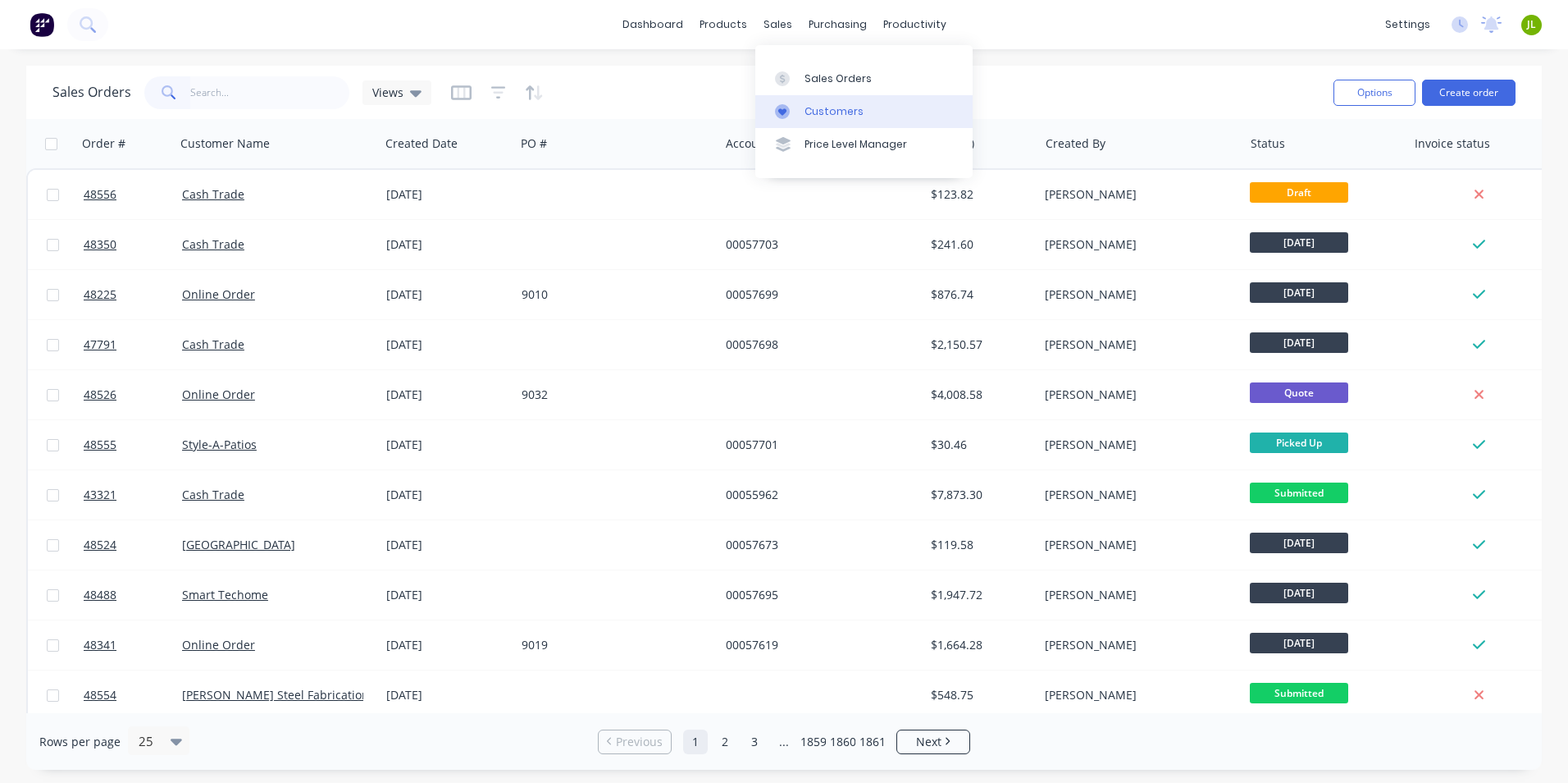
click at [796, 107] on div at bounding box center [787, 111] width 25 height 15
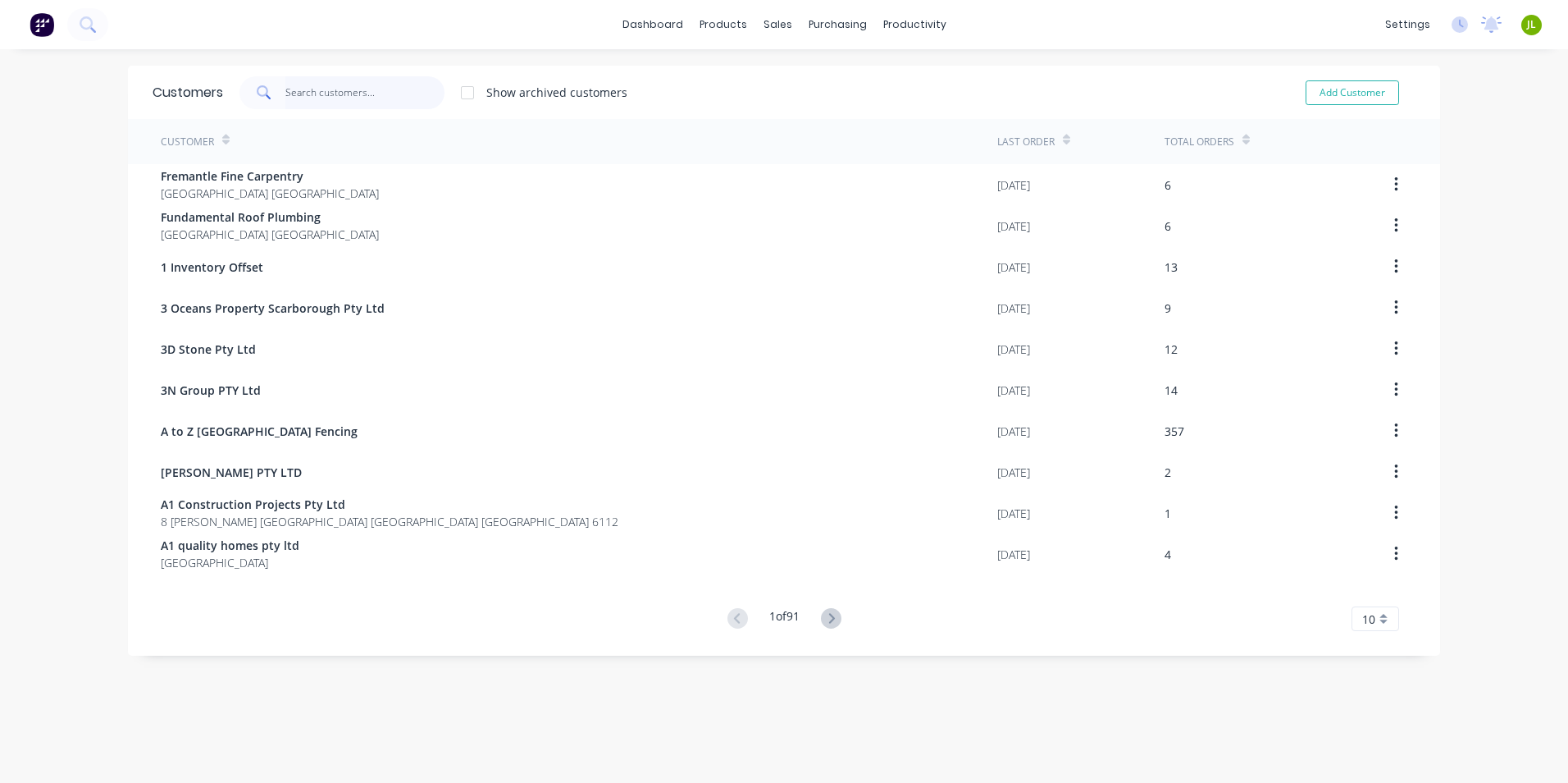
click at [342, 90] on input "text" at bounding box center [366, 93] width 160 height 33
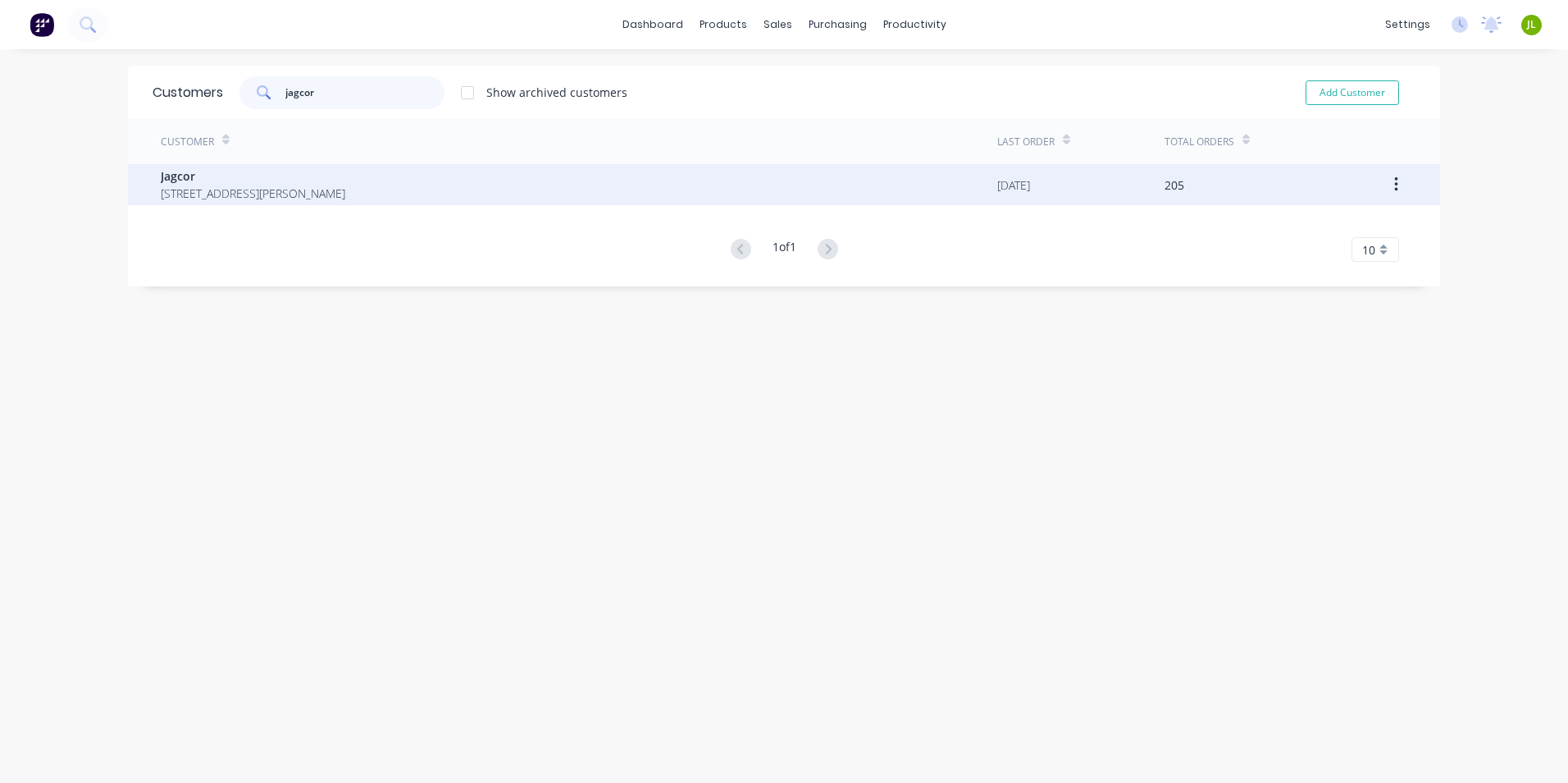
type input "jagcor"
click at [345, 190] on span "[STREET_ADDRESS][PERSON_NAME]" at bounding box center [253, 193] width 184 height 17
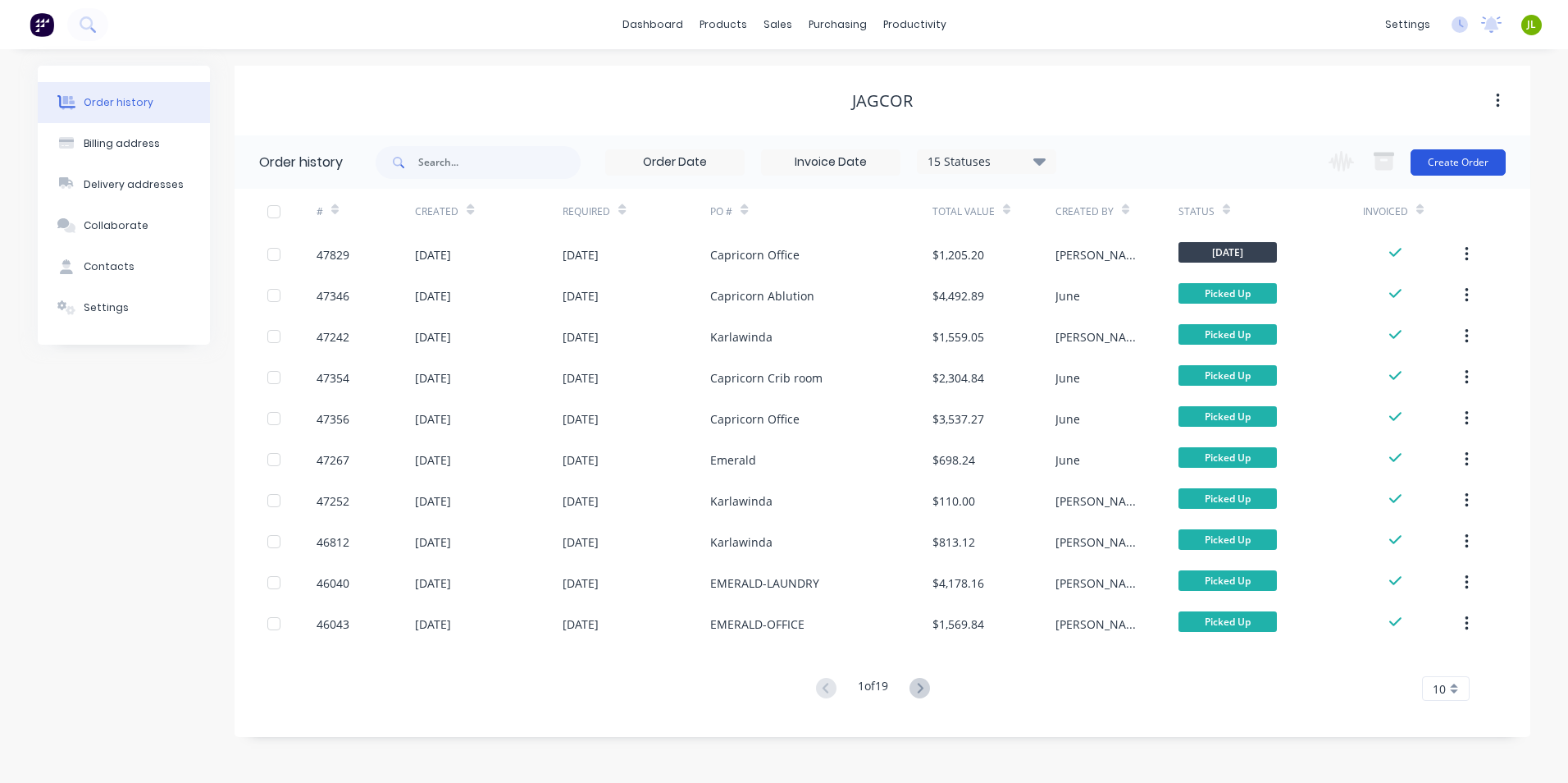
click at [1474, 156] on button "Create Order" at bounding box center [1459, 162] width 96 height 26
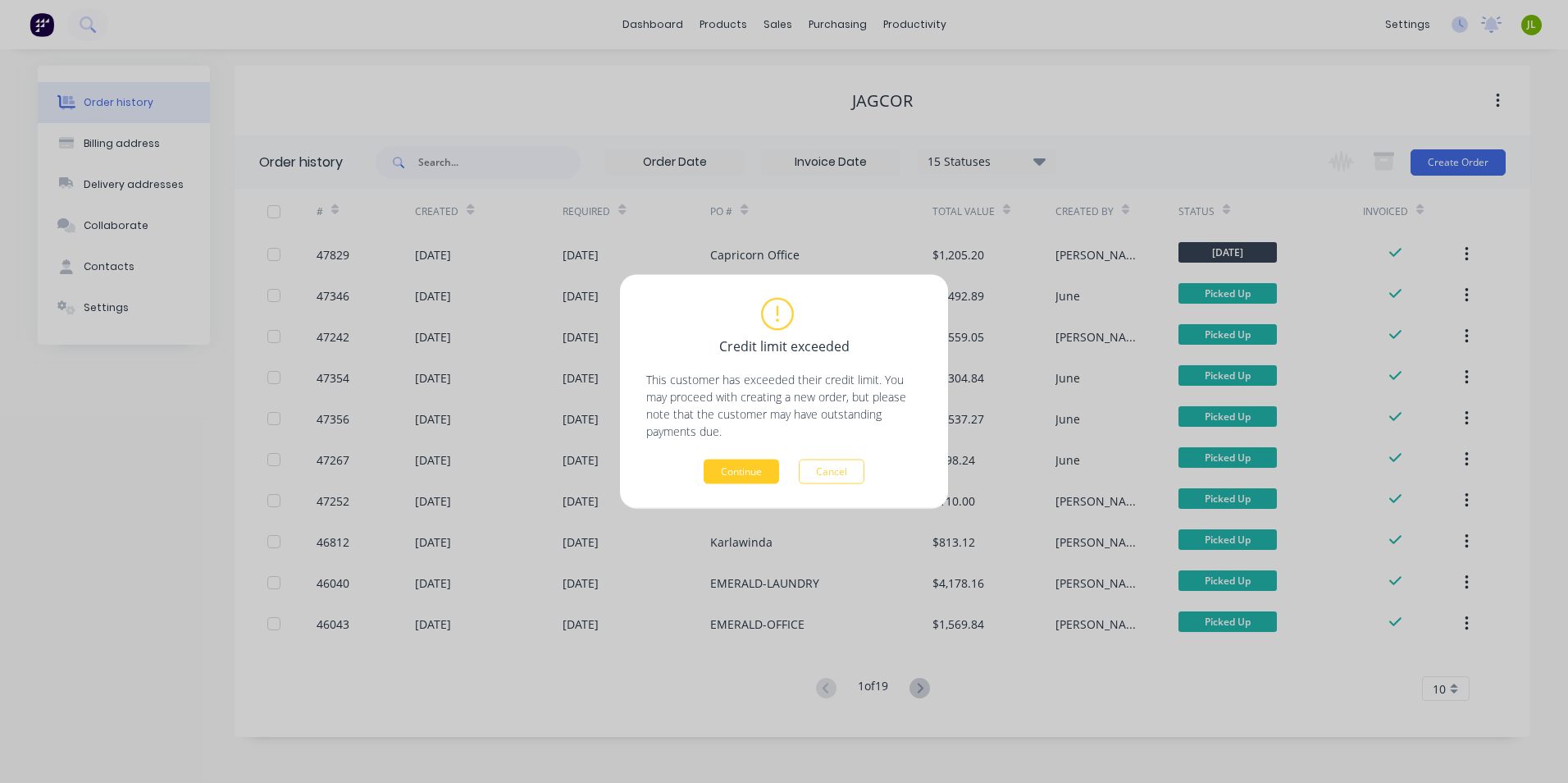
click at [759, 478] on button "Continue" at bounding box center [741, 471] width 76 height 25
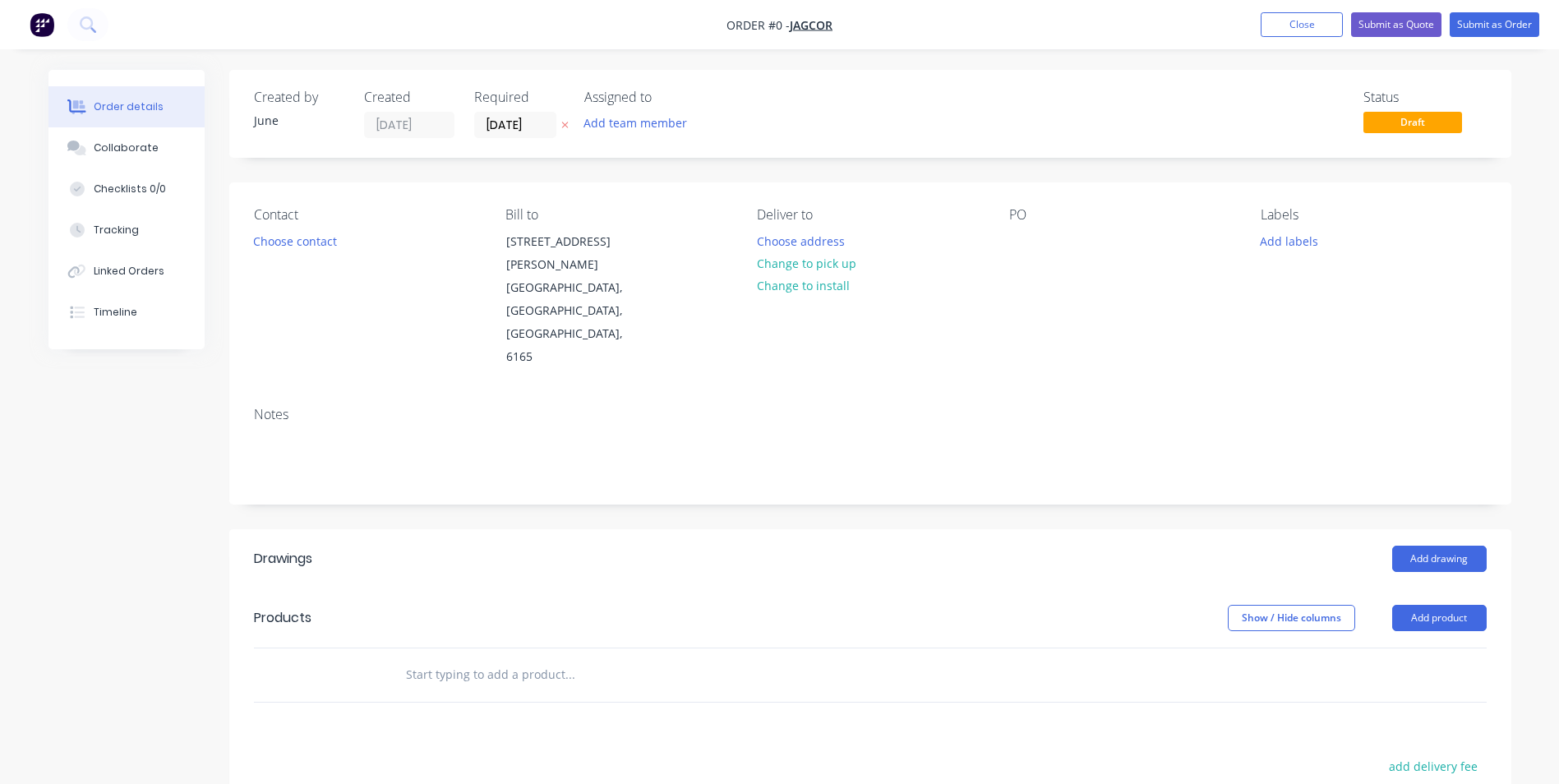
click at [1039, 236] on div "PO" at bounding box center [1122, 288] width 225 height 162
click at [1024, 236] on div at bounding box center [1022, 241] width 26 height 24
paste div
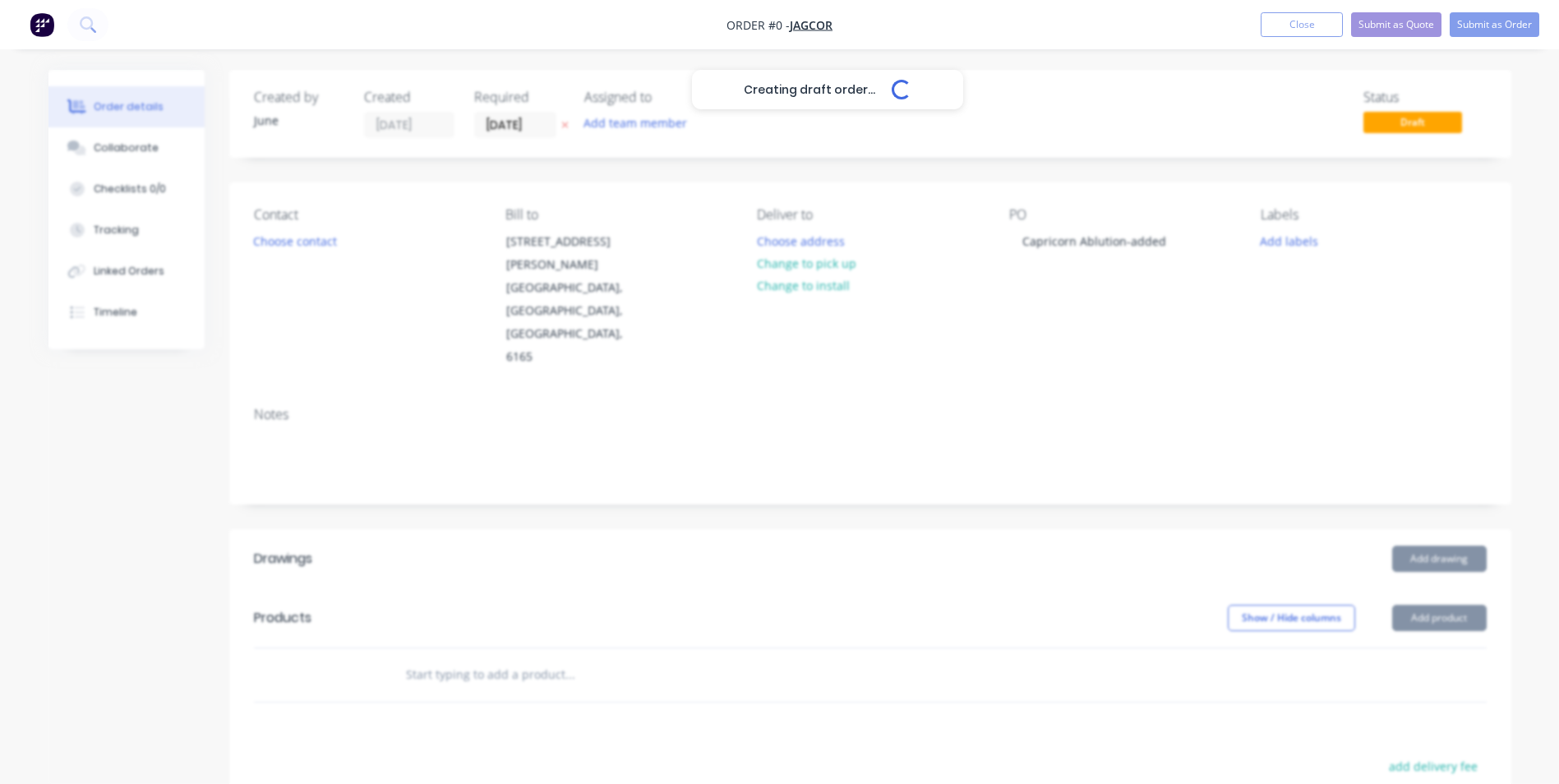
click at [1067, 321] on div "Creating draft order... Loading... Order details Collaborate Checklists 0/0 Tra…" at bounding box center [780, 577] width 1496 height 1015
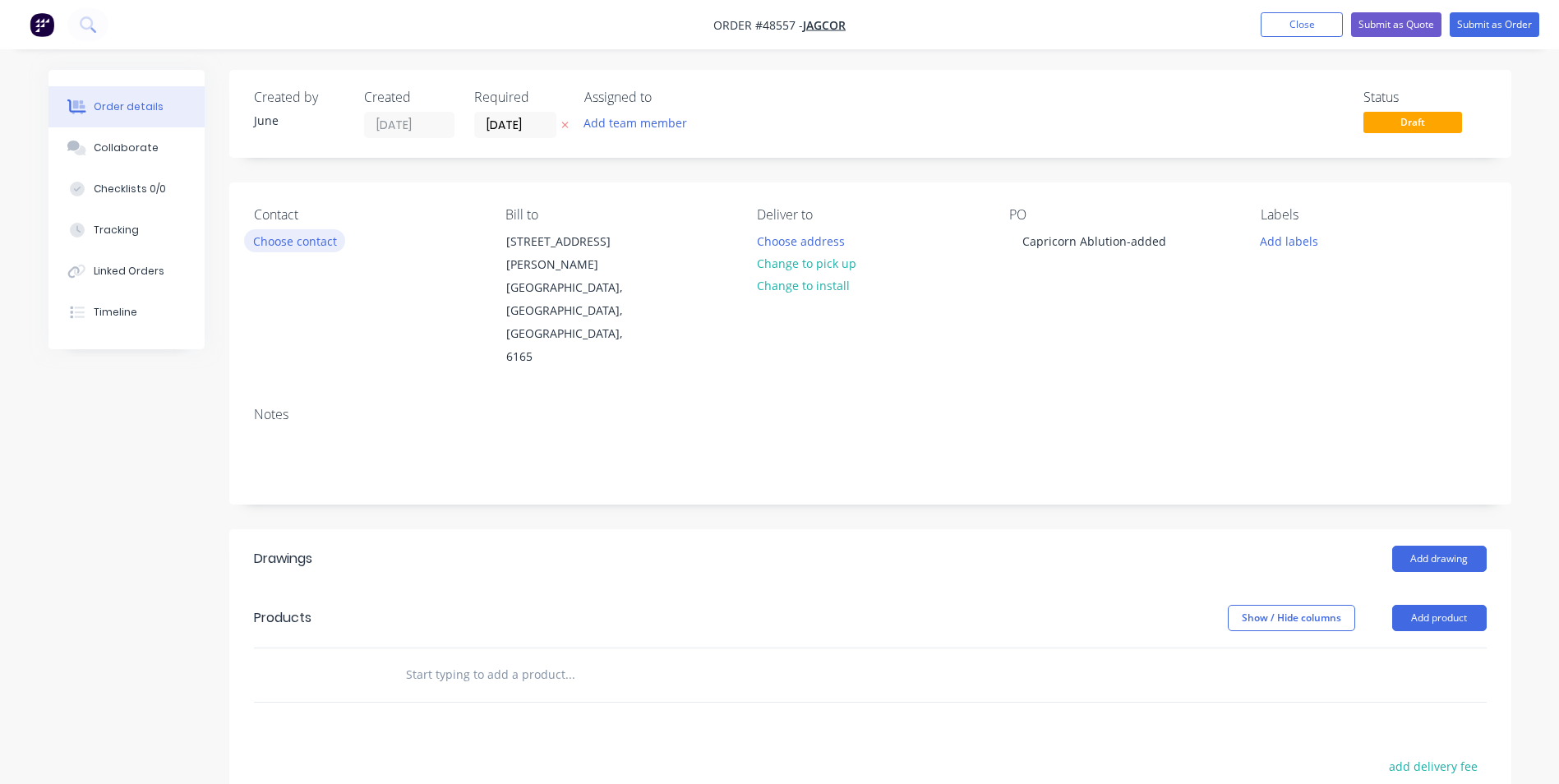
click at [317, 245] on button "Choose contact" at bounding box center [294, 241] width 101 height 22
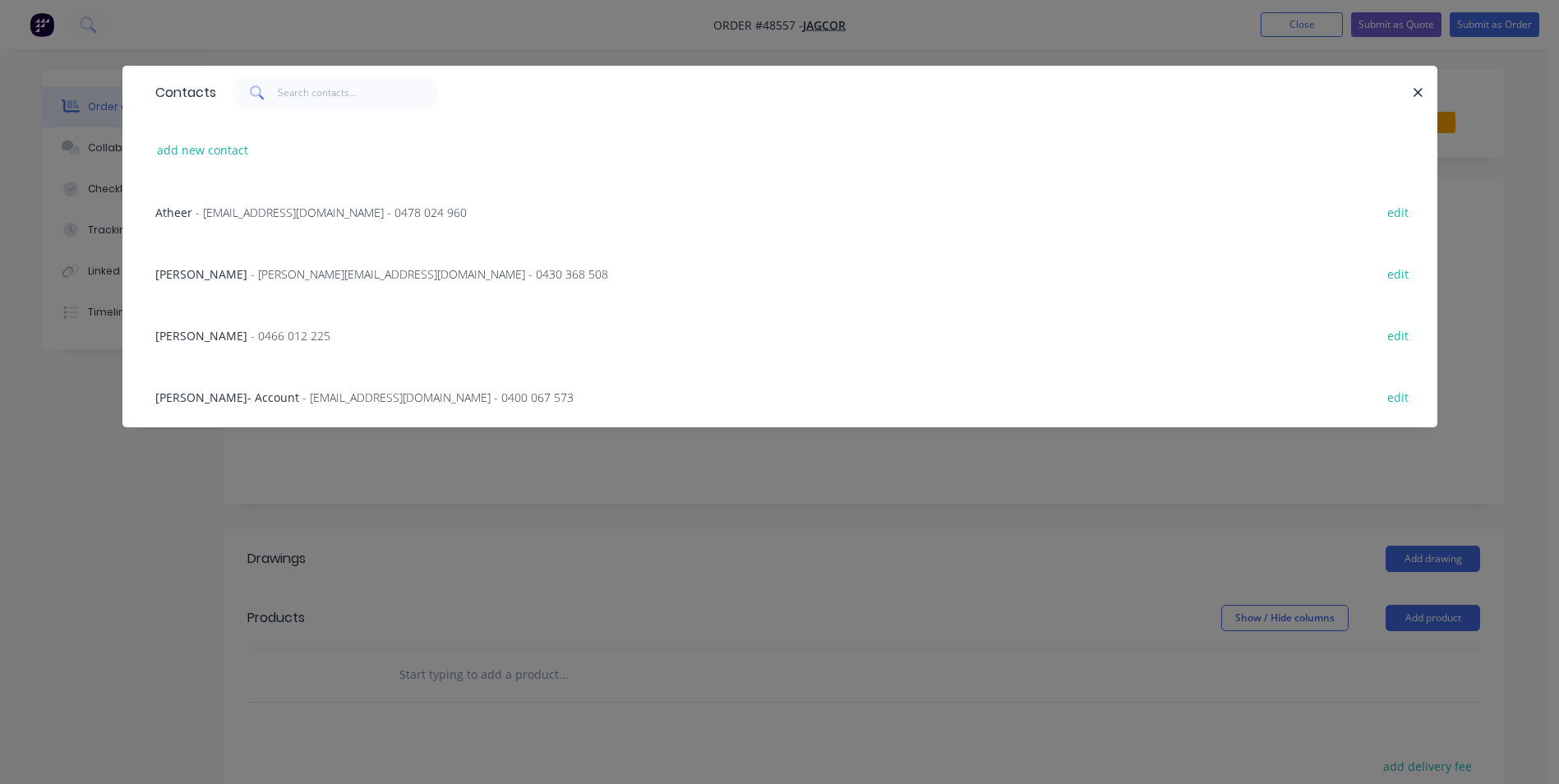
click at [221, 288] on div "[PERSON_NAME] - [PERSON_NAME][EMAIL_ADDRESS][DOMAIN_NAME] - 0430 368 508 edit" at bounding box center [780, 273] width 1266 height 61
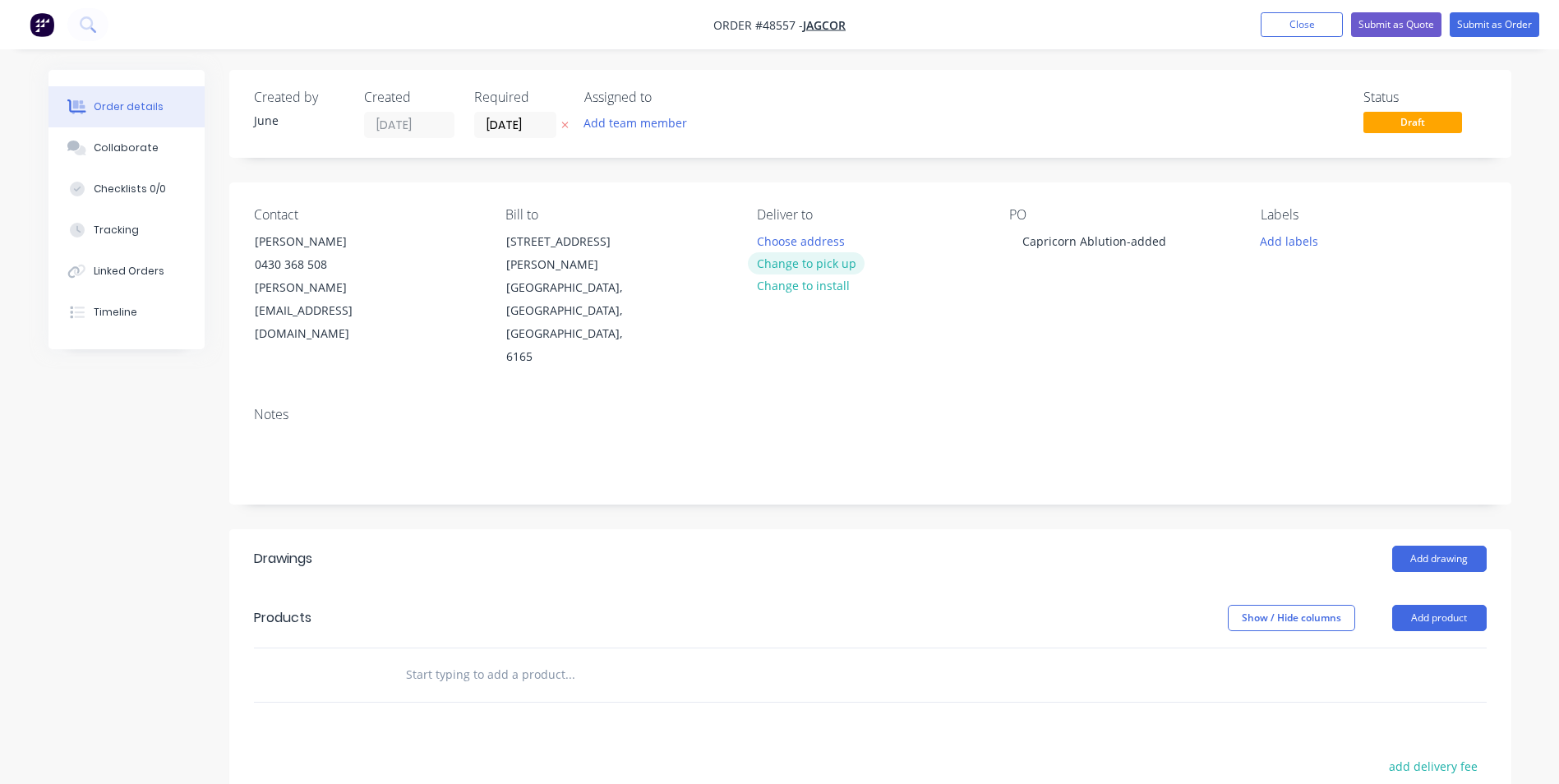
click at [808, 262] on button "Change to pick up" at bounding box center [806, 263] width 116 height 22
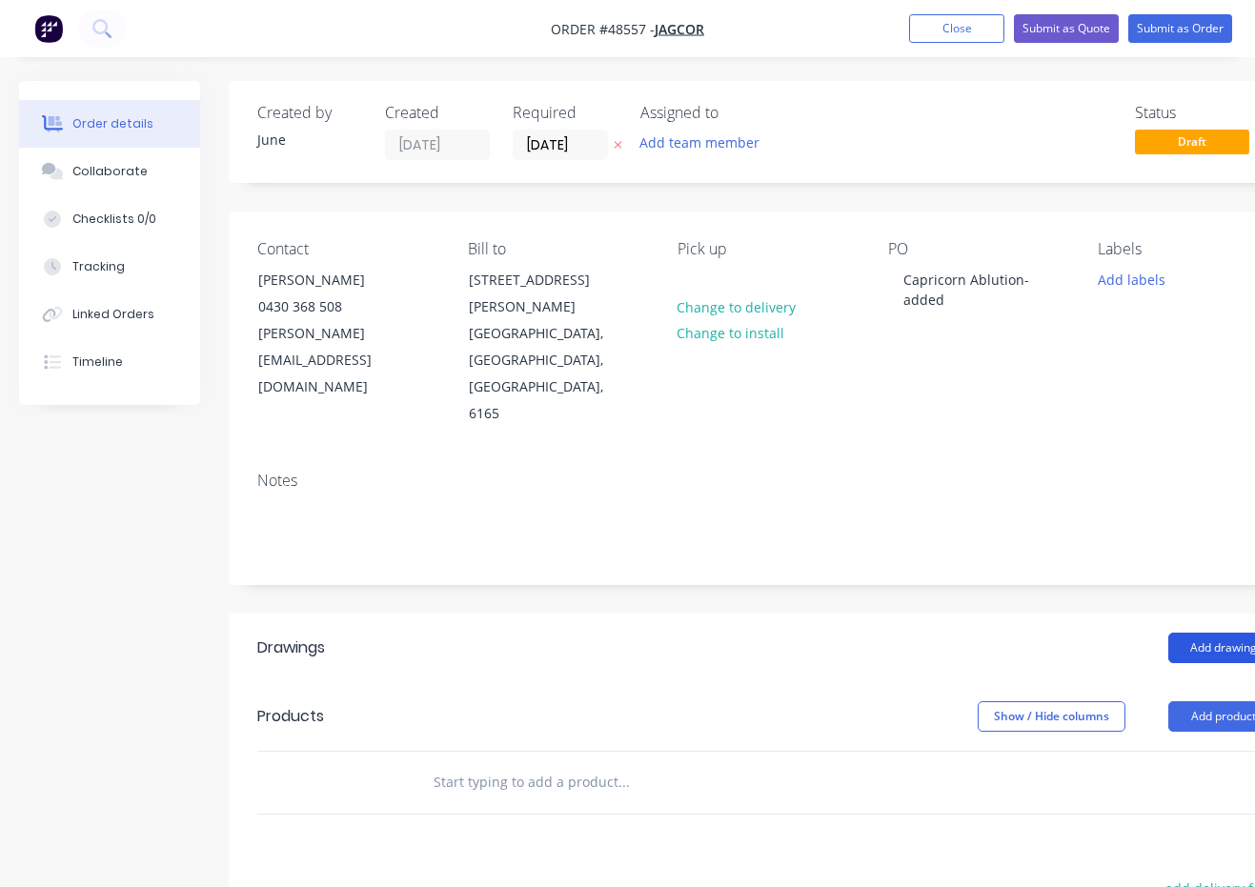
click at [1203, 633] on button "Add drawing" at bounding box center [1223, 648] width 110 height 30
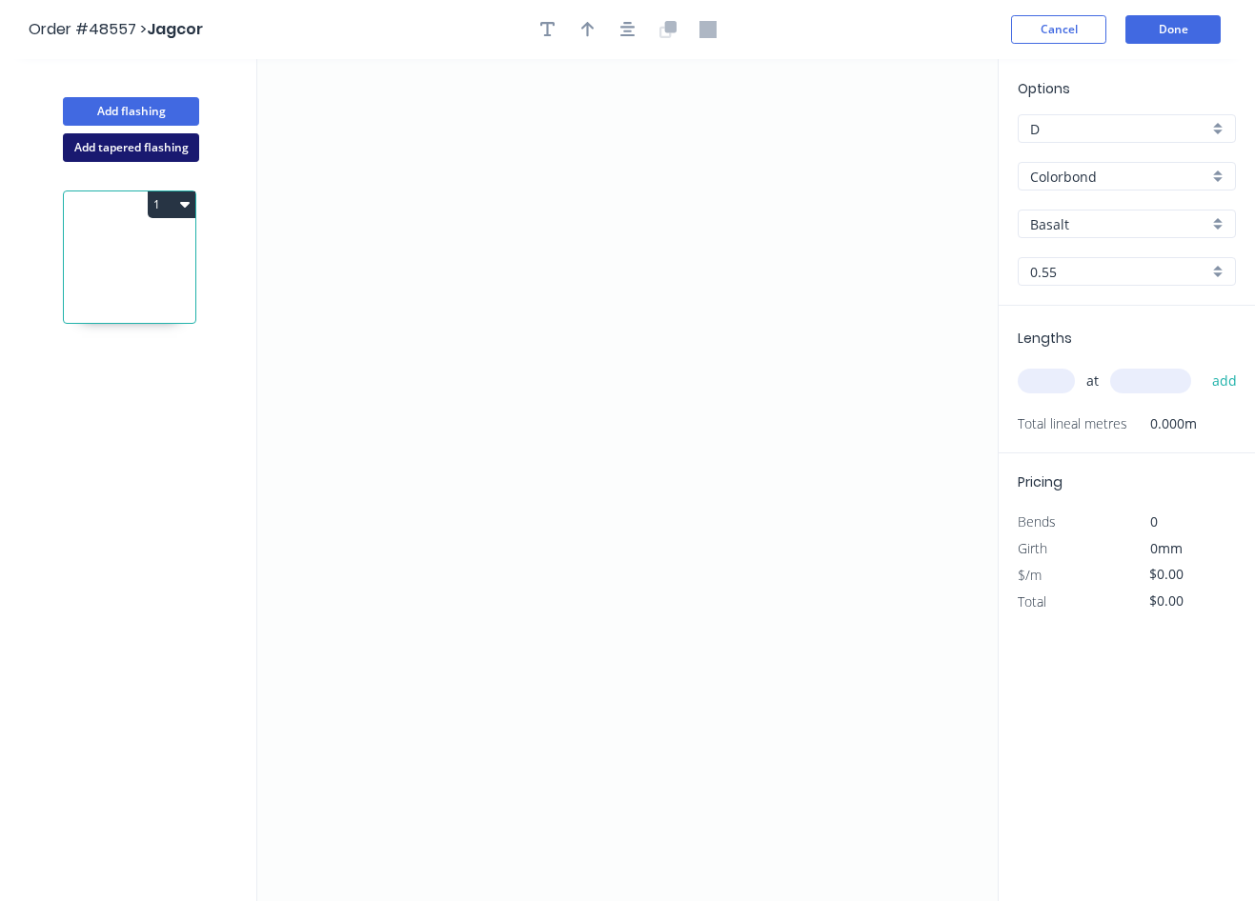
click at [133, 158] on button "Add tapered flashing" at bounding box center [131, 147] width 136 height 29
click at [862, 217] on icon "0" at bounding box center [627, 269] width 740 height 421
click at [843, 181] on icon at bounding box center [851, 199] width 19 height 36
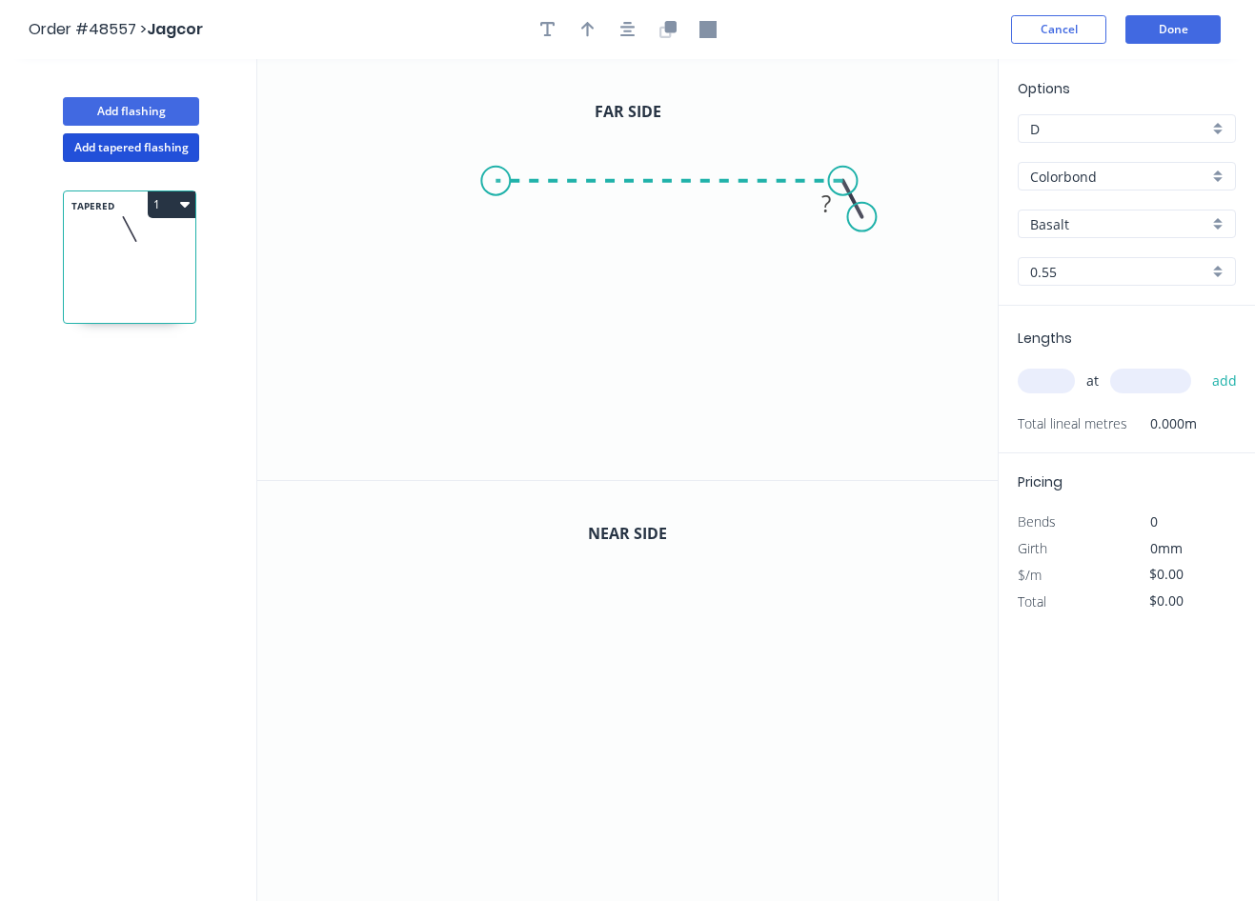
click at [495, 171] on icon "0 ?" at bounding box center [627, 269] width 740 height 421
click at [498, 235] on icon "0 ? ? ? º" at bounding box center [627, 269] width 740 height 421
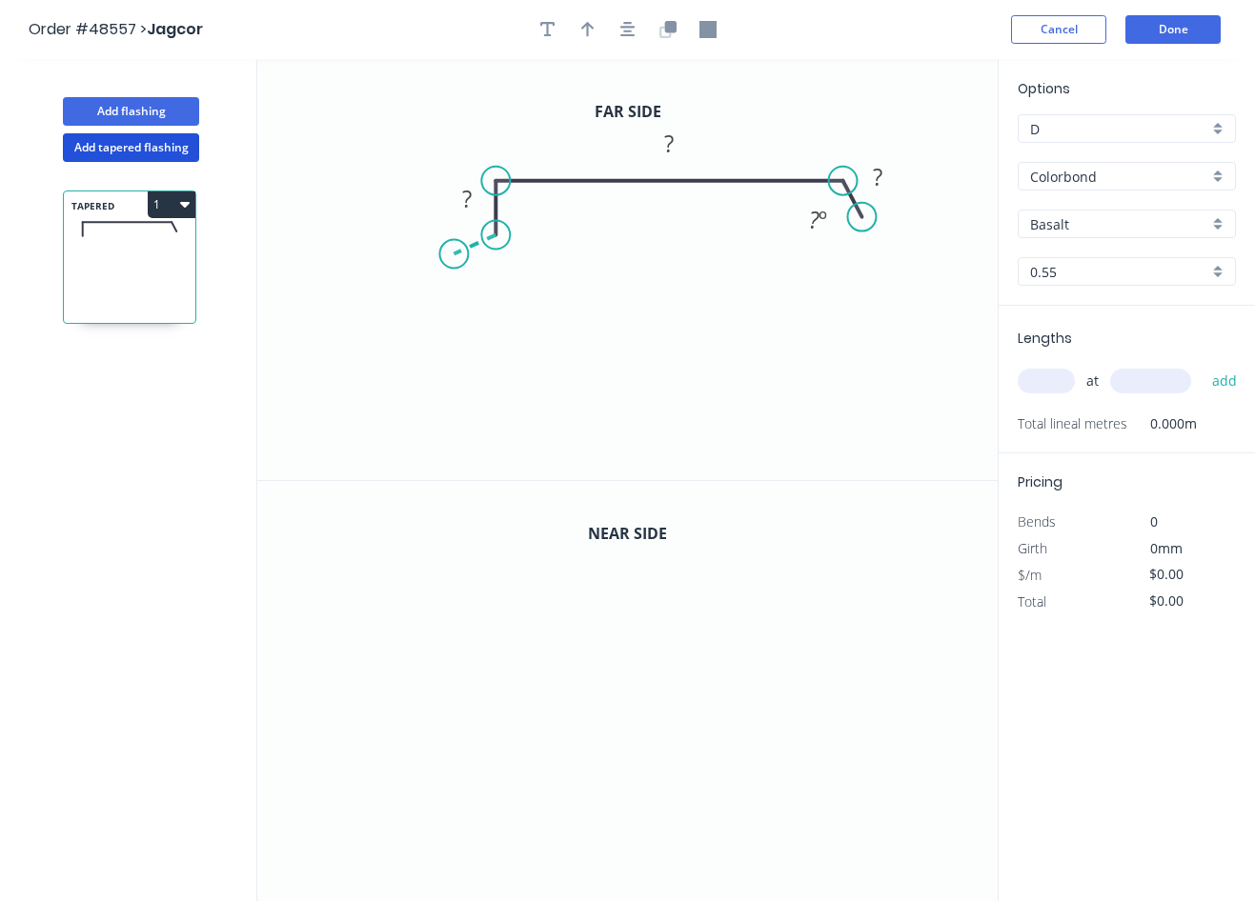
click at [453, 254] on icon "0 ? ? ? ? º" at bounding box center [627, 269] width 740 height 421
click at [455, 299] on icon "0 ? ? ? ? ? º ? º" at bounding box center [627, 269] width 740 height 421
click at [493, 324] on icon "0 ? ? ? ? ? ? º ? º ? º" at bounding box center [627, 269] width 740 height 421
click at [494, 371] on icon "0 ? ? ? ? ? ? ? º ? º ? º ? º" at bounding box center [627, 269] width 740 height 421
click at [539, 370] on icon at bounding box center [516, 370] width 46 height 0
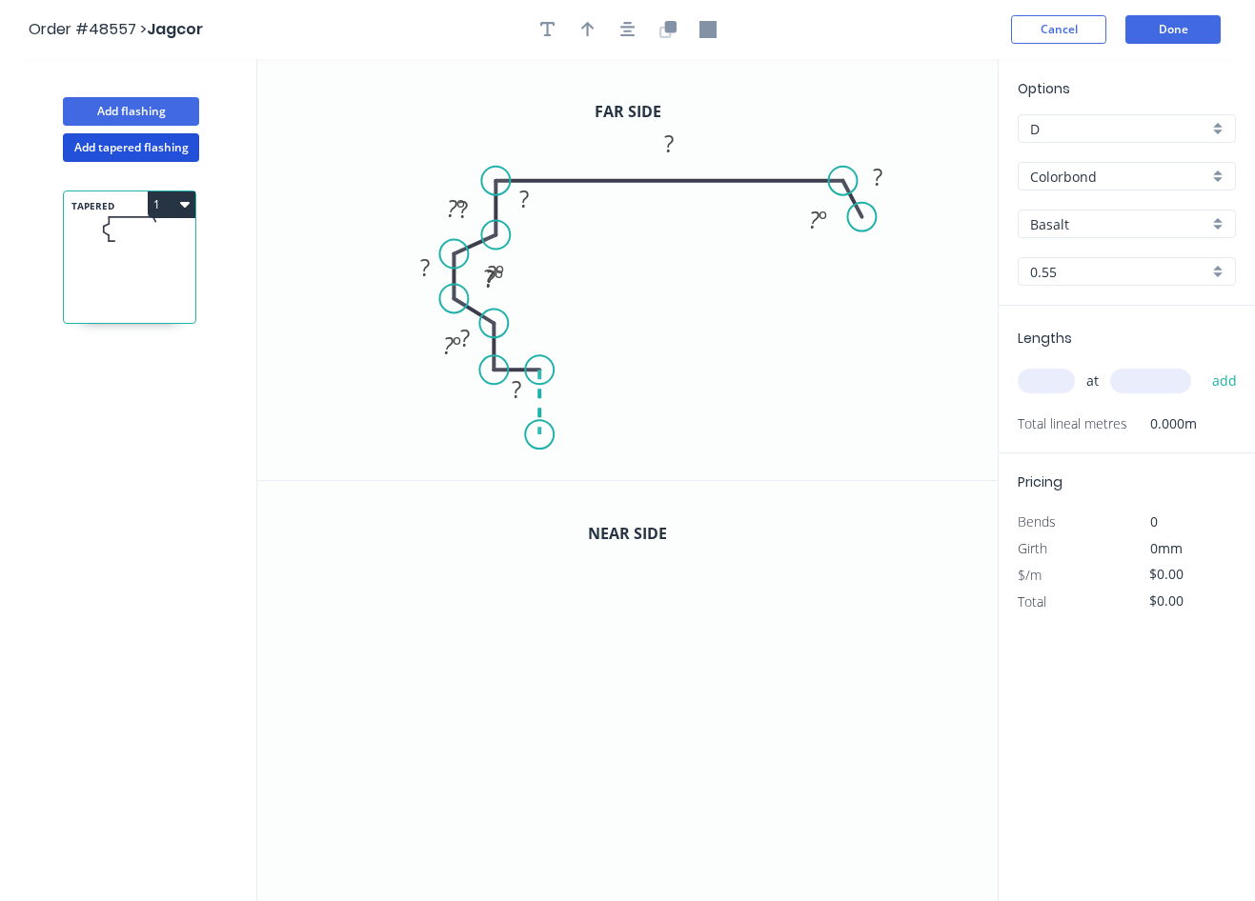
click at [540, 435] on icon "0 ? ? ? ? ? ? ? ? ? º ? º ? º ? º ? º" at bounding box center [627, 269] width 740 height 421
click at [540, 435] on circle at bounding box center [539, 434] width 29 height 29
drag, startPoint x: 519, startPoint y: 261, endPoint x: 342, endPoint y: 151, distance: 208.3
click at [342, 151] on rect at bounding box center [317, 169] width 62 height 39
drag, startPoint x: 441, startPoint y: 191, endPoint x: 307, endPoint y: 190, distance: 134.3
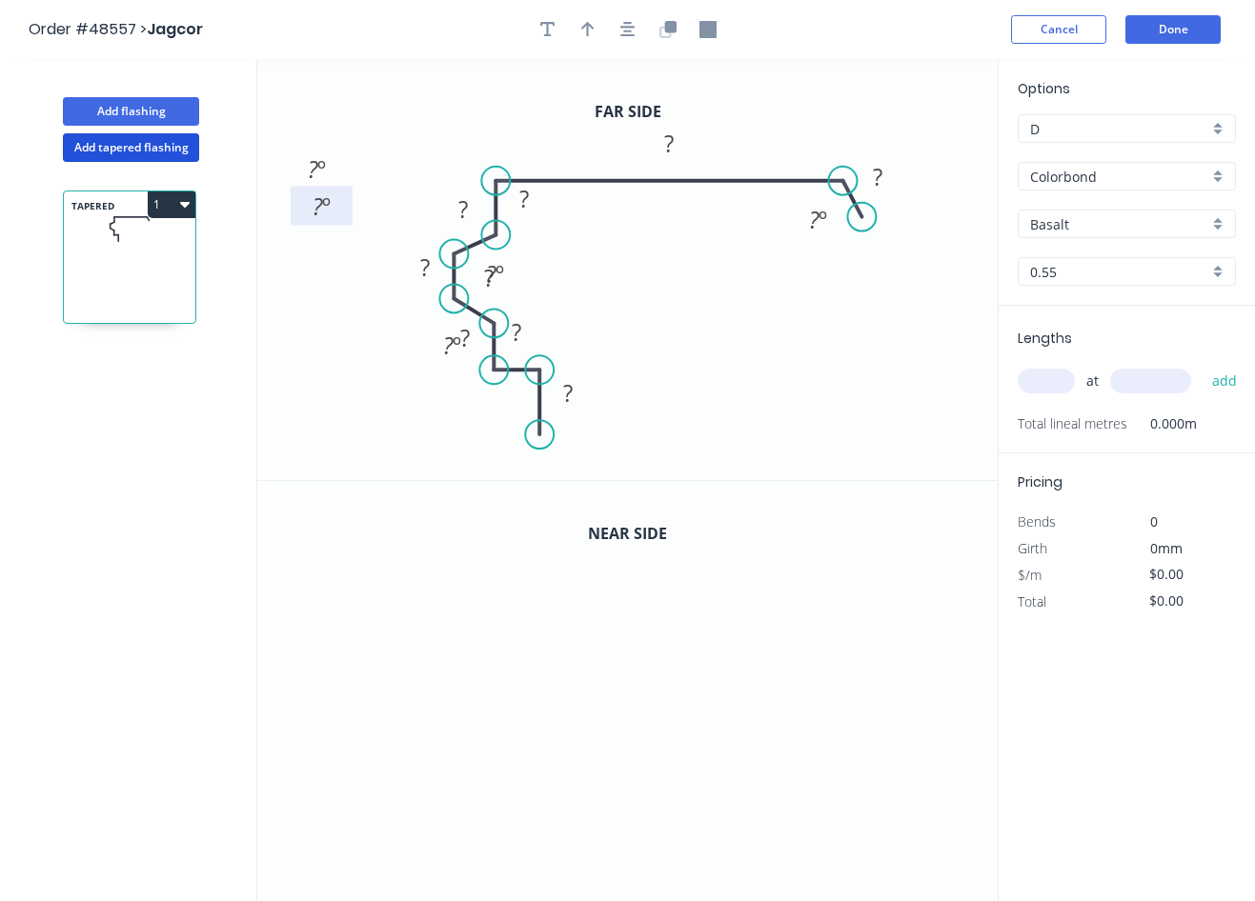
click at [307, 190] on rect at bounding box center [322, 206] width 62 height 39
drag, startPoint x: 513, startPoint y: 255, endPoint x: 307, endPoint y: 224, distance: 208.2
click at [307, 224] on icon "0 ? ? ? ? ? ? ? ? ? ? º ? º ? º ? º ? º" at bounding box center [627, 269] width 740 height 421
drag, startPoint x: 449, startPoint y: 330, endPoint x: 385, endPoint y: 305, distance: 68.5
click at [385, 305] on icon "0 ? ? ? ? ? ? ? ? ? ? º ? º ? º ? º ? º" at bounding box center [627, 269] width 740 height 421
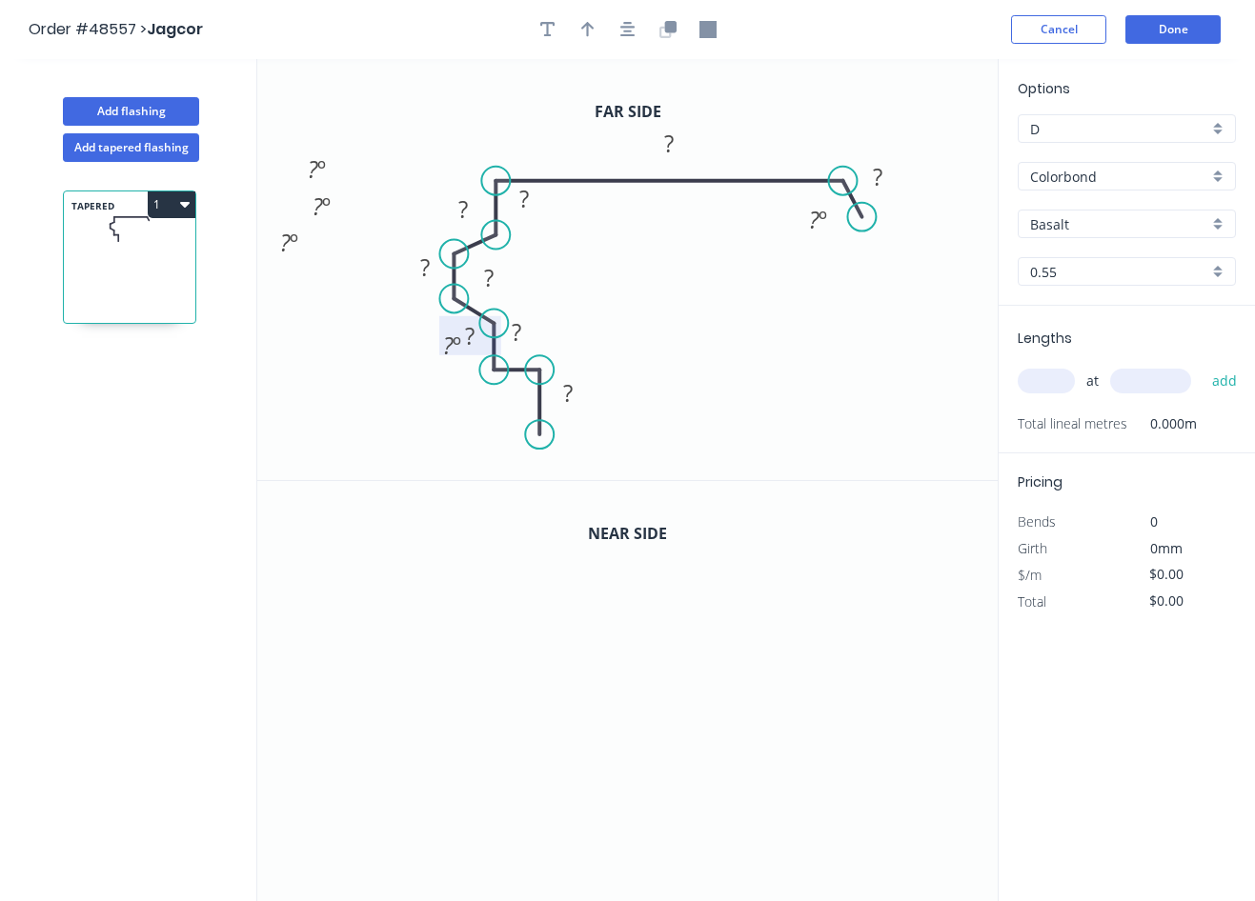
click at [445, 322] on rect at bounding box center [470, 335] width 62 height 39
drag, startPoint x: 447, startPoint y: 328, endPoint x: 284, endPoint y: 258, distance: 177.1
click at [284, 258] on rect at bounding box center [289, 275] width 62 height 39
drag, startPoint x: 443, startPoint y: 316, endPoint x: 442, endPoint y: 326, distance: 9.6
click at [442, 326] on rect at bounding box center [469, 345] width 62 height 39
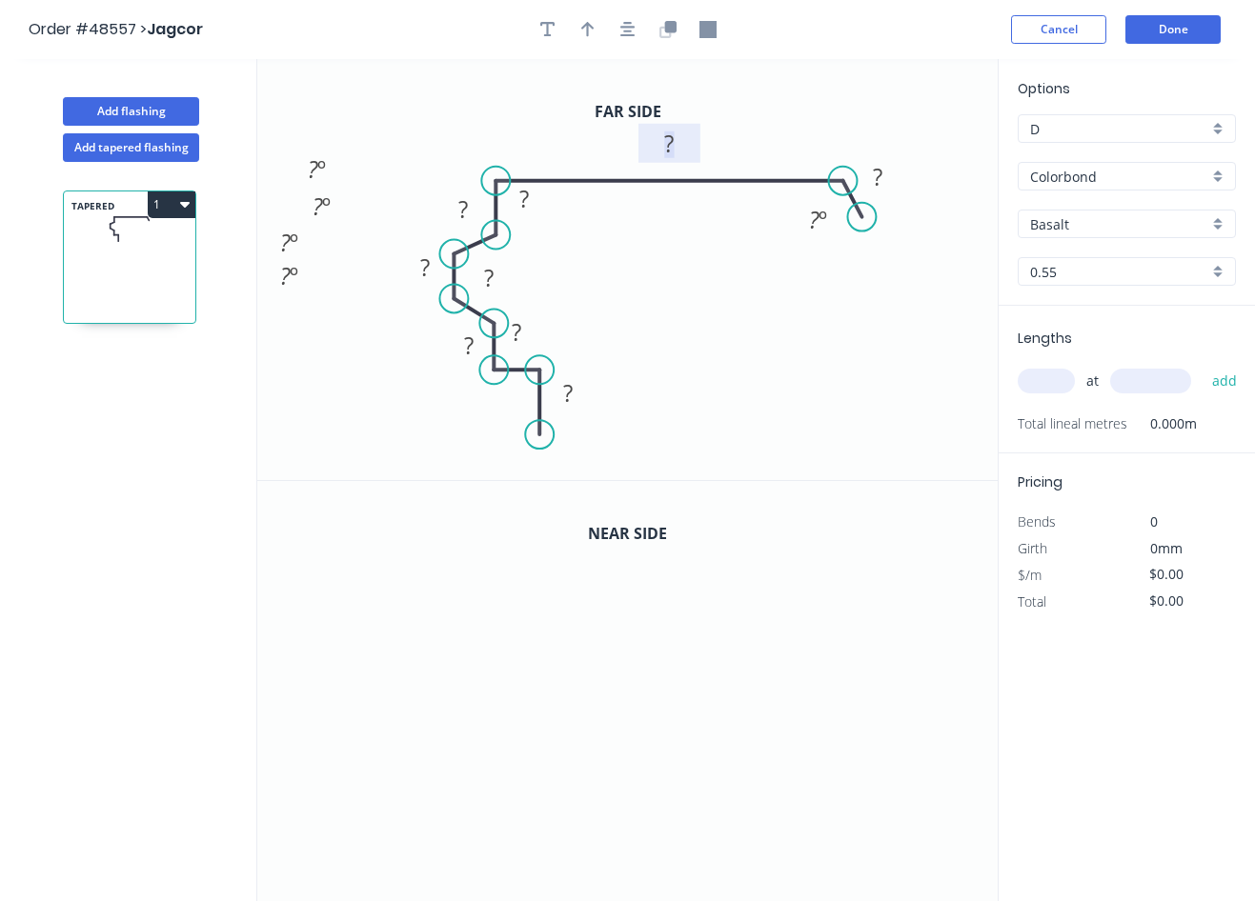
click at [675, 133] on rect at bounding box center [669, 144] width 38 height 27
click at [873, 171] on tspan "?" at bounding box center [878, 176] width 10 height 31
click at [820, 220] on tspan "º" at bounding box center [822, 219] width 9 height 31
click at [538, 204] on rect at bounding box center [524, 200] width 38 height 27
click at [469, 219] on rect at bounding box center [463, 210] width 38 height 27
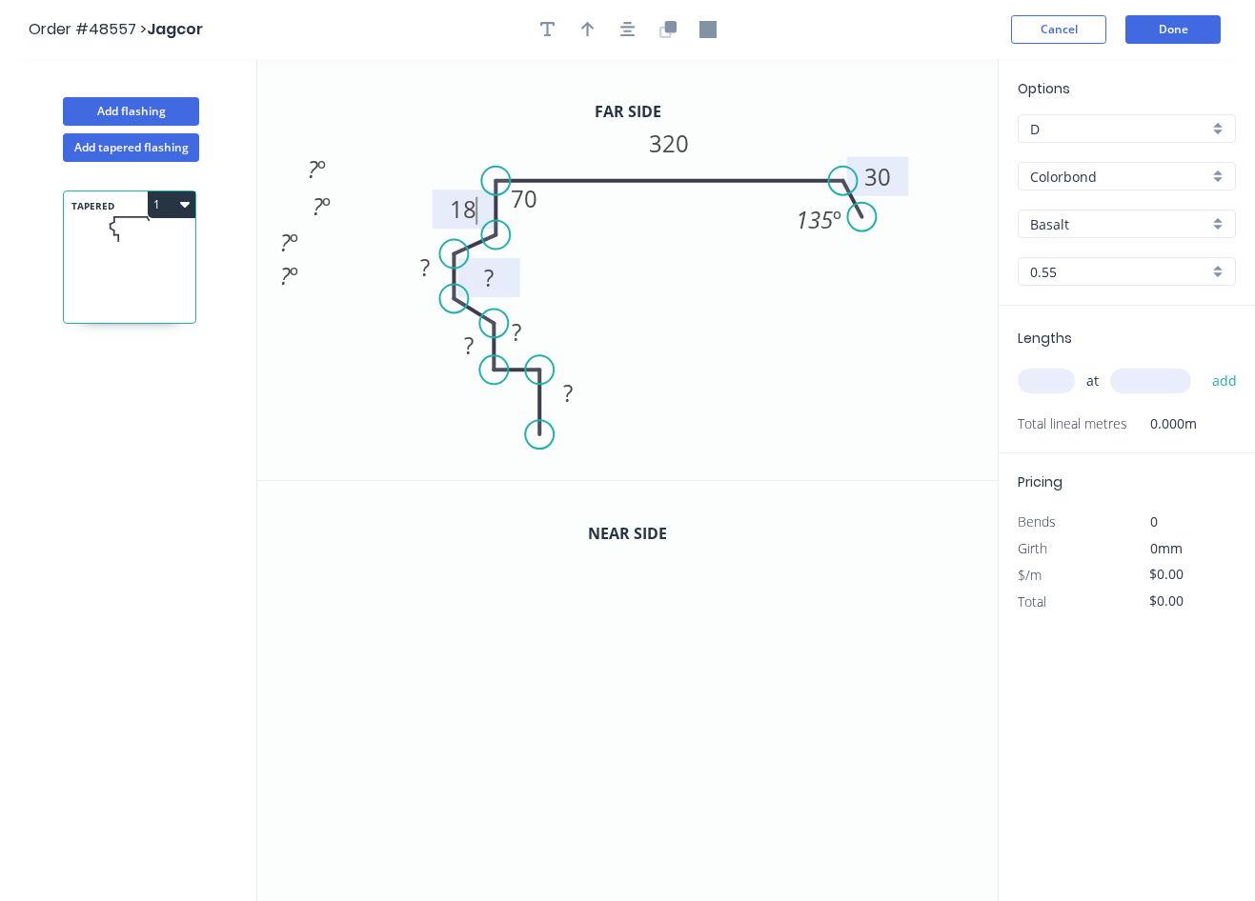
click at [496, 272] on rect at bounding box center [489, 279] width 38 height 27
click at [420, 271] on tspan "?" at bounding box center [425, 267] width 10 height 31
click at [474, 348] on rect at bounding box center [469, 346] width 38 height 27
click at [518, 334] on tspan "?" at bounding box center [517, 331] width 10 height 31
click at [573, 409] on rect at bounding box center [568, 392] width 62 height 39
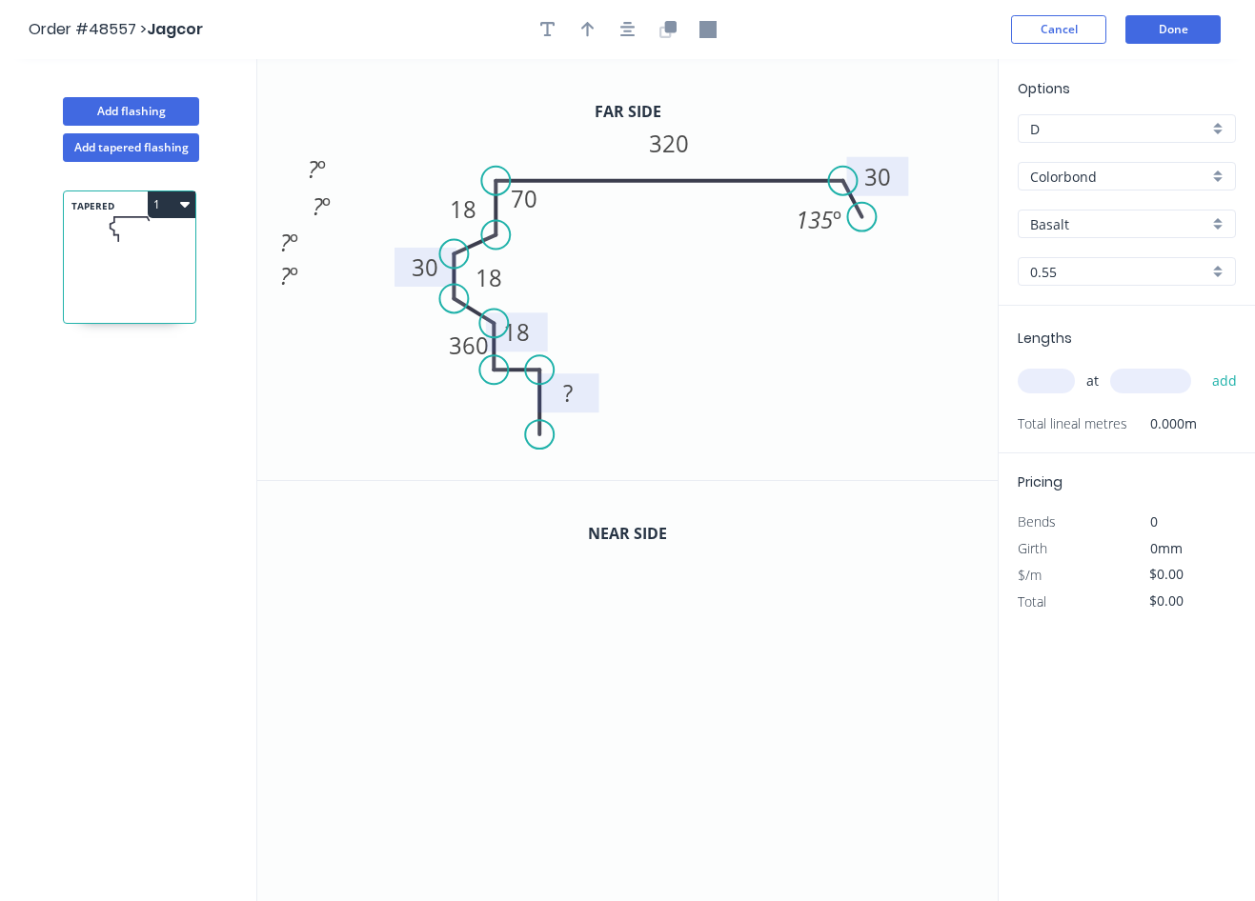
click at [592, 383] on rect at bounding box center [568, 392] width 62 height 39
click at [589, 394] on rect at bounding box center [568, 392] width 62 height 39
click at [579, 395] on rect at bounding box center [568, 394] width 38 height 27
click at [822, 367] on icon "0 360 18 18 30 70 18 30 20 320 ? º ? º ? º ? º 135 º" at bounding box center [627, 269] width 740 height 421
click at [864, 608] on icon "0" at bounding box center [627, 692] width 740 height 422
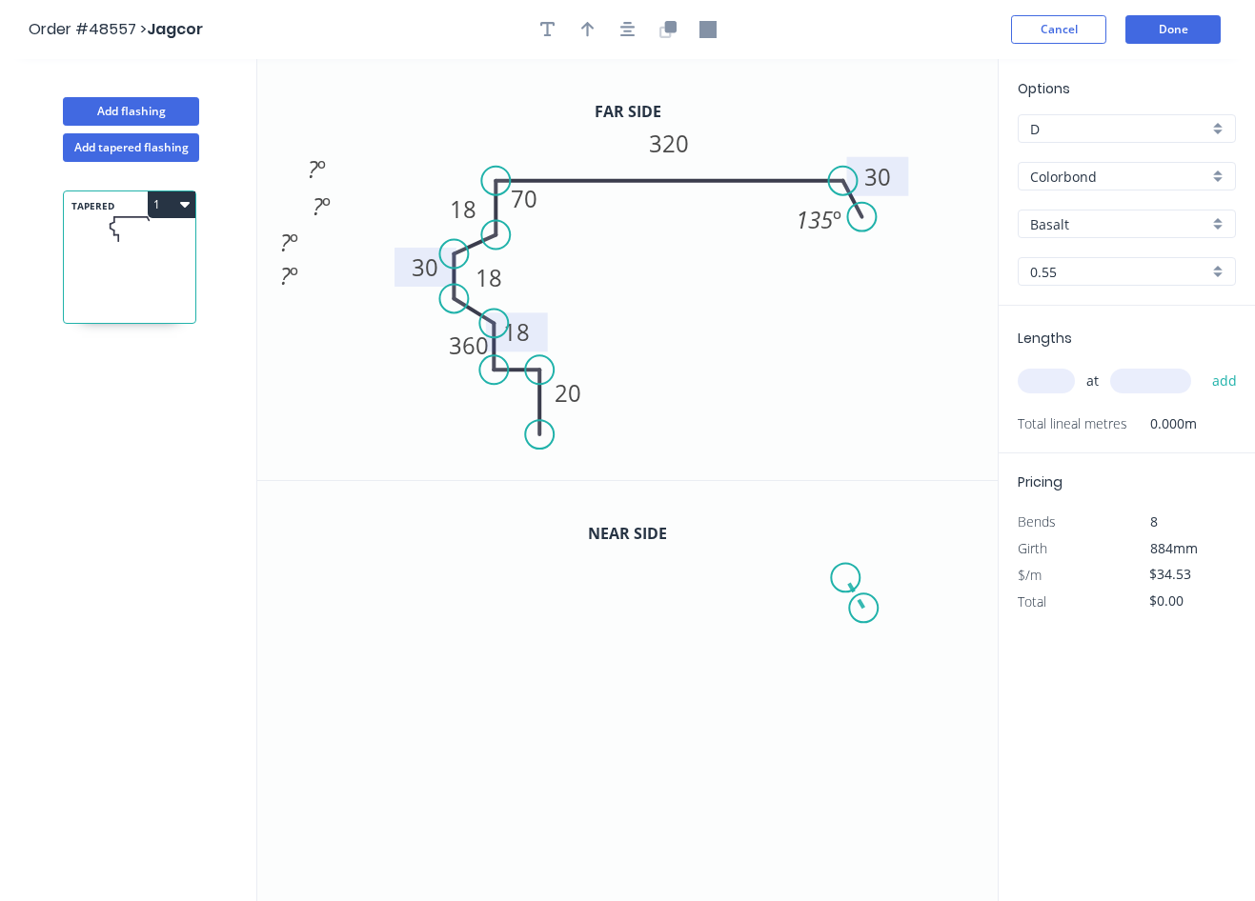
click at [846, 577] on icon "0" at bounding box center [627, 692] width 740 height 422
click at [433, 567] on icon "0 ?" at bounding box center [627, 692] width 740 height 422
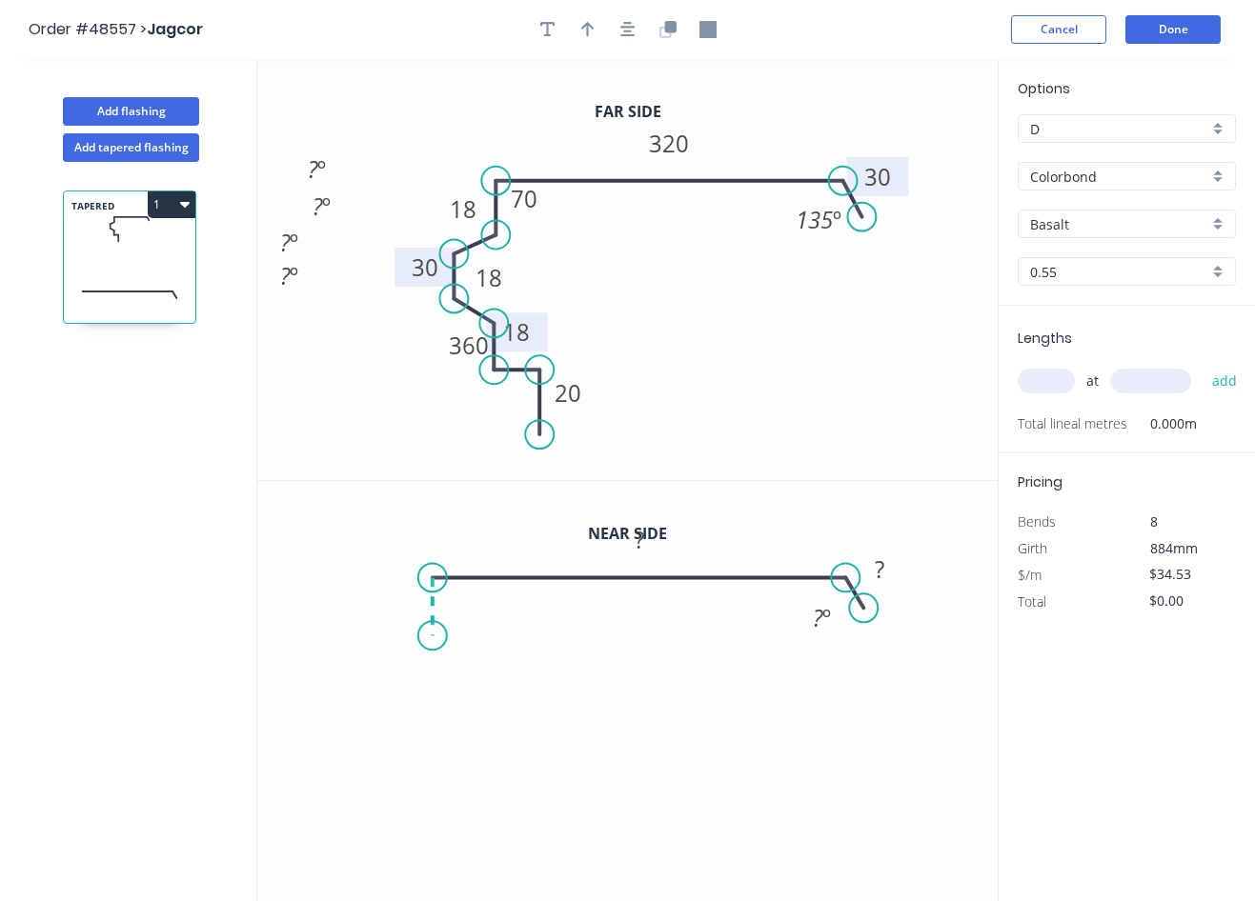
click at [433, 635] on icon at bounding box center [433, 606] width 0 height 58
click at [391, 666] on icon "0 ? ? ? ? º" at bounding box center [627, 692] width 740 height 422
click at [391, 728] on icon at bounding box center [391, 697] width 0 height 62
click at [434, 753] on icon "0 ? ? ? ? ? ? º ? º ? º" at bounding box center [627, 692] width 740 height 422
click at [434, 817] on icon at bounding box center [434, 785] width 0 height 65
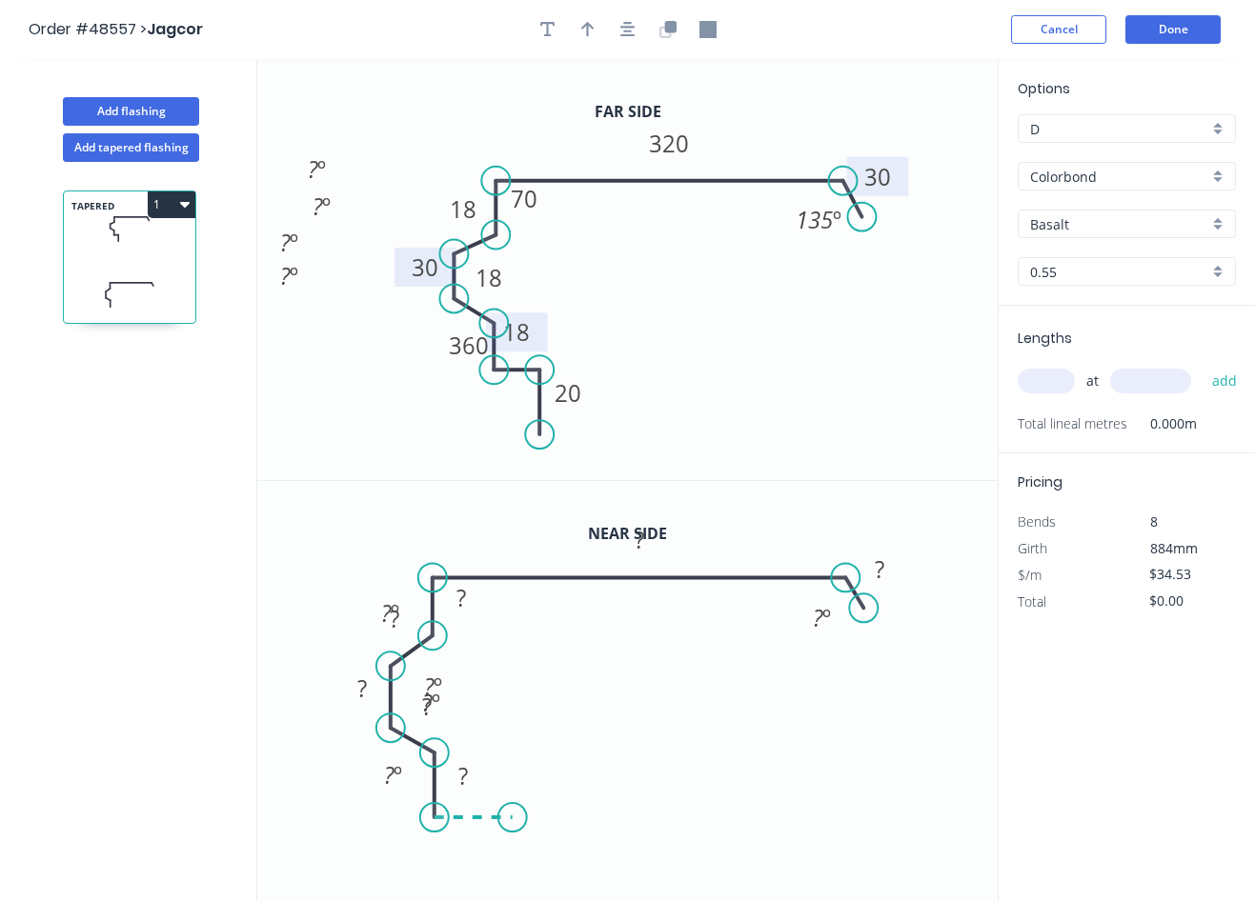
click at [513, 817] on icon at bounding box center [473, 817] width 78 height 0
click at [511, 851] on icon "0 ? ? ? ? ? ? ? ? ? º ? º ? º ? º ? º" at bounding box center [627, 692] width 740 height 422
click at [516, 845] on circle at bounding box center [512, 850] width 29 height 29
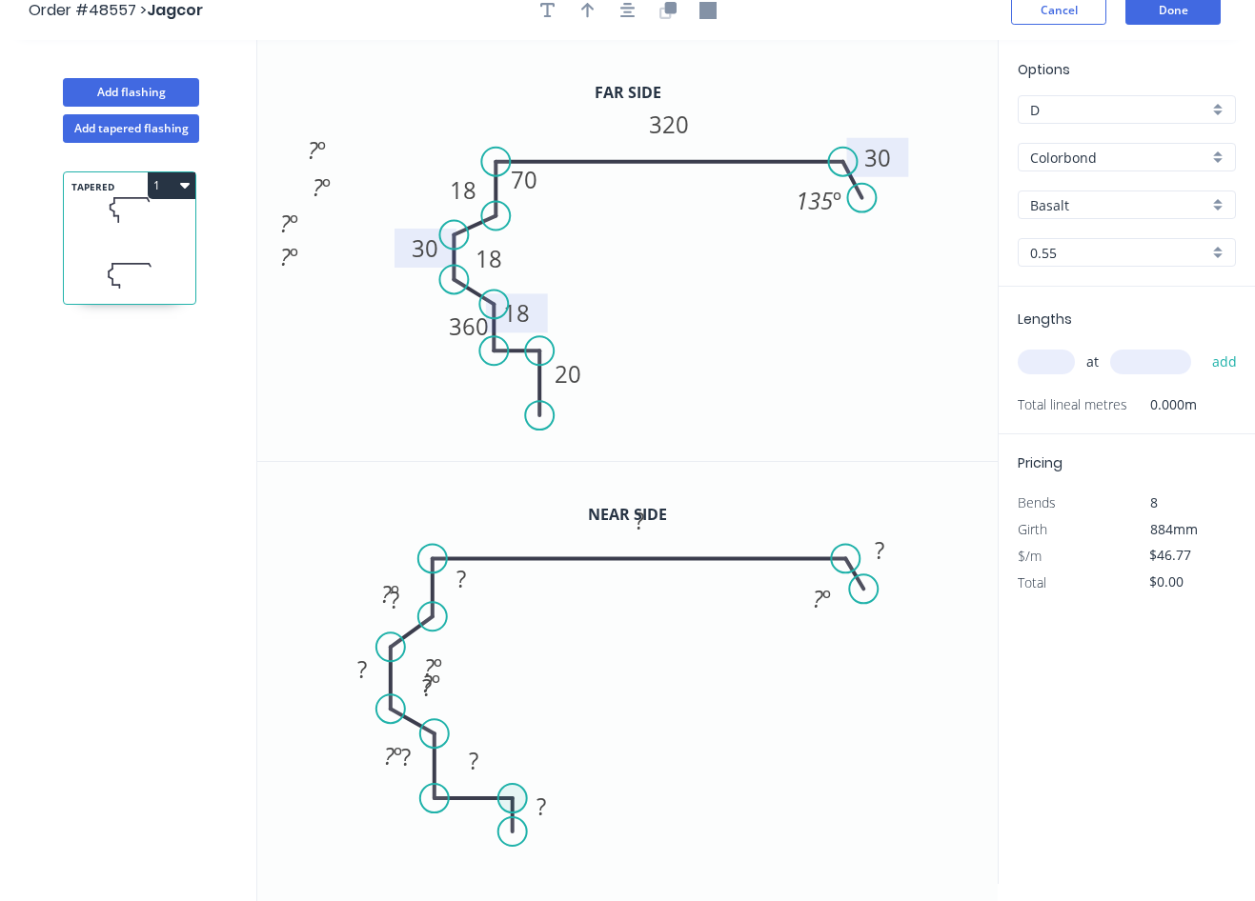
scroll to position [35, 0]
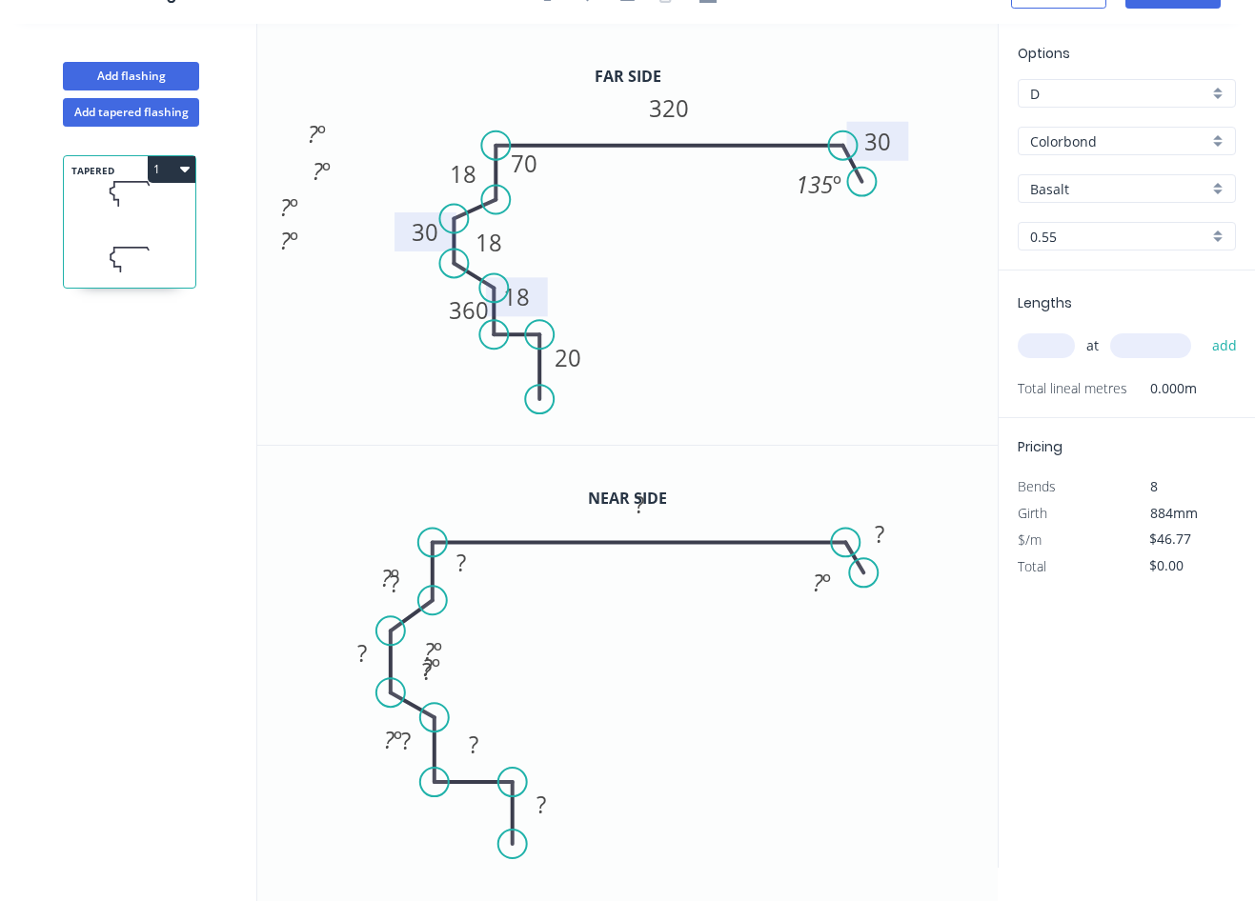
drag, startPoint x: 512, startPoint y: 818, endPoint x: 513, endPoint y: 844, distance: 25.7
click at [513, 844] on circle at bounding box center [512, 844] width 29 height 29
click at [640, 512] on tspan "?" at bounding box center [639, 504] width 10 height 31
drag, startPoint x: 648, startPoint y: 521, endPoint x: 647, endPoint y: 535, distance: 14.3
click at [647, 535] on rect at bounding box center [639, 518] width 62 height 39
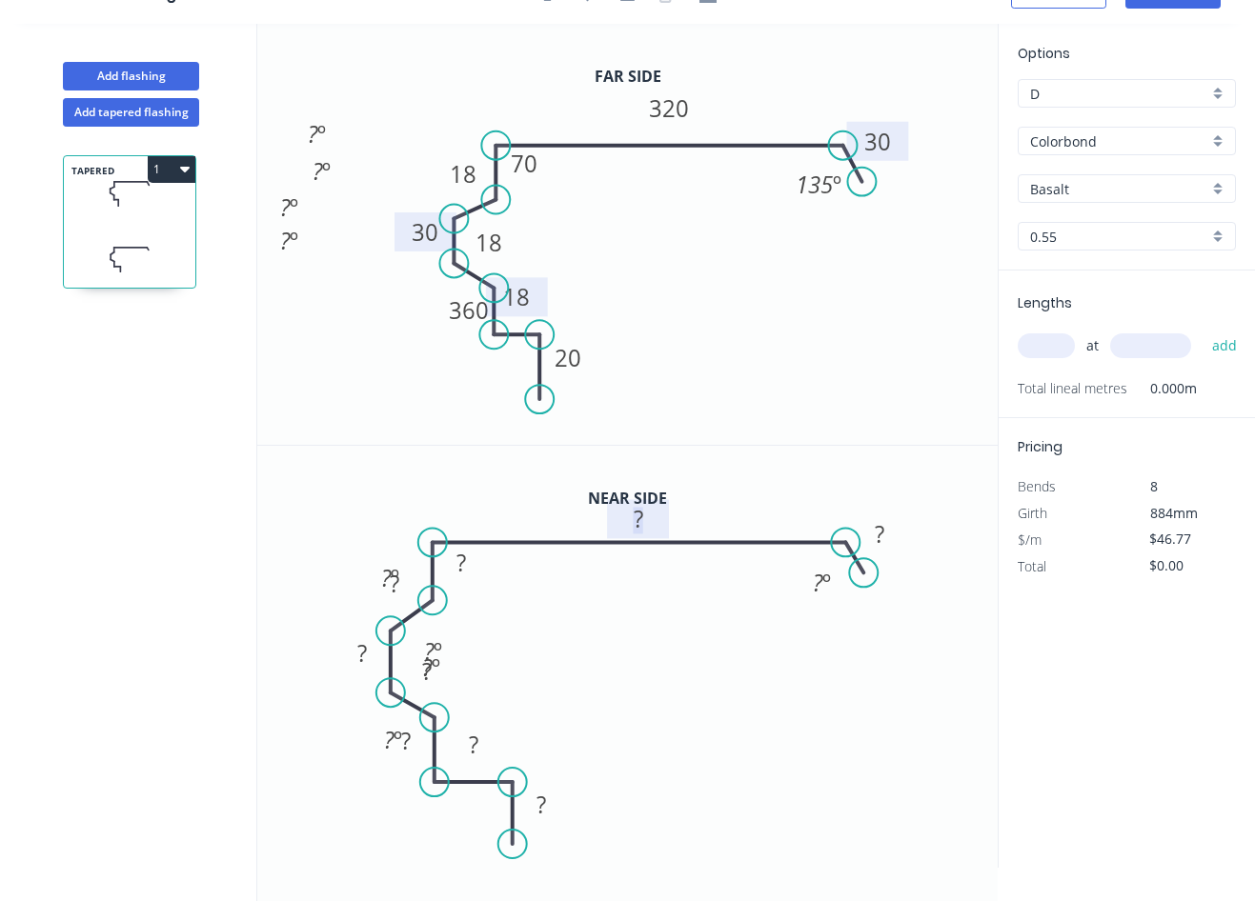
click at [650, 525] on rect at bounding box center [638, 520] width 38 height 27
click at [885, 534] on rect at bounding box center [879, 535] width 38 height 27
click at [834, 573] on rect at bounding box center [822, 583] width 38 height 27
click at [464, 559] on tspan "?" at bounding box center [461, 562] width 10 height 31
drag, startPoint x: 375, startPoint y: 560, endPoint x: 288, endPoint y: 495, distance: 109.0
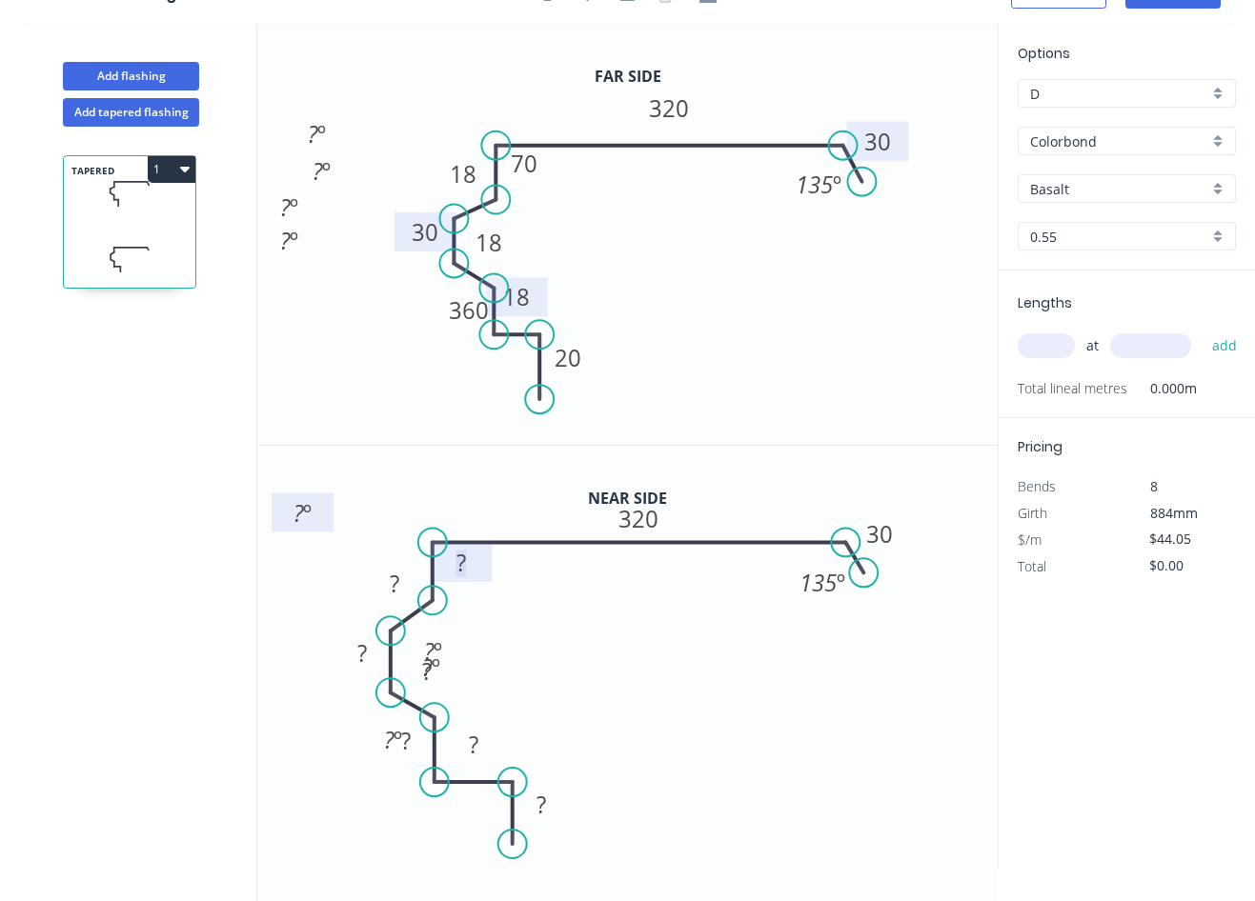
click at [288, 495] on rect at bounding box center [303, 512] width 62 height 39
drag, startPoint x: 449, startPoint y: 632, endPoint x: 299, endPoint y: 516, distance: 188.8
click at [299, 516] on icon "0 ? 30 ? ? ? ? ? 320 ? ? º ? º 135 º ? º ? º" at bounding box center [627, 657] width 740 height 422
drag, startPoint x: 431, startPoint y: 648, endPoint x: 279, endPoint y: 535, distance: 188.6
click at [279, 535] on icon "0 ? 30 ? ? ? ? ? 320 ? ? º ? º 135 º ? º ? º" at bounding box center [627, 657] width 740 height 422
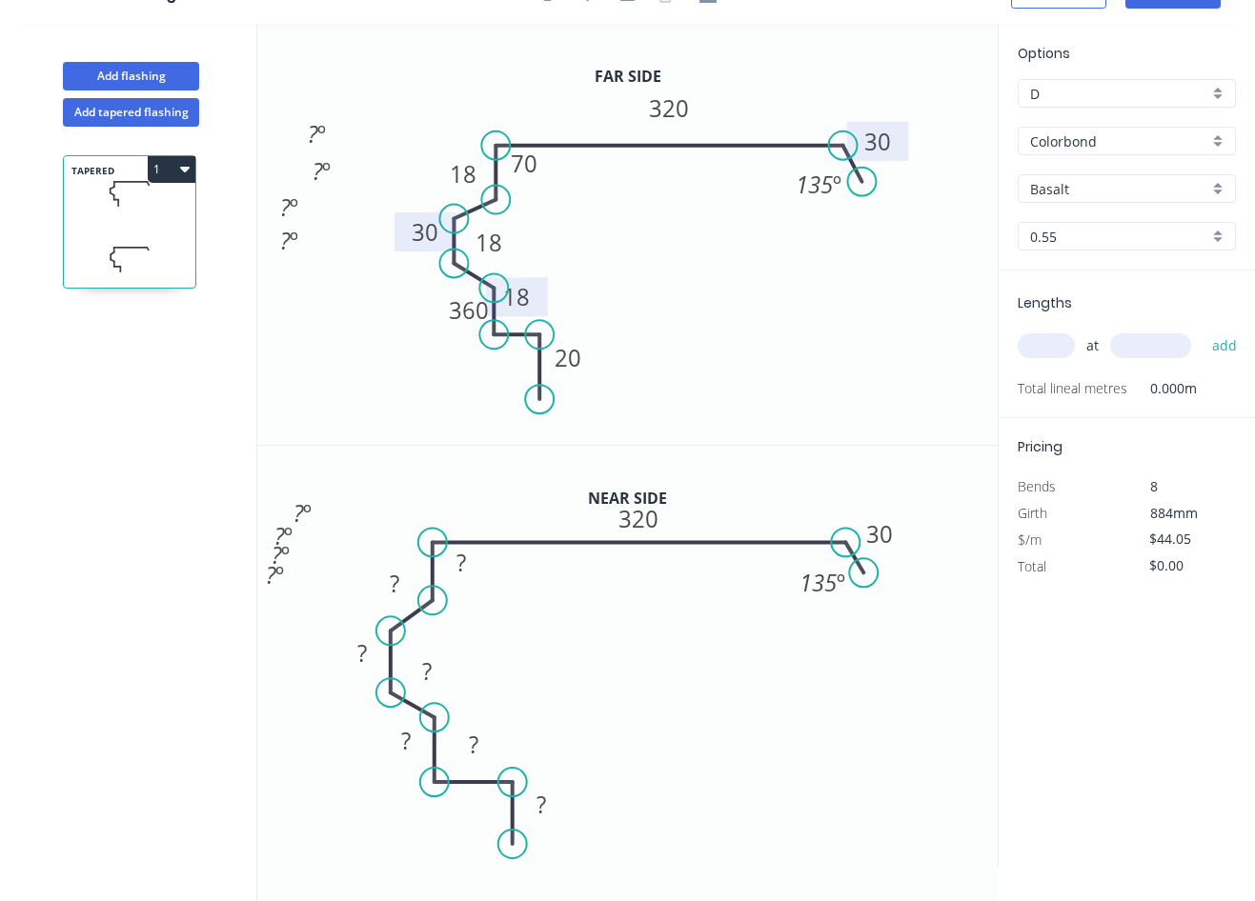
drag, startPoint x: 374, startPoint y: 722, endPoint x: 256, endPoint y: 556, distance: 203.5
click at [256, 556] on div "Add flashing Add tapered flashing TAPERED 1 Far side 0 360 18 18 30 70 18 30 20…" at bounding box center [627, 462] width 1255 height 877
click at [468, 564] on rect at bounding box center [461, 564] width 38 height 27
click at [392, 573] on tspan "?" at bounding box center [395, 583] width 10 height 31
click at [375, 650] on rect at bounding box center [362, 654] width 38 height 27
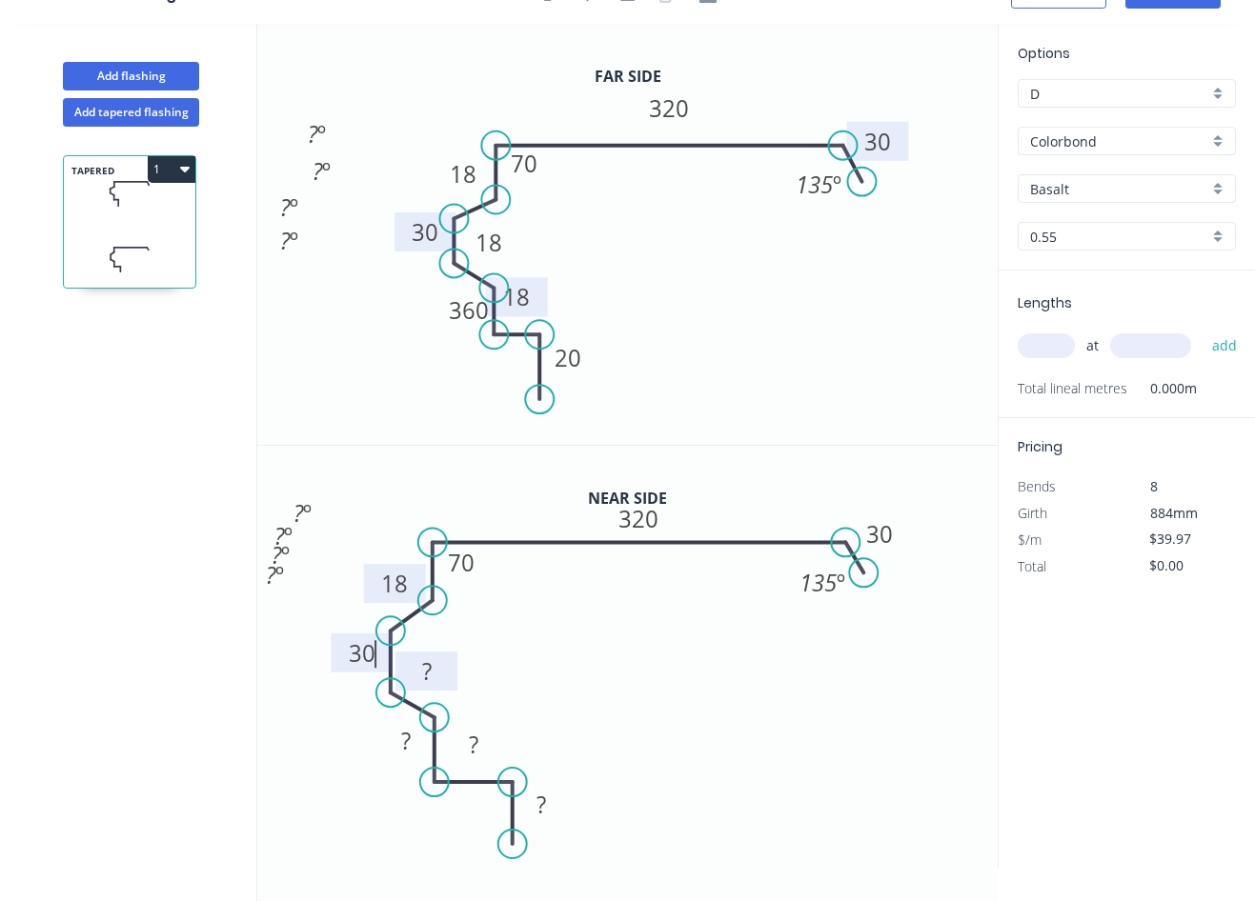
click at [425, 664] on tspan "?" at bounding box center [427, 670] width 10 height 31
click at [478, 747] on tspan "?" at bounding box center [474, 744] width 10 height 31
click at [415, 744] on rect at bounding box center [406, 742] width 38 height 27
click at [550, 809] on rect at bounding box center [541, 806] width 38 height 27
click at [313, 734] on icon "0 18 30 20 18 105 30 18 320 70 ? º ? º 135 º ? º ? º" at bounding box center [627, 657] width 740 height 422
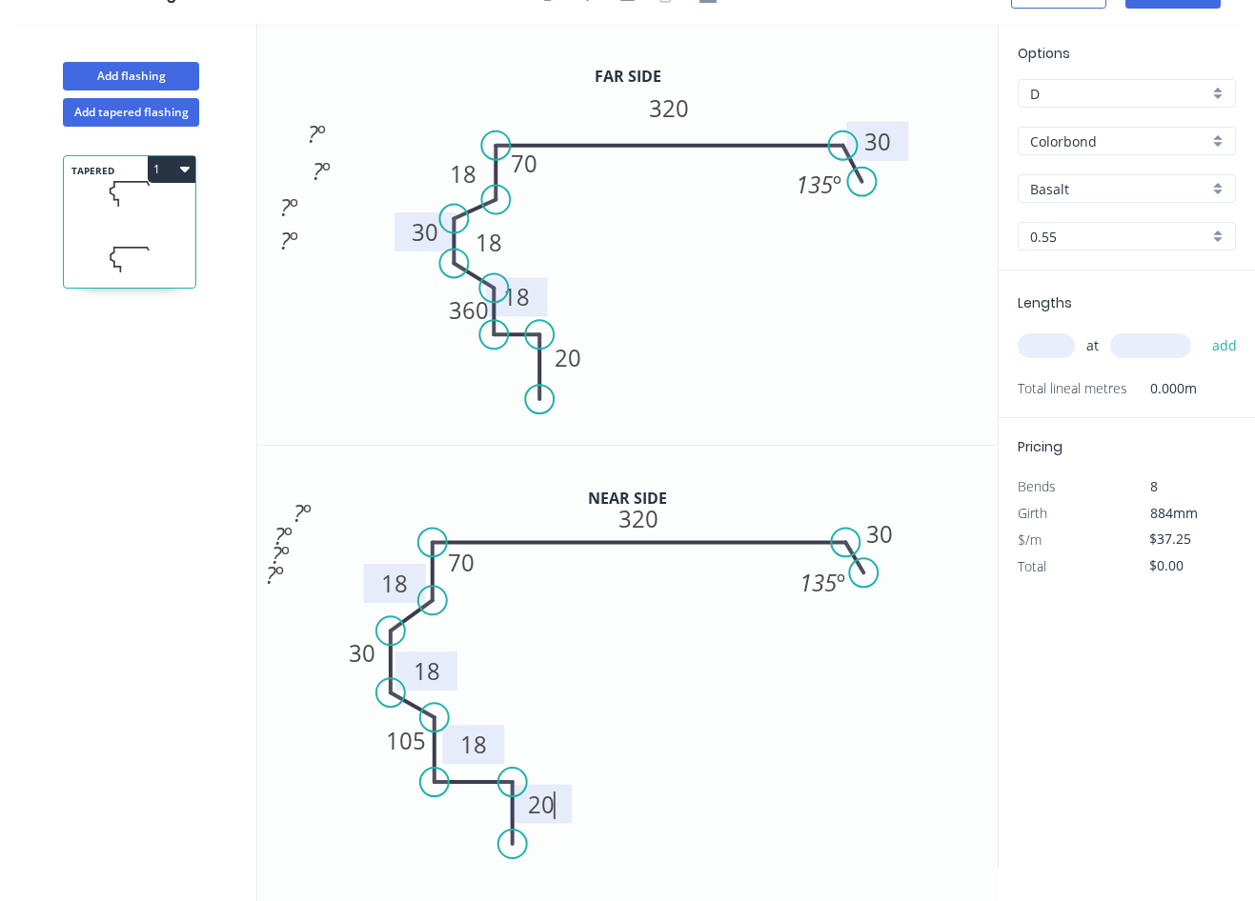
type input "$35.89"
click at [564, 629] on icon "0 18 30 20 18 105 30 18 320 70 ? º ? º 135 º ? º ? º" at bounding box center [627, 657] width 740 height 422
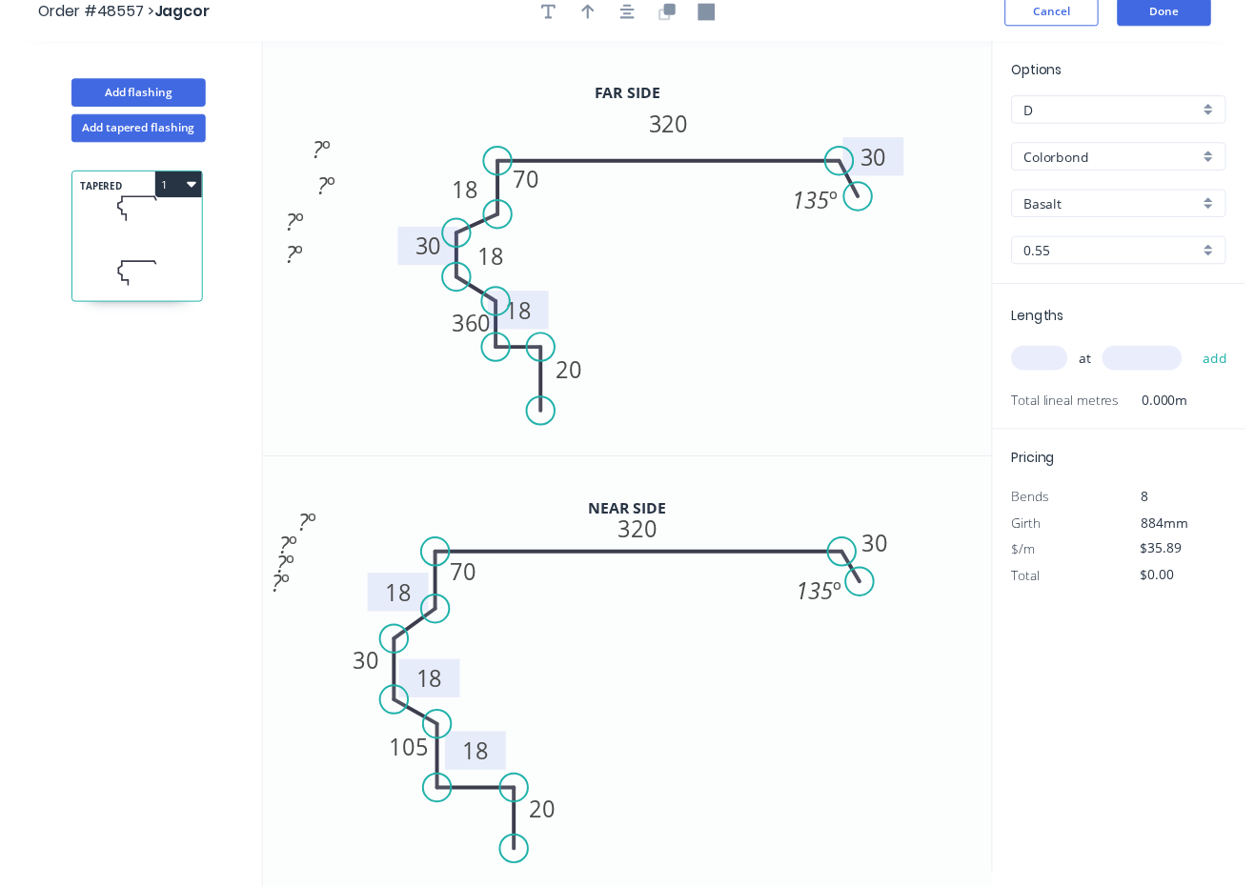
scroll to position [0, 0]
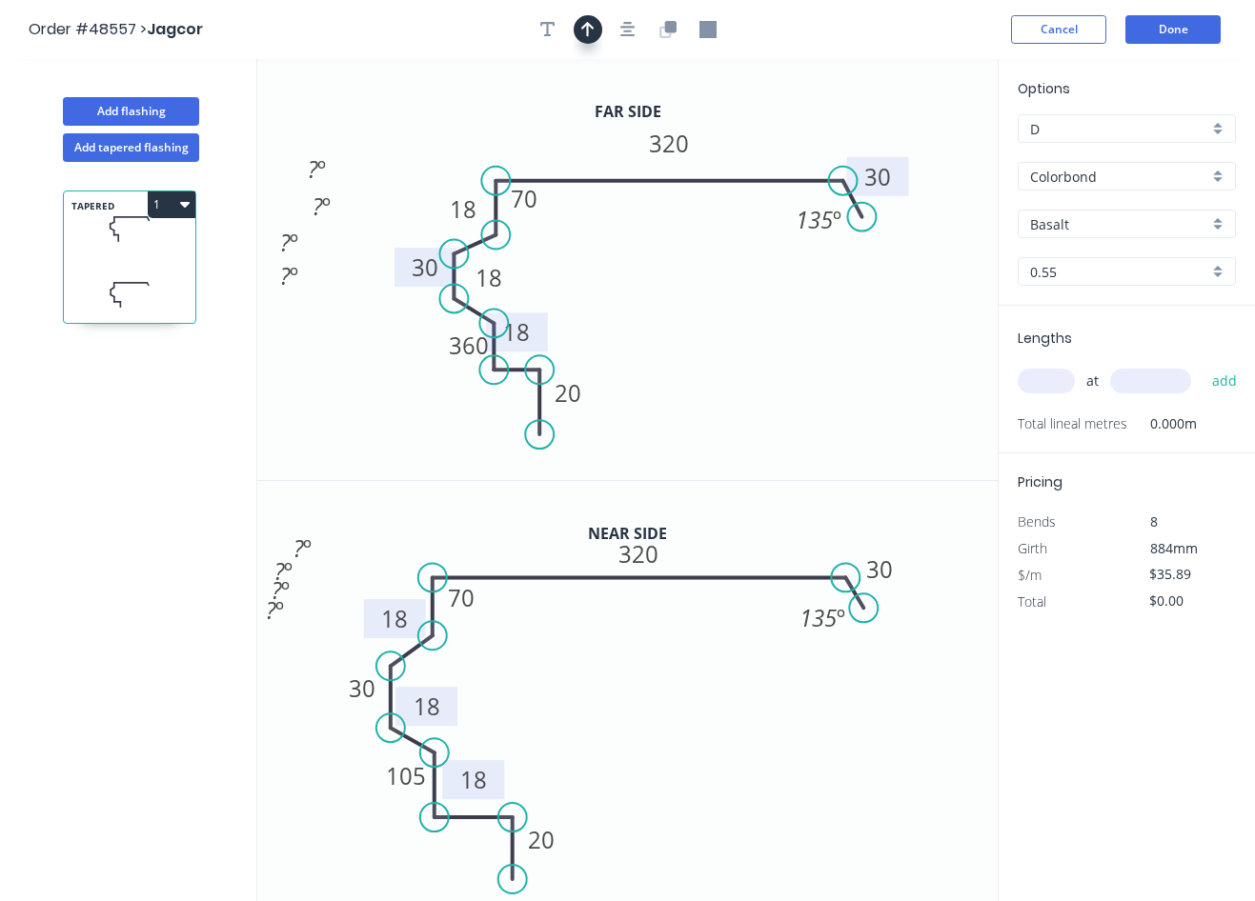
click at [587, 30] on icon "button" at bounding box center [587, 29] width 13 height 15
drag, startPoint x: 904, startPoint y: 149, endPoint x: 400, endPoint y: 167, distance: 504.3
click at [400, 167] on icon at bounding box center [400, 144] width 17 height 61
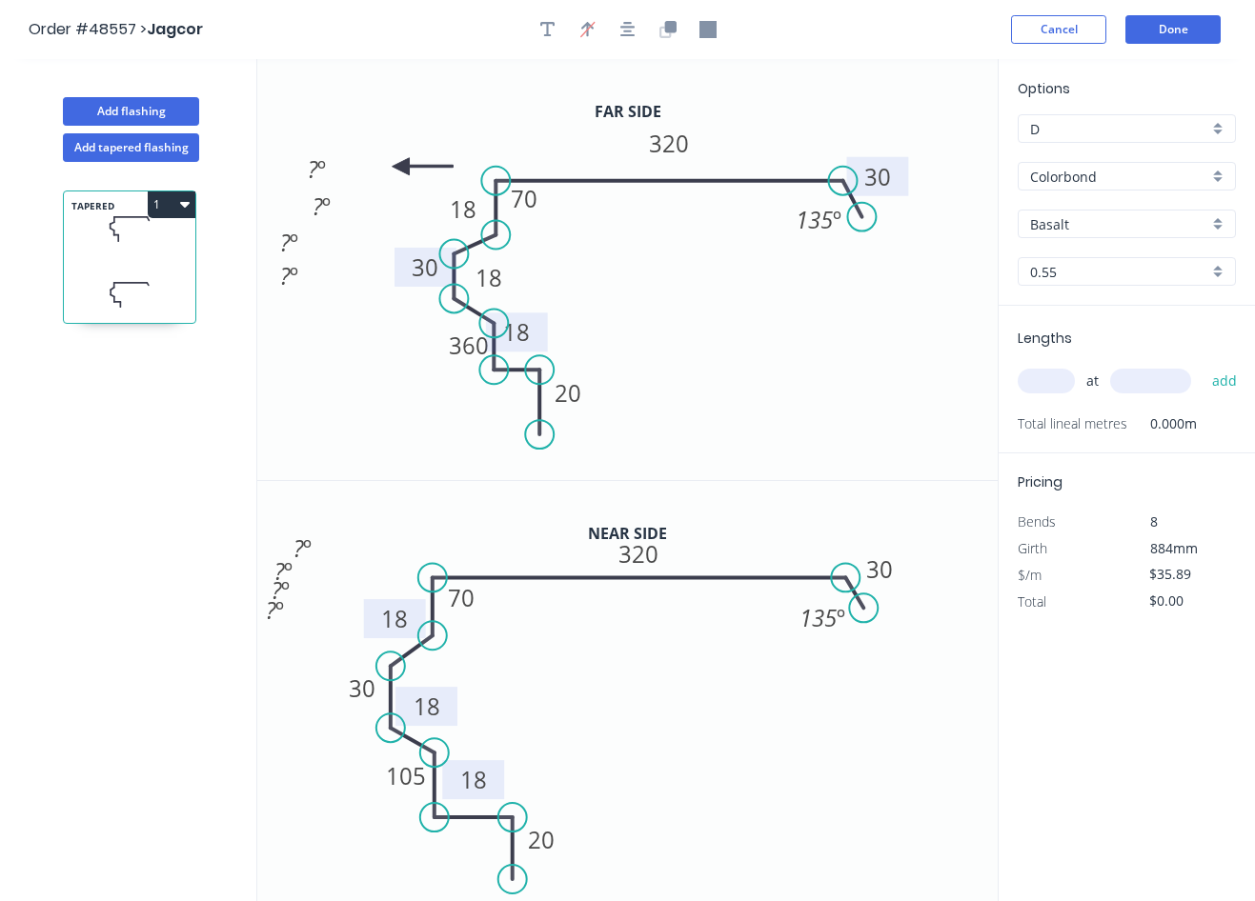
click at [400, 167] on icon at bounding box center [422, 166] width 61 height 17
click at [400, 167] on icon at bounding box center [416, 181] width 55 height 55
click at [400, 167] on icon at bounding box center [384, 181] width 55 height 55
drag, startPoint x: 400, startPoint y: 167, endPoint x: 399, endPoint y: 192, distance: 25.7
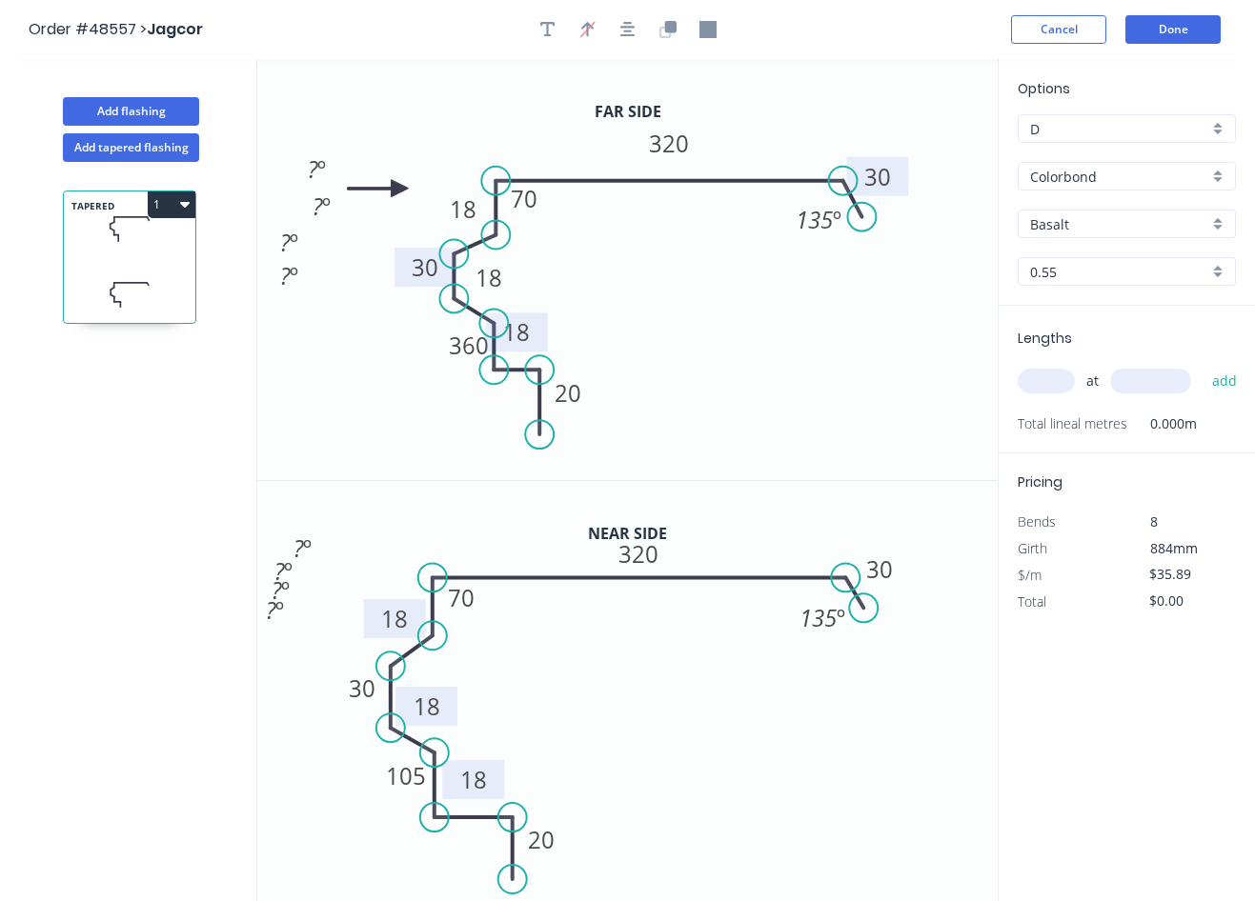
click at [399, 192] on icon at bounding box center [378, 188] width 61 height 17
click at [804, 116] on icon "0 360 18 18 30 70 18 30 20 320 ? º ? º ? º ? º 135 º" at bounding box center [627, 269] width 740 height 421
click at [1064, 377] on input "text" at bounding box center [1045, 381] width 57 height 25
type input "2"
click at [1157, 379] on input "text" at bounding box center [1150, 381] width 81 height 25
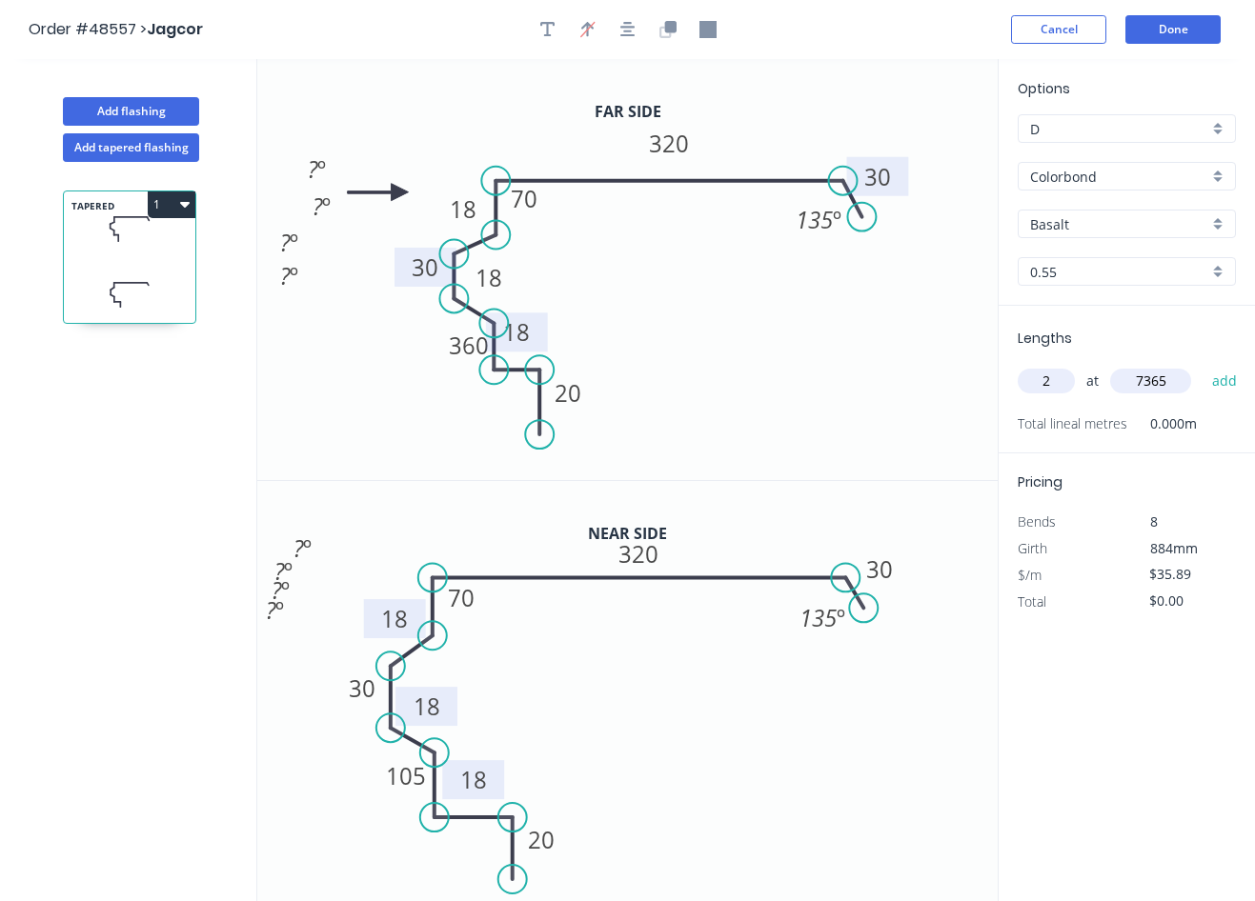
type input "7365"
click at [1202, 365] on button "add" at bounding box center [1224, 381] width 45 height 32
type input "$528.66"
click at [909, 356] on icon "0 360 18 18 30 70 18 30 20 320 ? º ? º ? º ? º 135 º" at bounding box center [627, 269] width 740 height 421
click at [1175, 31] on button "Done" at bounding box center [1172, 29] width 95 height 29
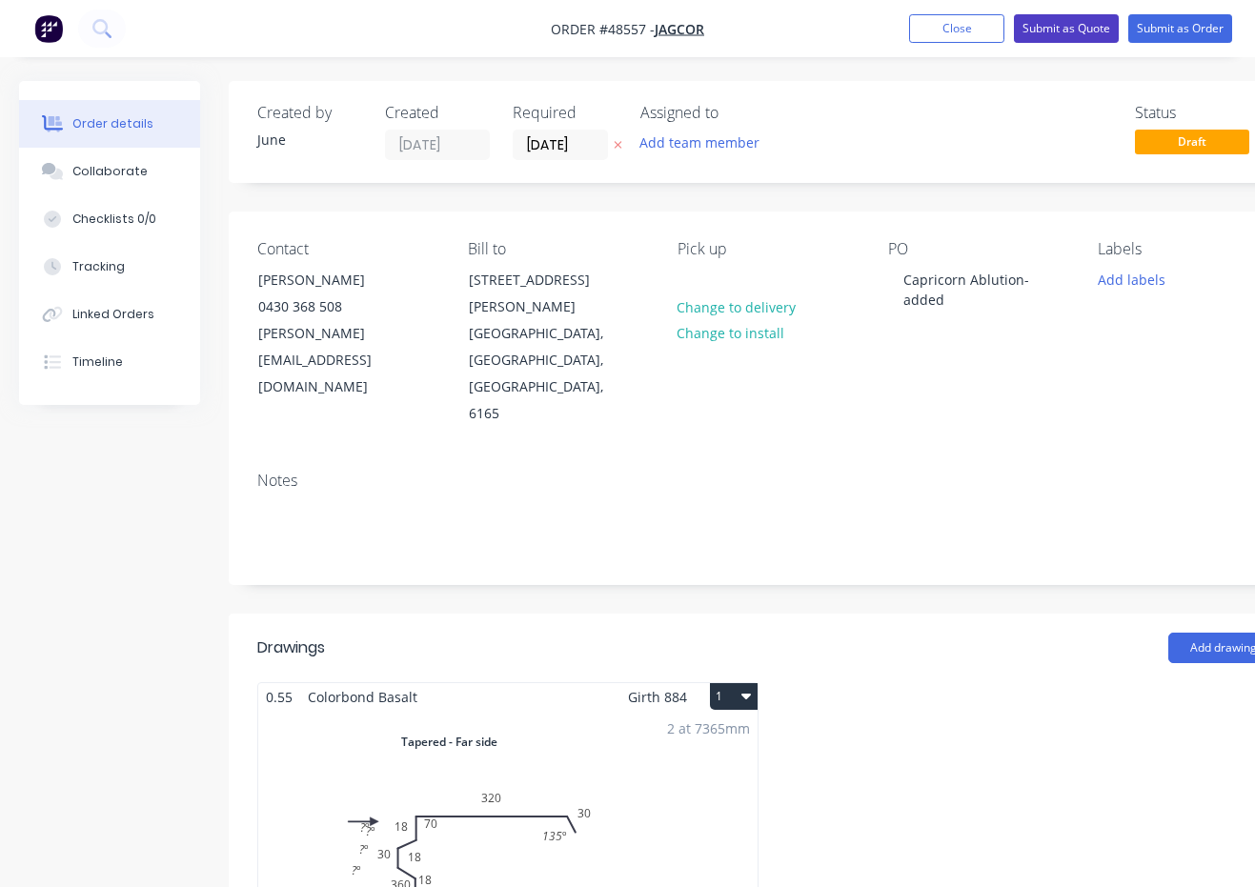
click at [1070, 33] on button "Submit as Quote" at bounding box center [1066, 28] width 105 height 29
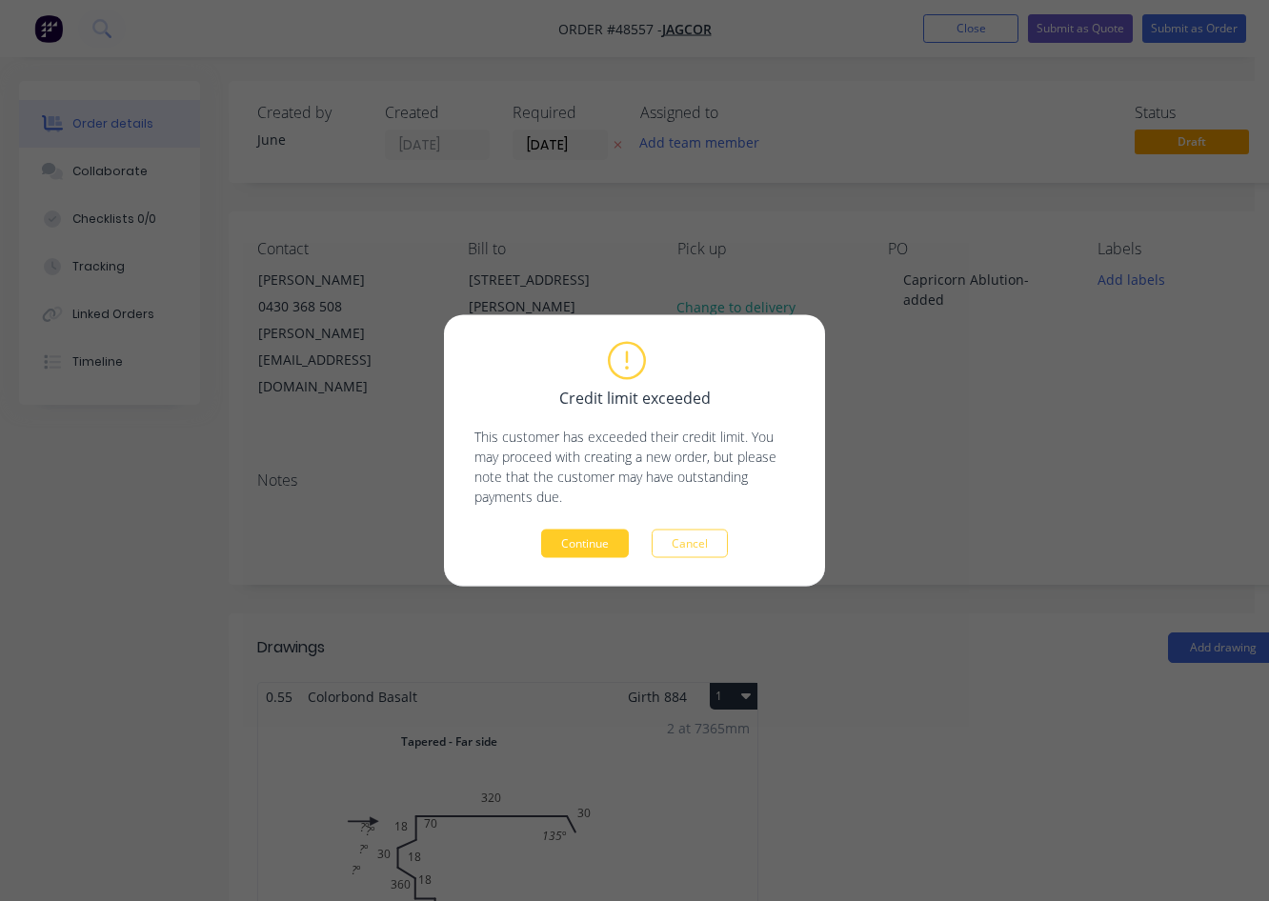
click at [575, 547] on button "Continue" at bounding box center [585, 544] width 88 height 29
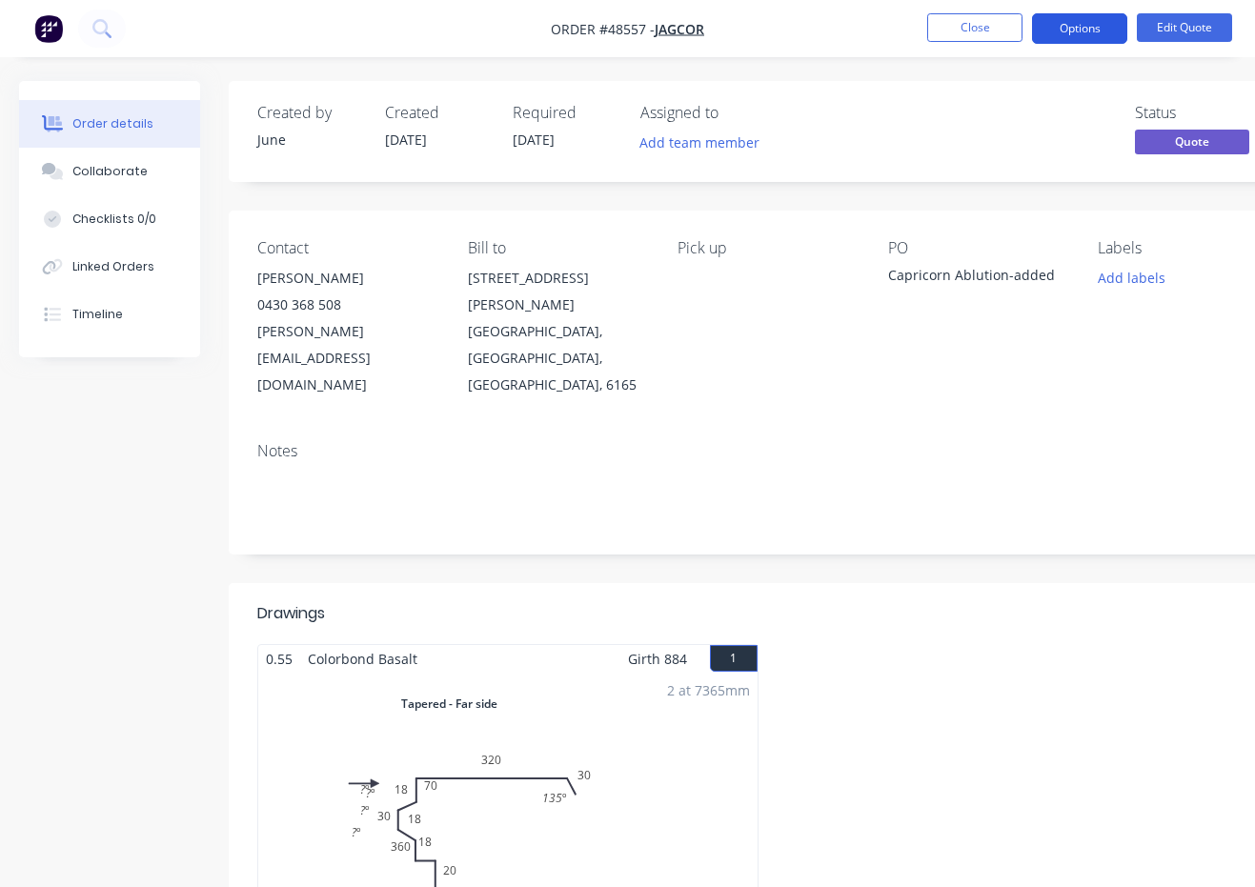
click at [1098, 35] on button "Options" at bounding box center [1079, 28] width 95 height 30
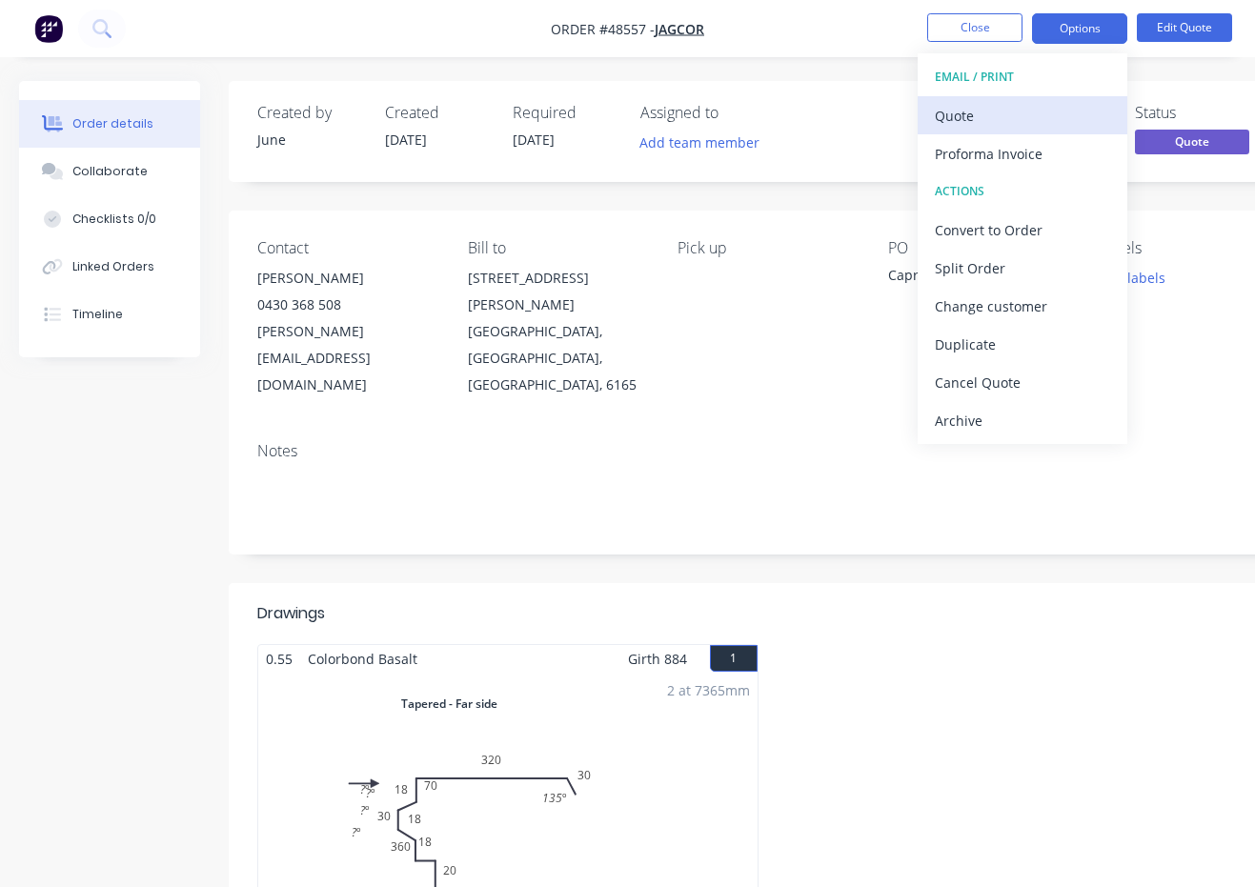
click at [1037, 124] on div "Quote" at bounding box center [1022, 116] width 175 height 28
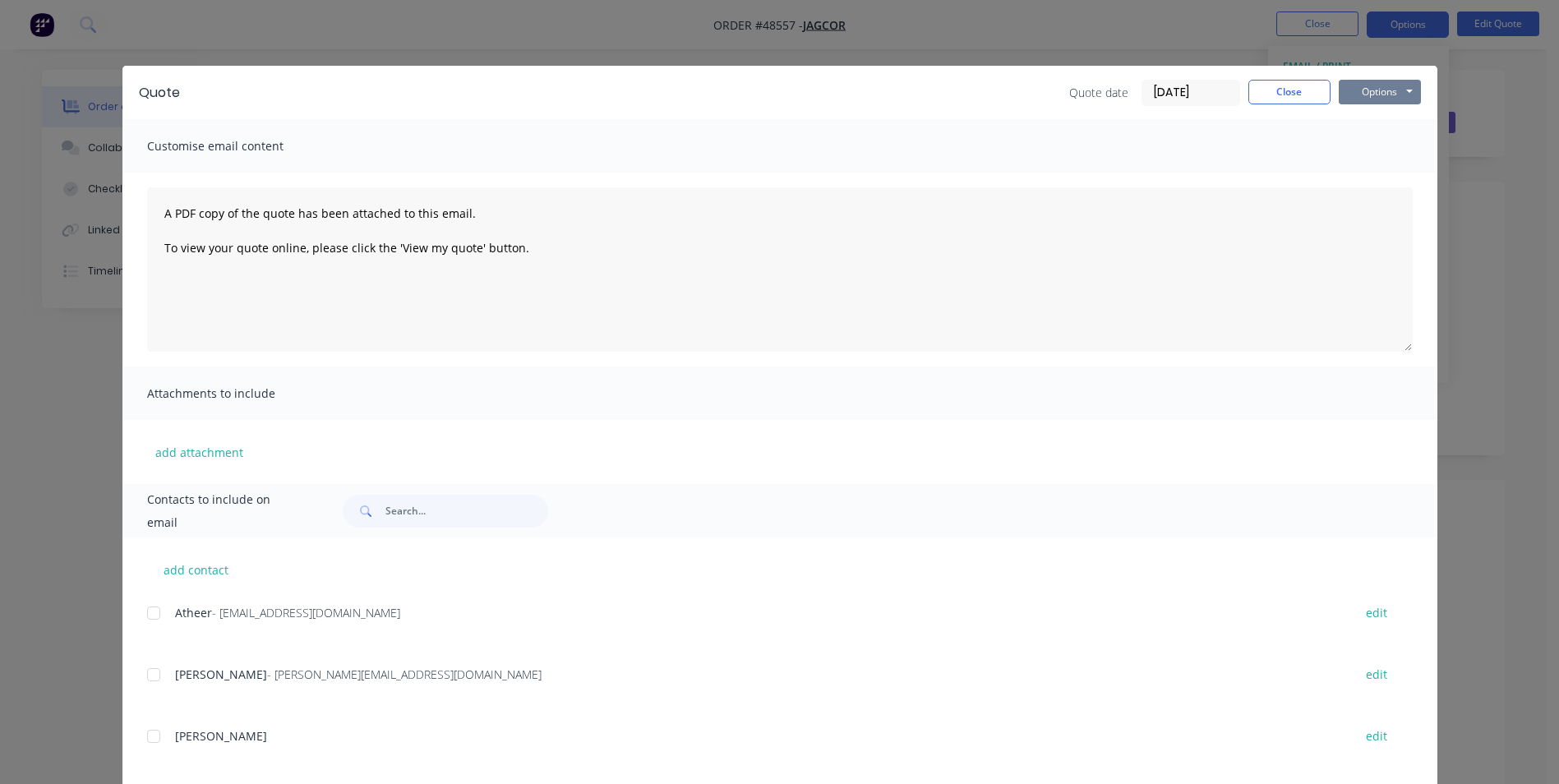
click at [1361, 87] on button "Options" at bounding box center [1380, 91] width 82 height 25
click at [1363, 175] on button "Email" at bounding box center [1392, 175] width 105 height 27
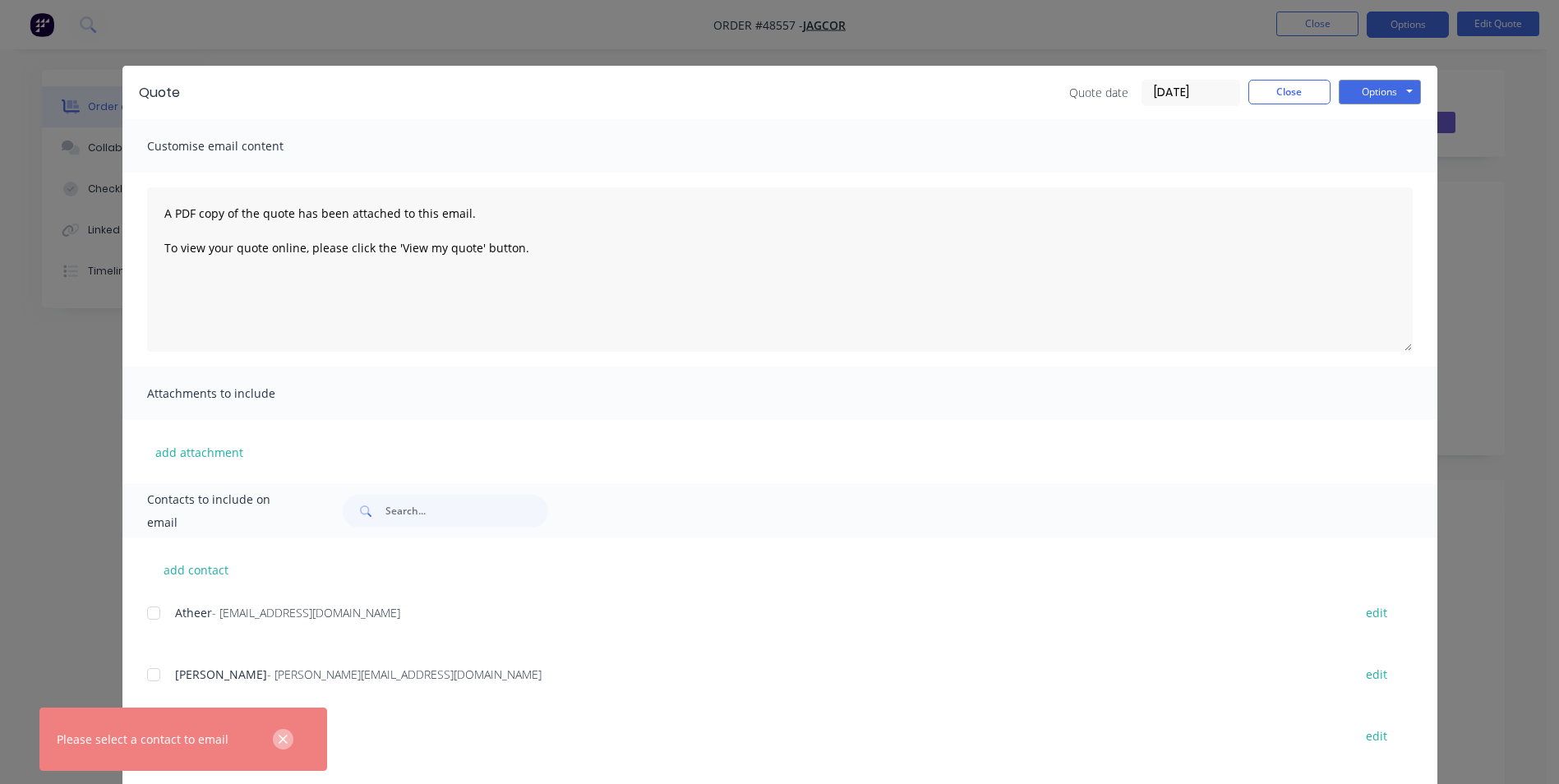
click at [284, 729] on button "button" at bounding box center [283, 739] width 21 height 21
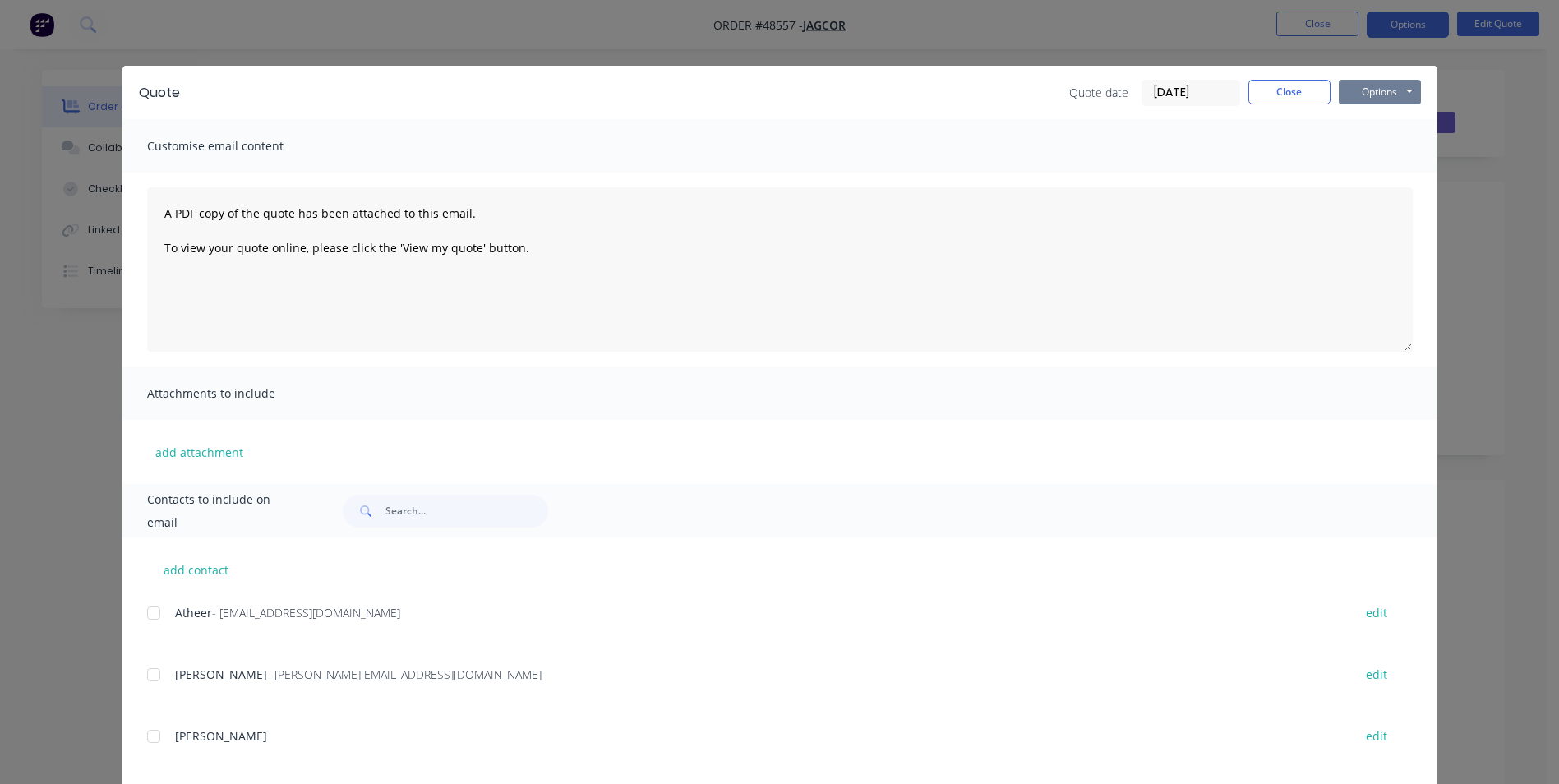
click at [1391, 93] on button "Options" at bounding box center [1380, 91] width 82 height 25
click at [1375, 140] on button "Print" at bounding box center [1392, 147] width 105 height 27
click at [1270, 93] on button "Close" at bounding box center [1289, 91] width 82 height 25
